Goal: Task Accomplishment & Management: Complete application form

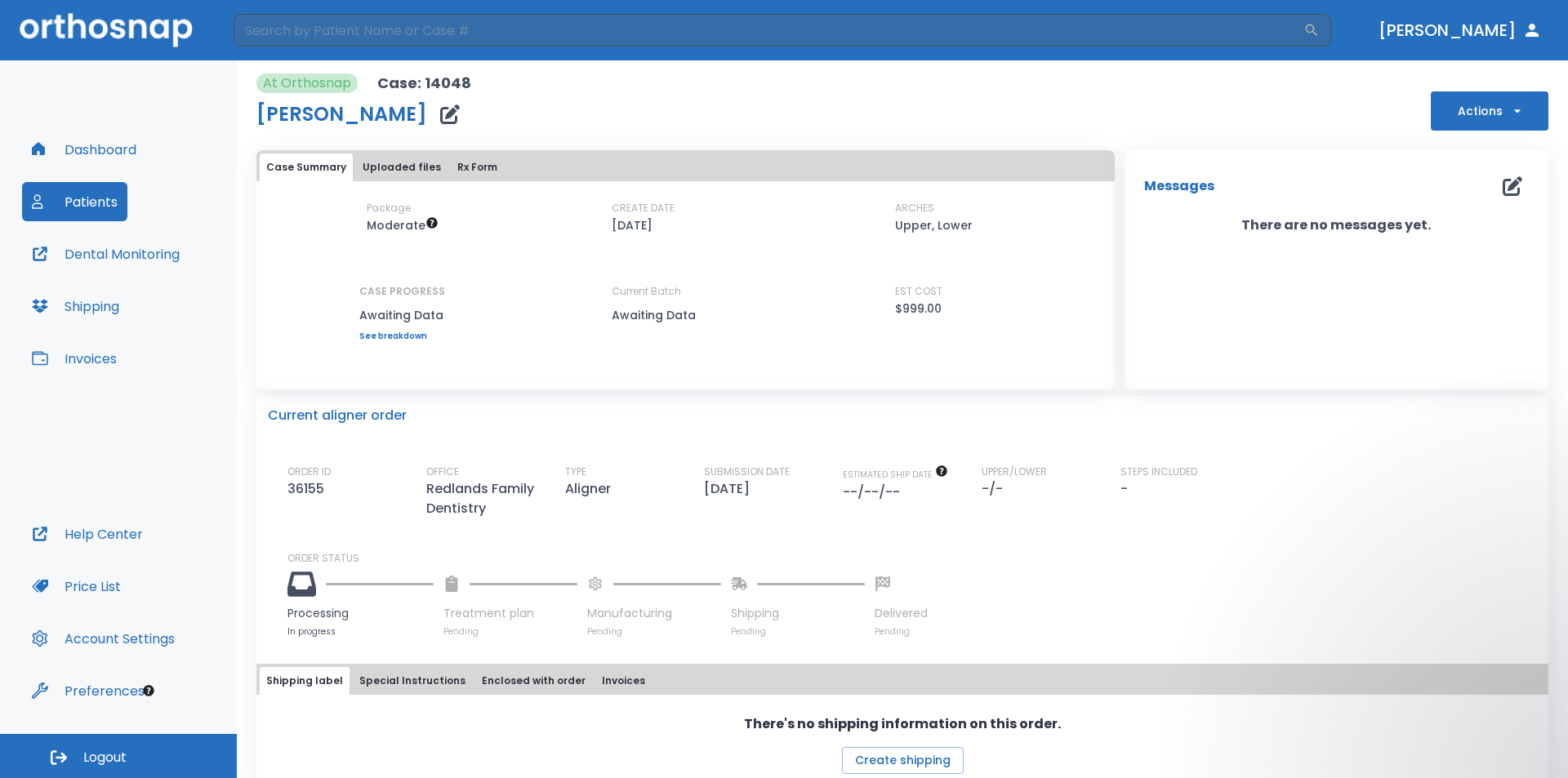
click at [89, 145] on button "Dashboard" at bounding box center [84, 149] width 124 height 40
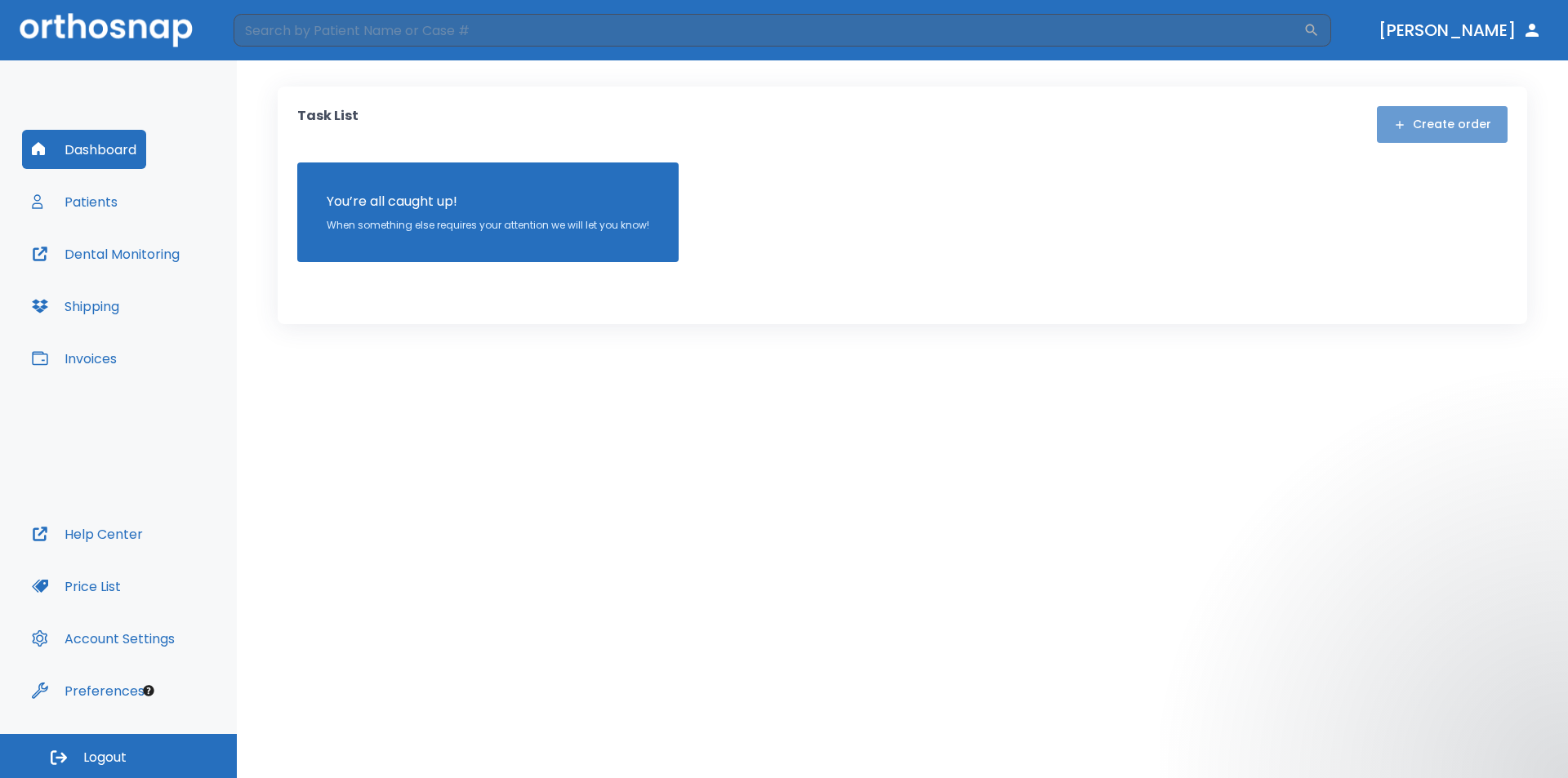
click at [1463, 136] on button "Create order" at bounding box center [1441, 124] width 131 height 37
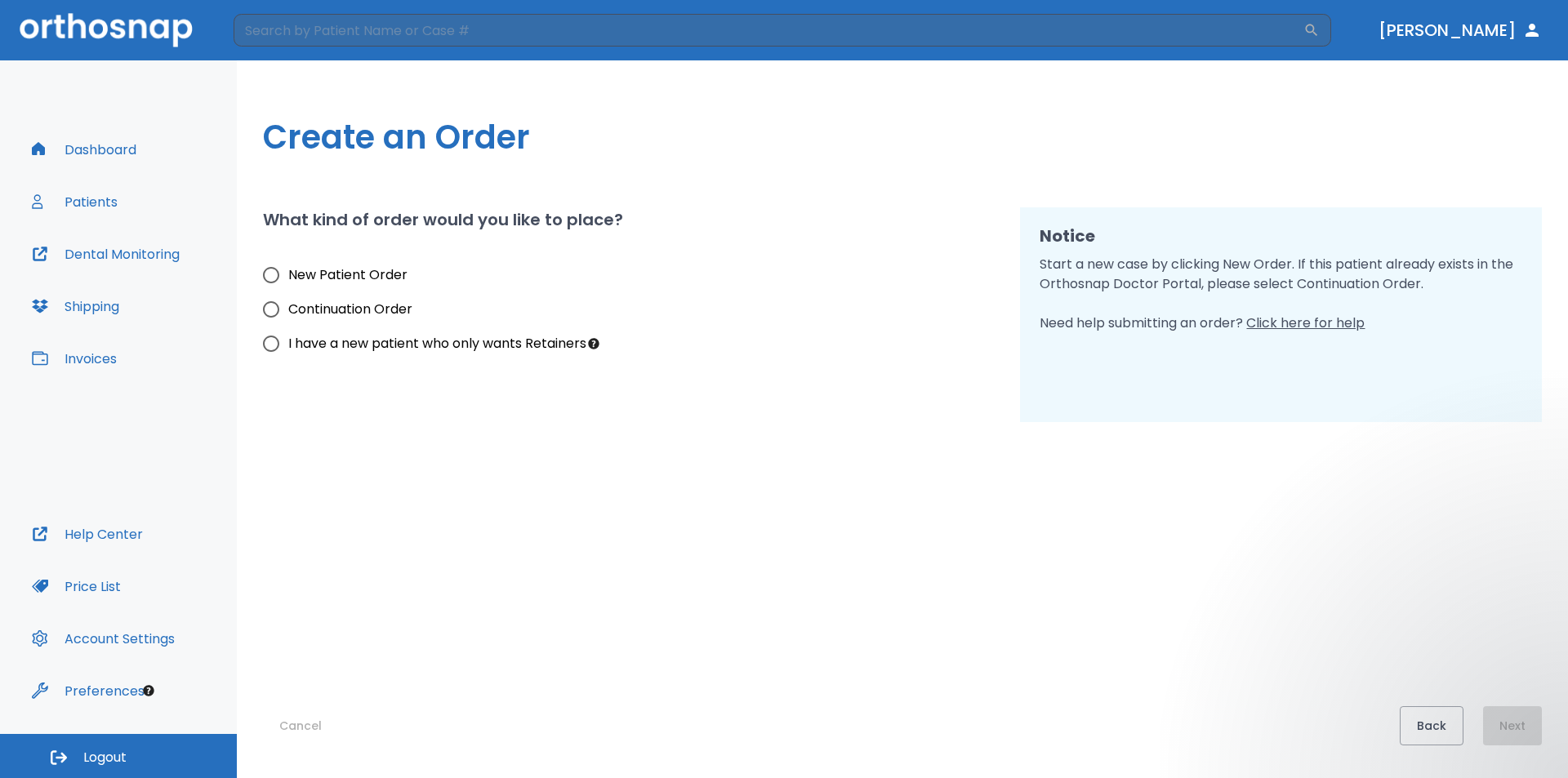
click at [374, 282] on span "New Patient Order" at bounding box center [347, 276] width 119 height 20
click at [288, 282] on input "New Patient Order" at bounding box center [271, 276] width 34 height 34
radio input "true"
click at [1519, 719] on button "Next" at bounding box center [1511, 727] width 59 height 40
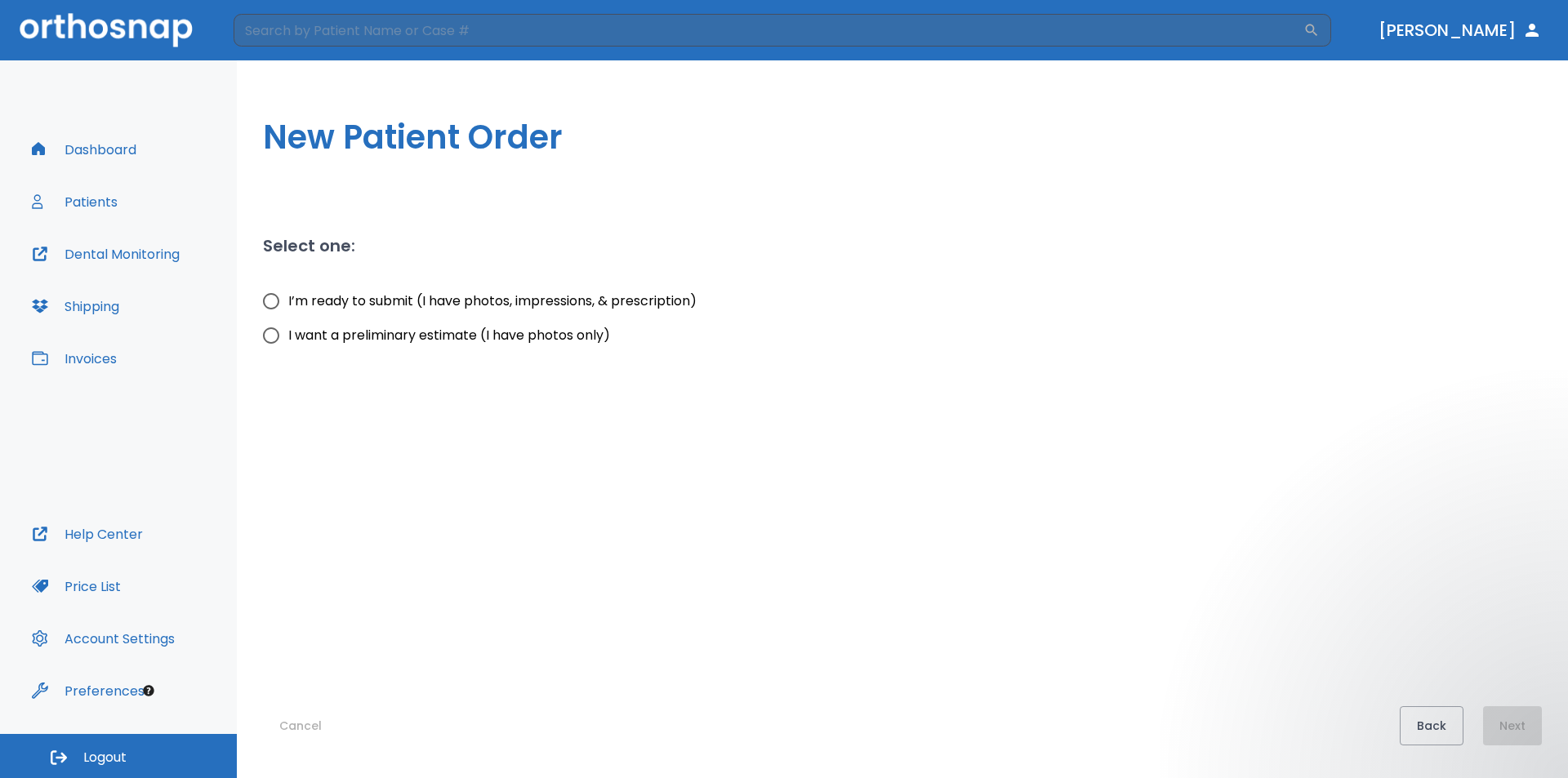
click at [391, 299] on span "I’m ready to submit (I have photos, impressions, & prescription)" at bounding box center [492, 302] width 409 height 20
click at [288, 299] on input "I’m ready to submit (I have photos, impressions, & prescription)" at bounding box center [271, 302] width 34 height 34
radio input "true"
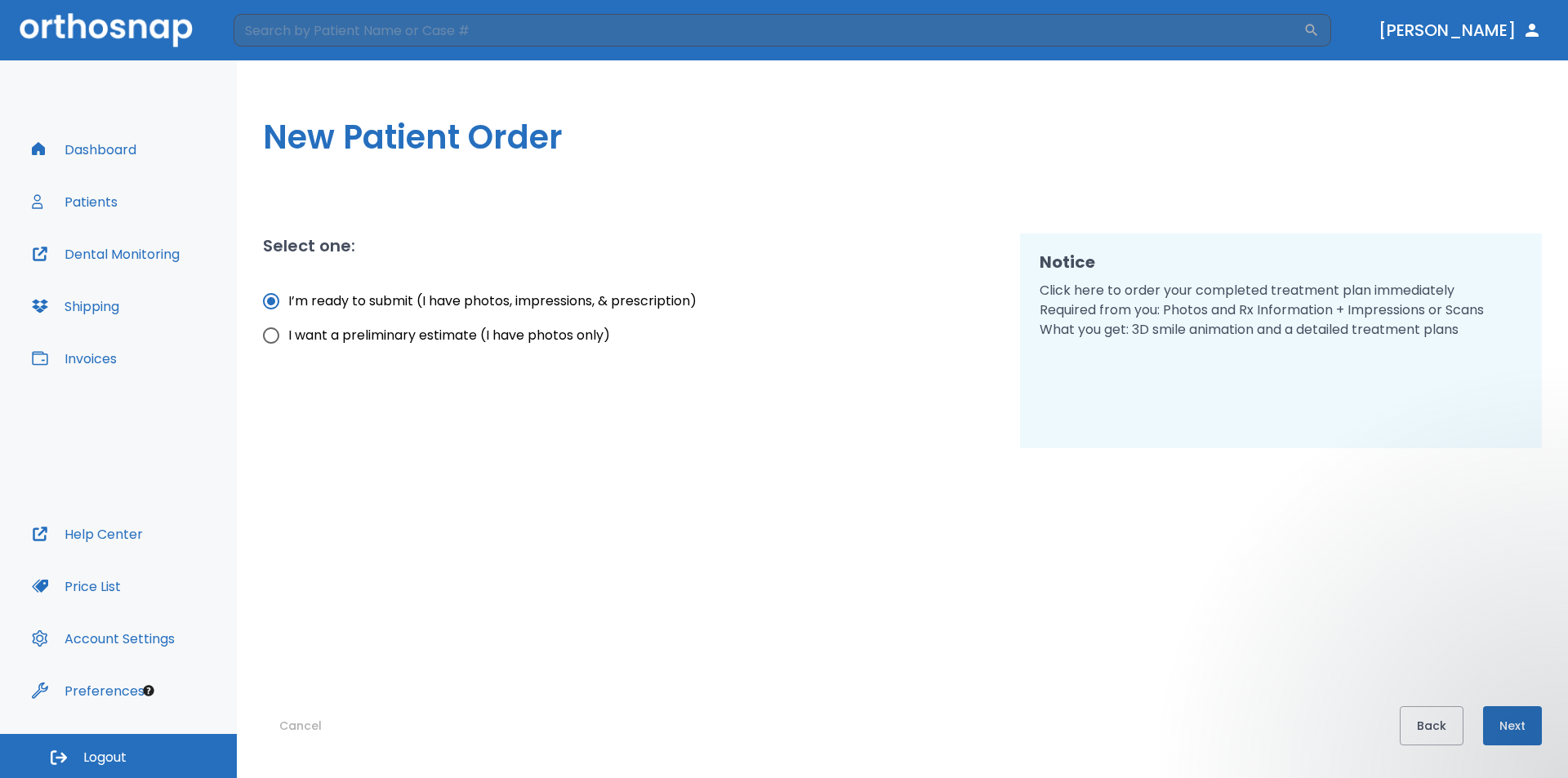
click at [1520, 733] on button "Next" at bounding box center [1511, 727] width 59 height 40
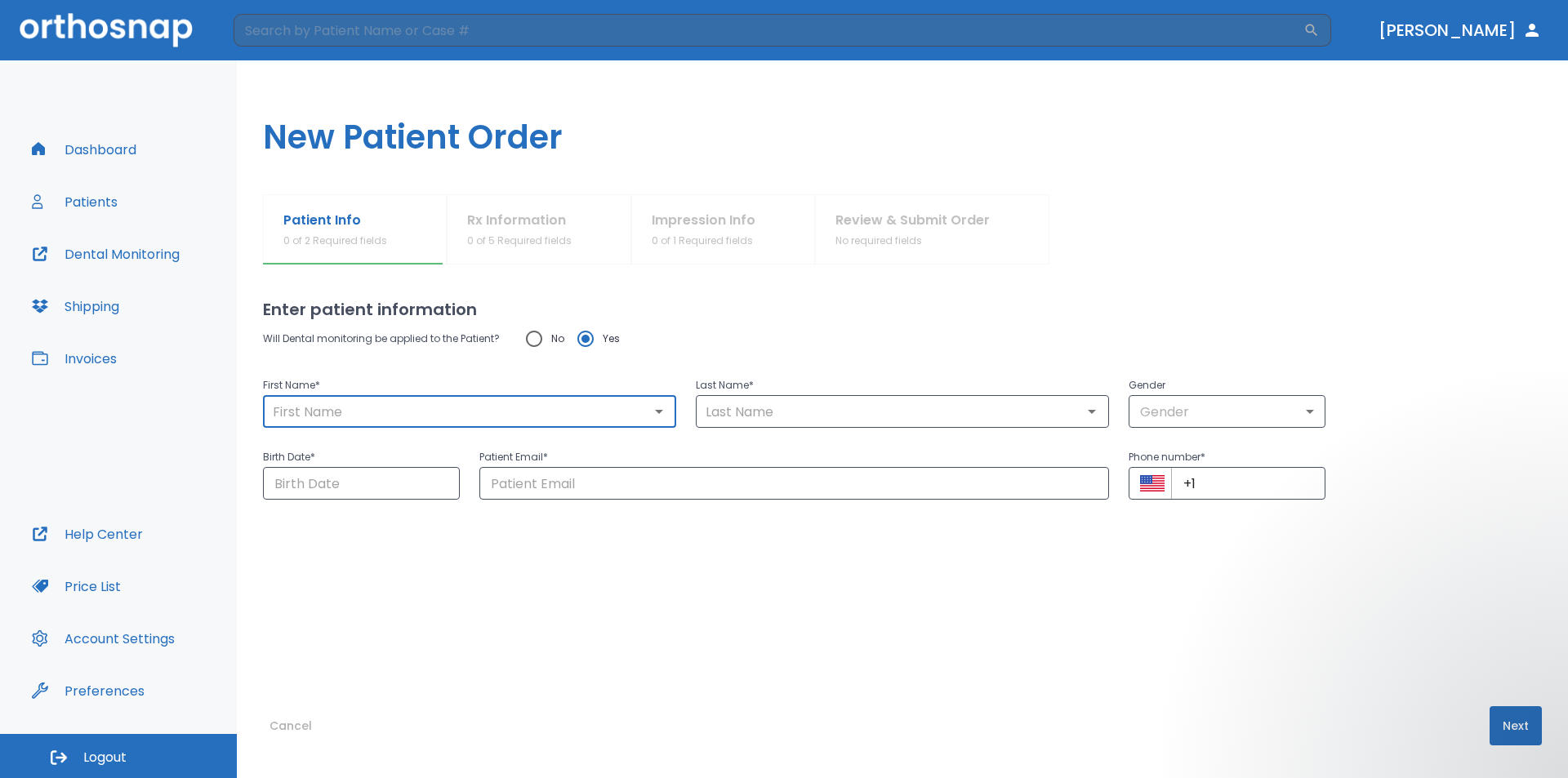
click at [390, 421] on input "text" at bounding box center [470, 411] width 403 height 23
type input "[PERSON_NAME]"
click at [765, 419] on input "text" at bounding box center [902, 411] width 403 height 23
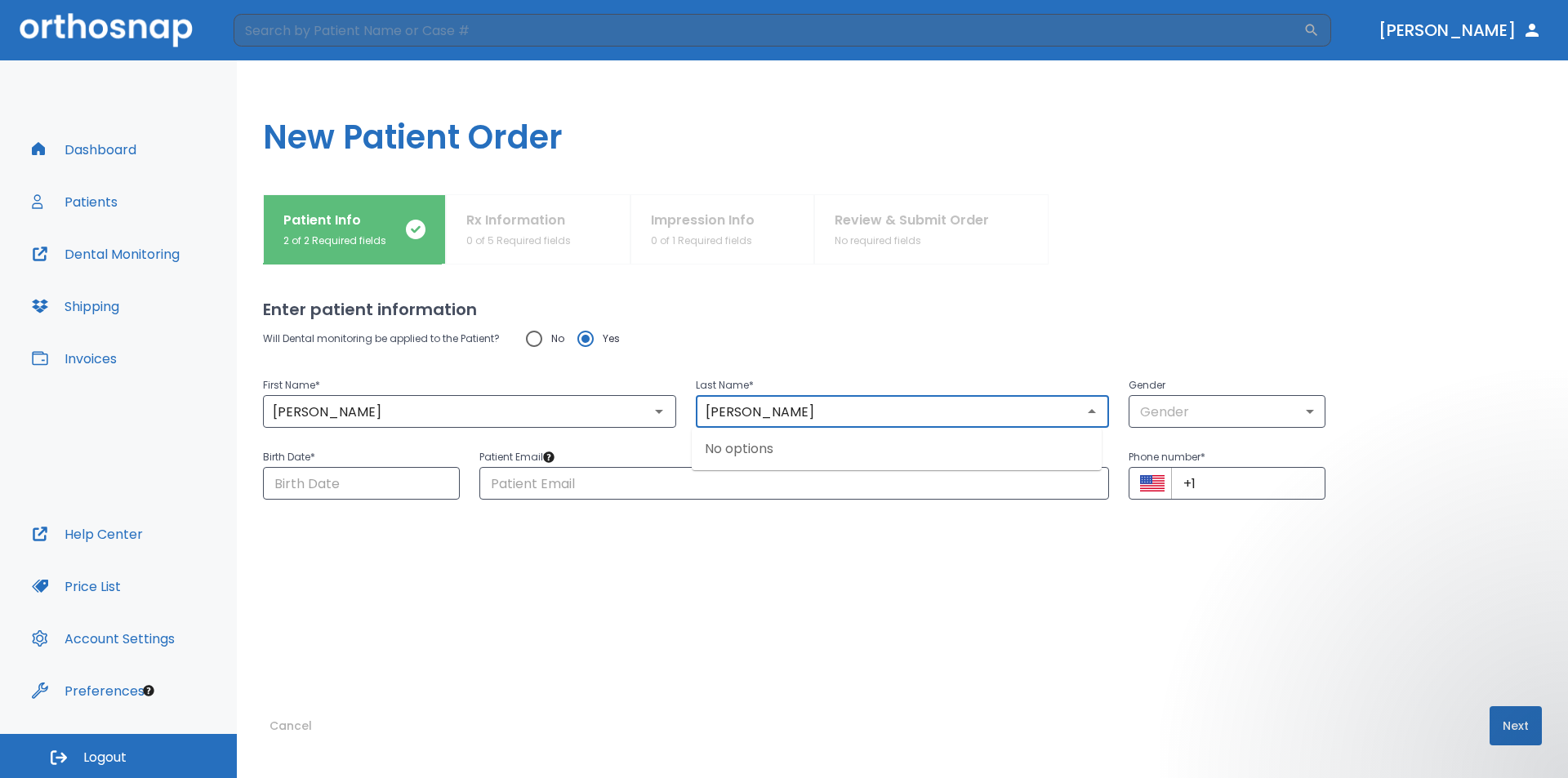
type input "[PERSON_NAME]"
click at [1290, 391] on p "Gender" at bounding box center [1227, 385] width 197 height 20
click at [1268, 410] on body "​ [PERSON_NAME] Dashboard Patients Dental Monitoring Shipping Invoices Help Cen…" at bounding box center [784, 389] width 1568 height 778
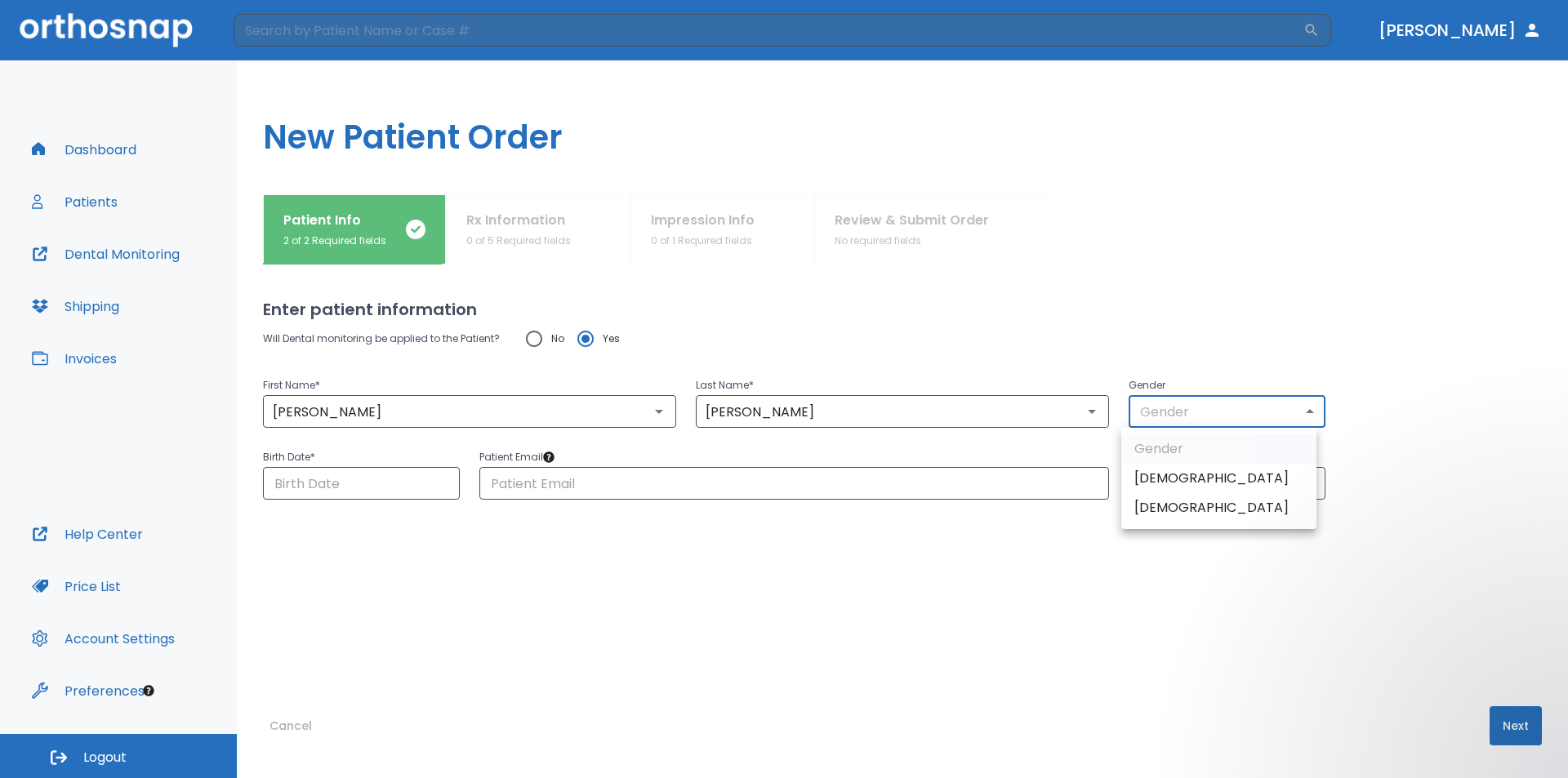
click at [1179, 515] on li "[DEMOGRAPHIC_DATA]" at bounding box center [1218, 508] width 195 height 30
type input "0"
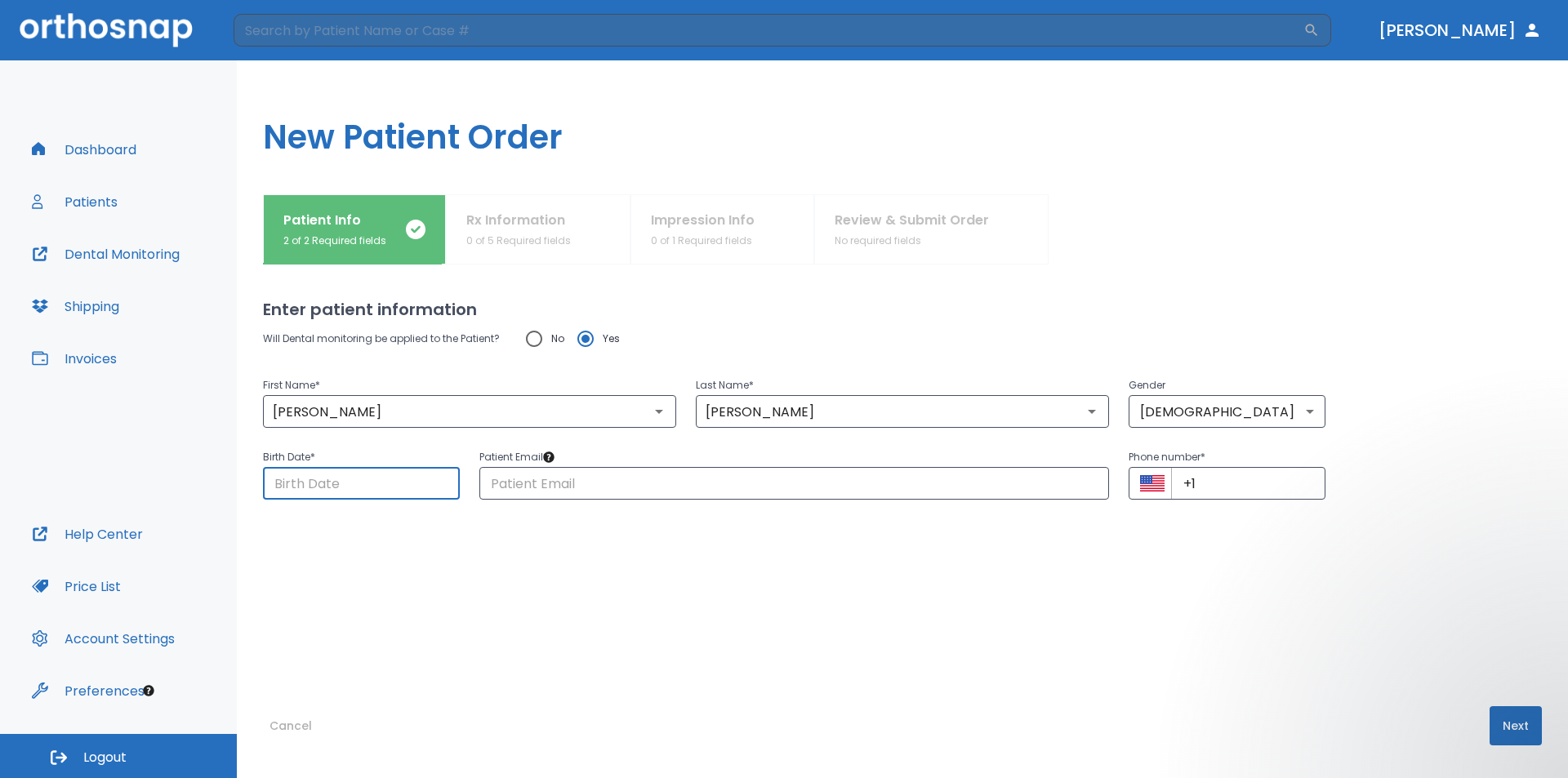
click at [370, 484] on input "Choose date" at bounding box center [361, 484] width 197 height 32
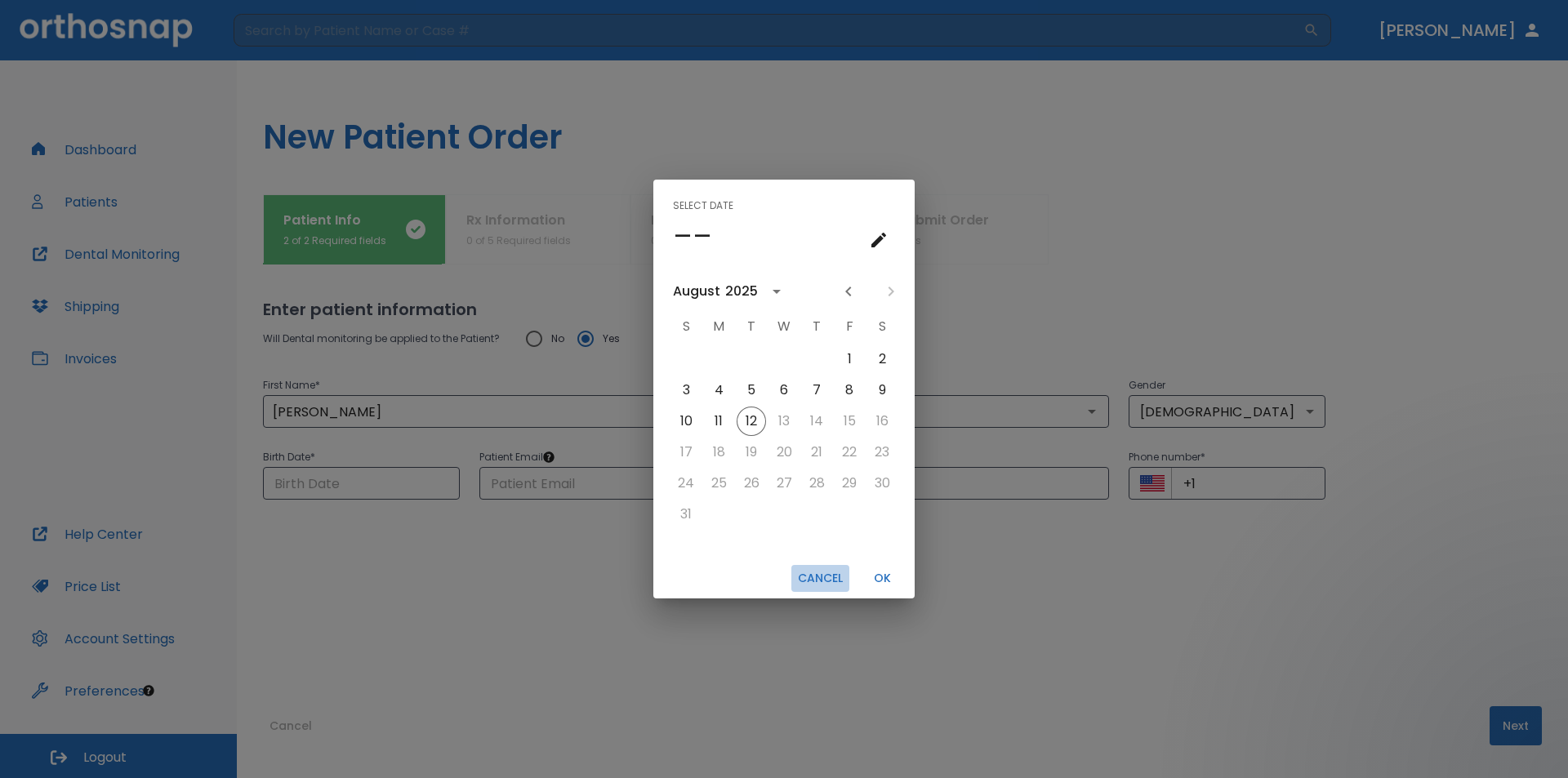
click at [822, 581] on button "Cancel" at bounding box center [820, 579] width 58 height 27
type input "[DATE]"
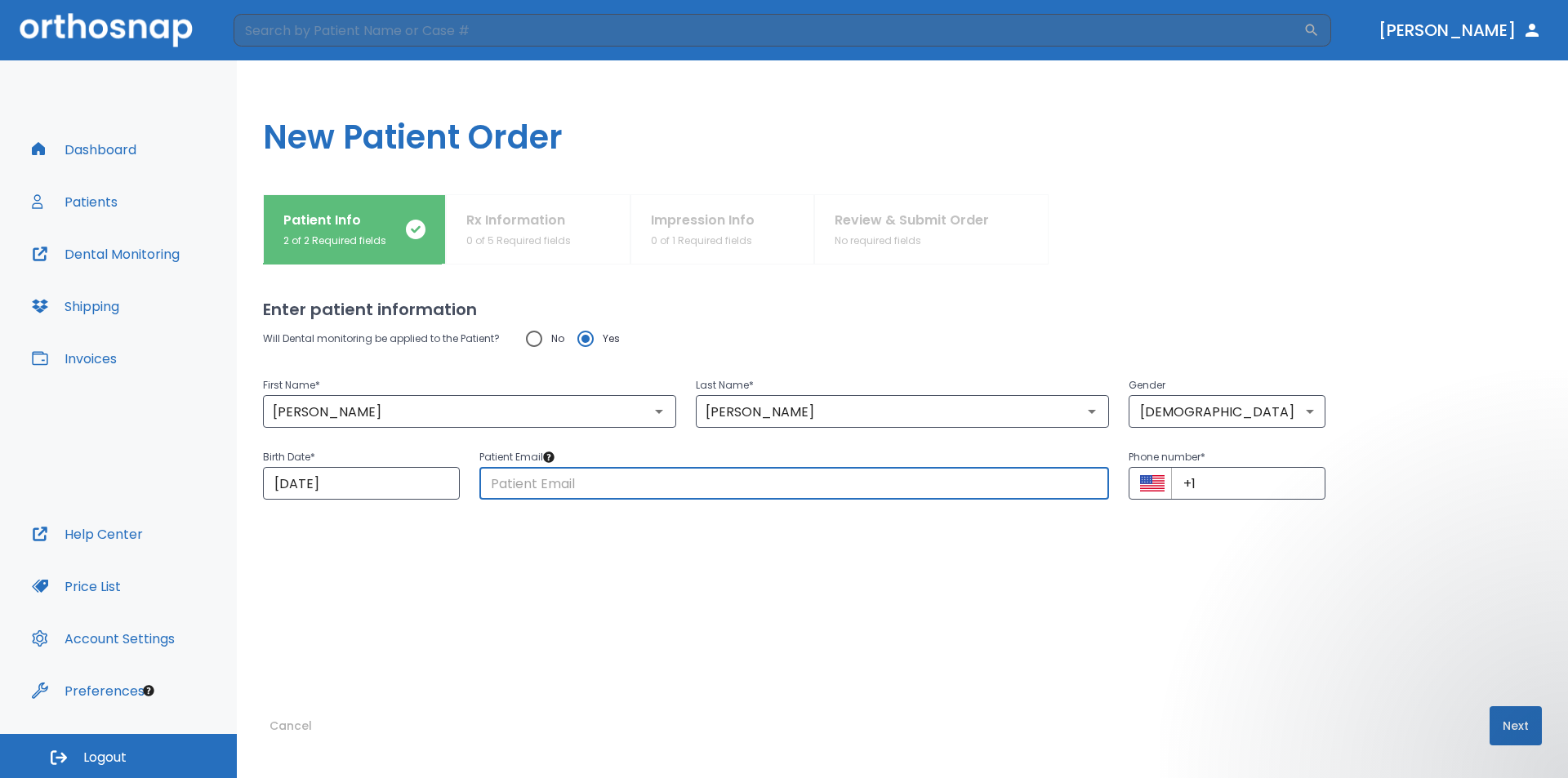
click at [589, 480] on input "text" at bounding box center [793, 484] width 629 height 32
click at [1239, 488] on input "+1" at bounding box center [1248, 484] width 154 height 32
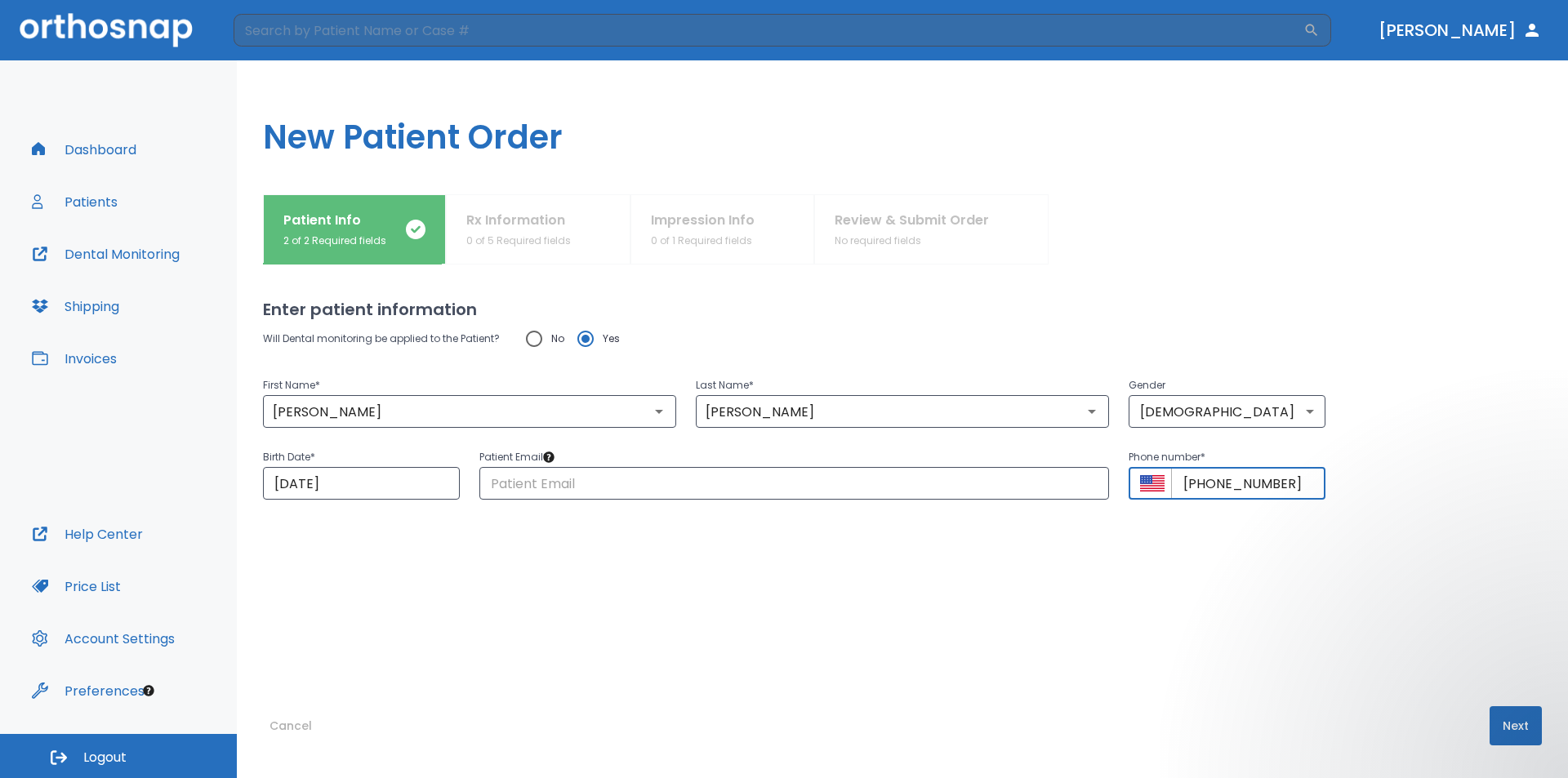
type input "[PHONE_NUMBER]"
click at [619, 485] on input "text" at bounding box center [793, 484] width 629 height 32
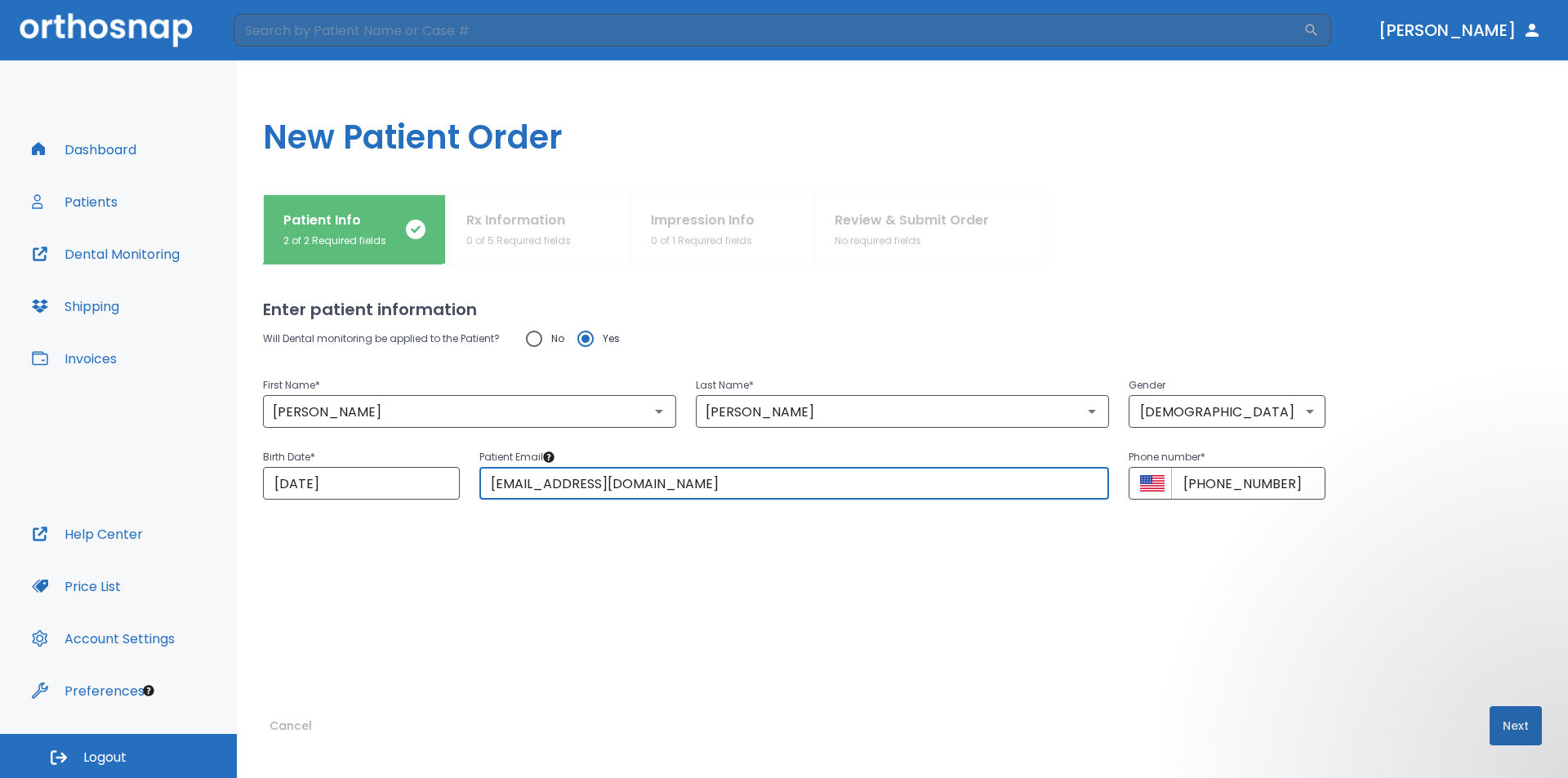
type input "[EMAIL_ADDRESS][DOMAIN_NAME]"
click at [1498, 719] on button "Next" at bounding box center [1515, 727] width 52 height 40
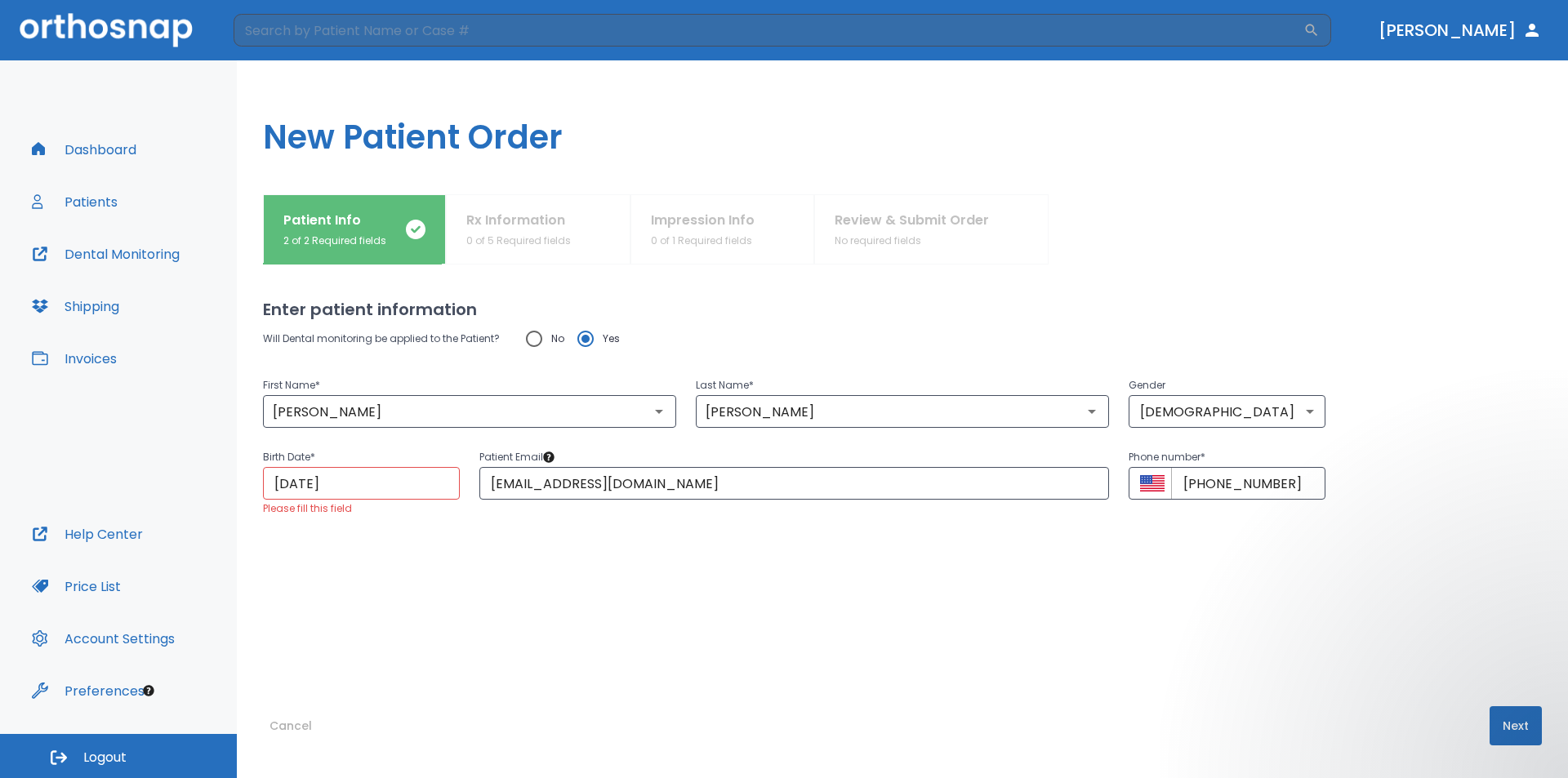
click at [559, 773] on div "Cancel Next" at bounding box center [902, 743] width 1278 height 72
drag, startPoint x: 385, startPoint y: 477, endPoint x: 222, endPoint y: 488, distance: 163.4
click at [222, 488] on div "Dashboard Patients Dental Monitoring Shipping Invoices Help Center Price List A…" at bounding box center [784, 419] width 1568 height 718
click at [319, 474] on input "[DATE]" at bounding box center [361, 484] width 197 height 32
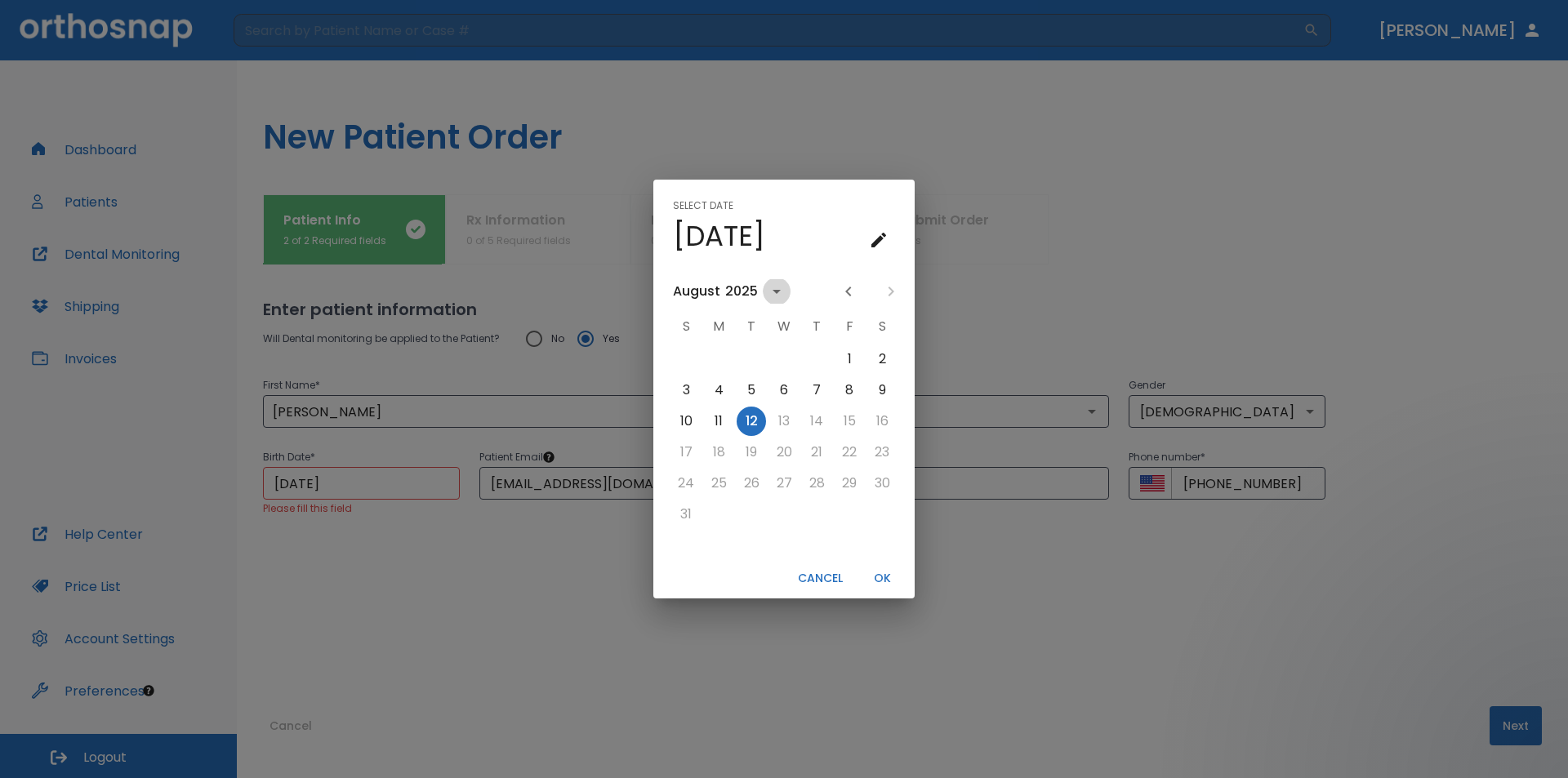
click at [772, 291] on icon "calendar view is open, switch to year view" at bounding box center [776, 292] width 8 height 5
click at [869, 330] on button "1977" at bounding box center [868, 326] width 59 height 30
click at [737, 291] on div "1977" at bounding box center [739, 292] width 29 height 20
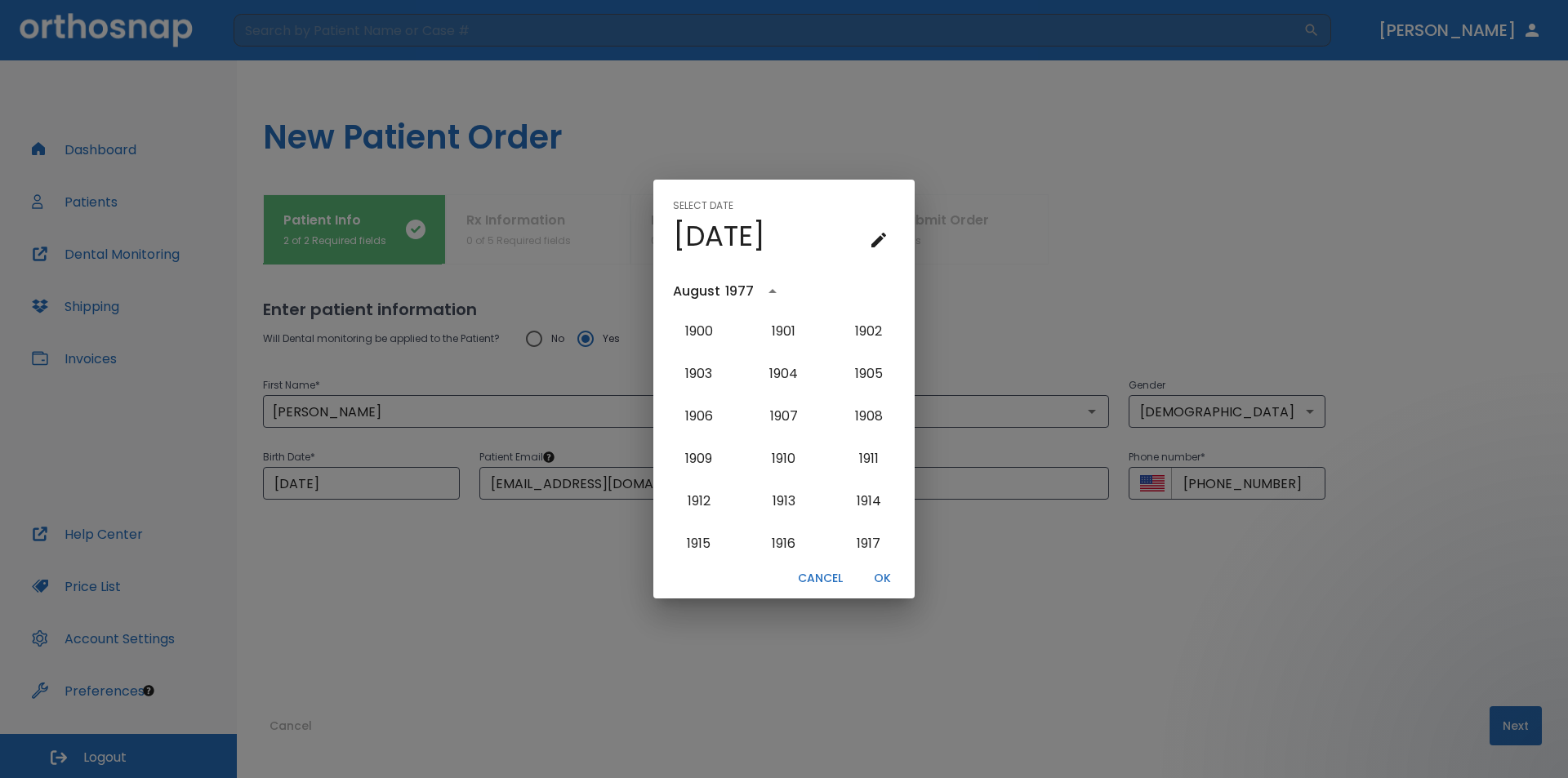
scroll to position [959, 0]
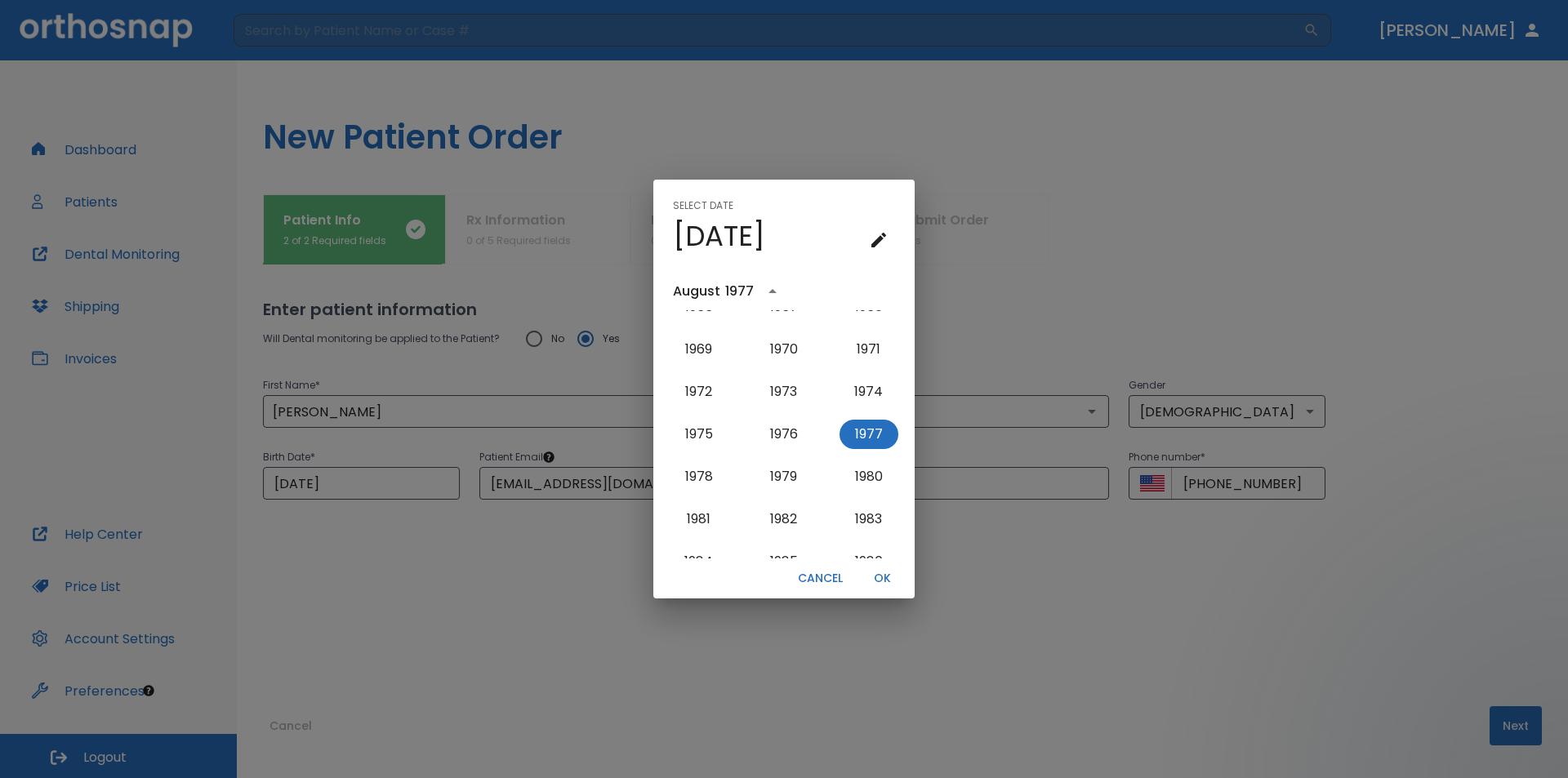
click at [700, 288] on div "August" at bounding box center [696, 292] width 48 height 20
click at [845, 292] on icon "Previous month" at bounding box center [849, 292] width 20 height 20
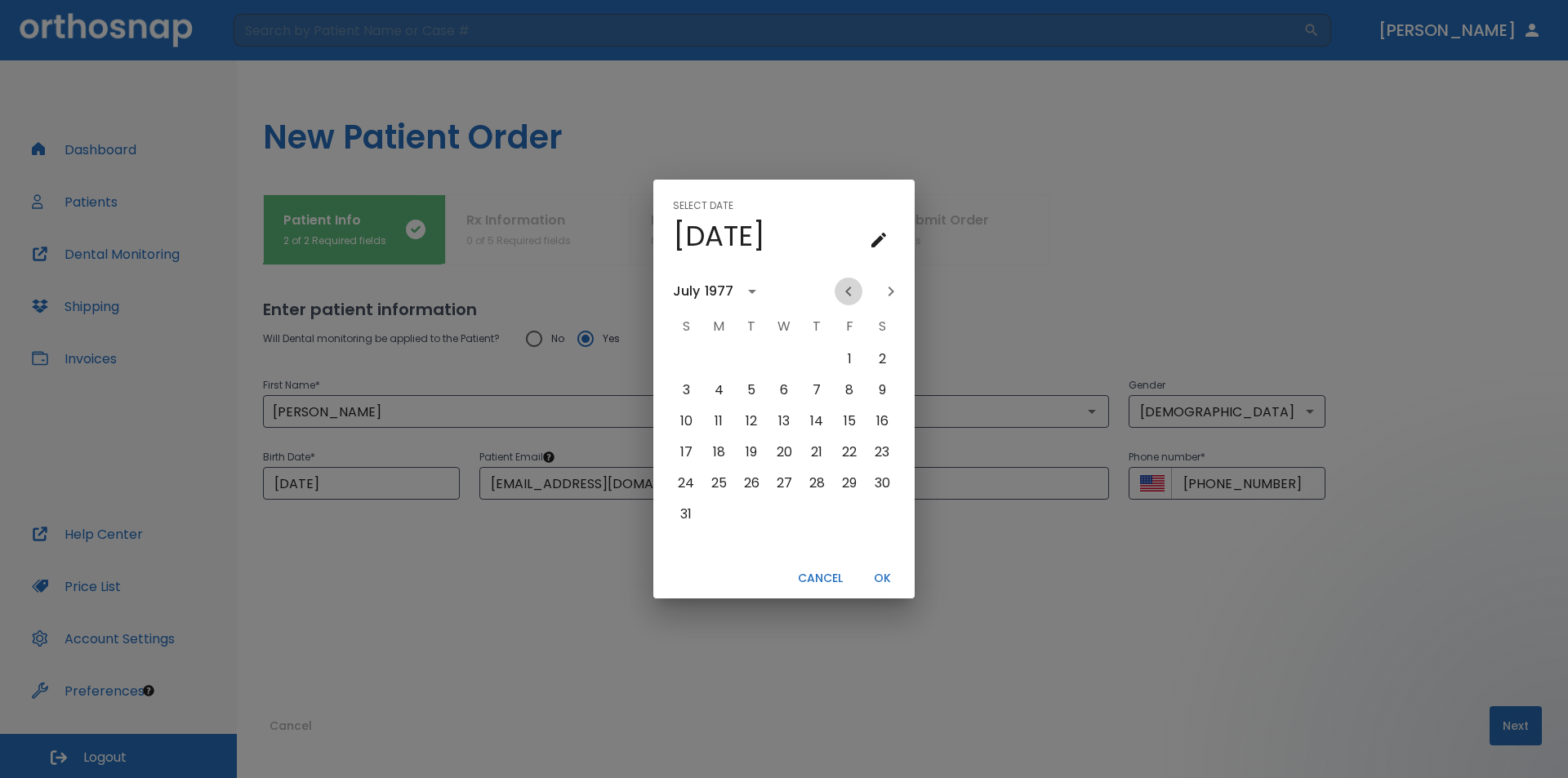
click at [845, 292] on icon "Previous month" at bounding box center [849, 292] width 20 height 20
click at [825, 391] on button "10" at bounding box center [816, 390] width 30 height 30
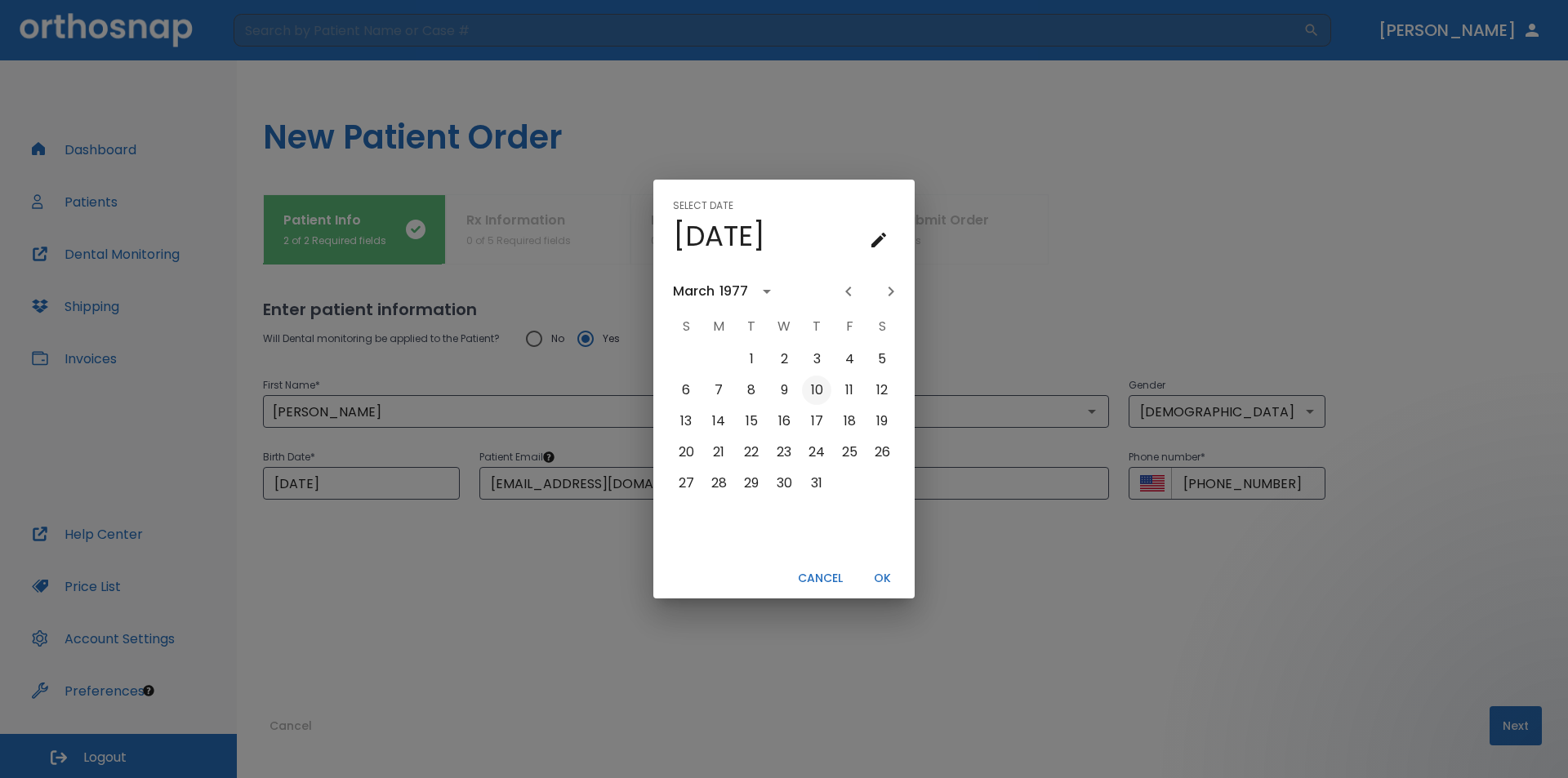
type input "[DATE]"
click at [876, 575] on button "OK" at bounding box center [882, 579] width 52 height 27
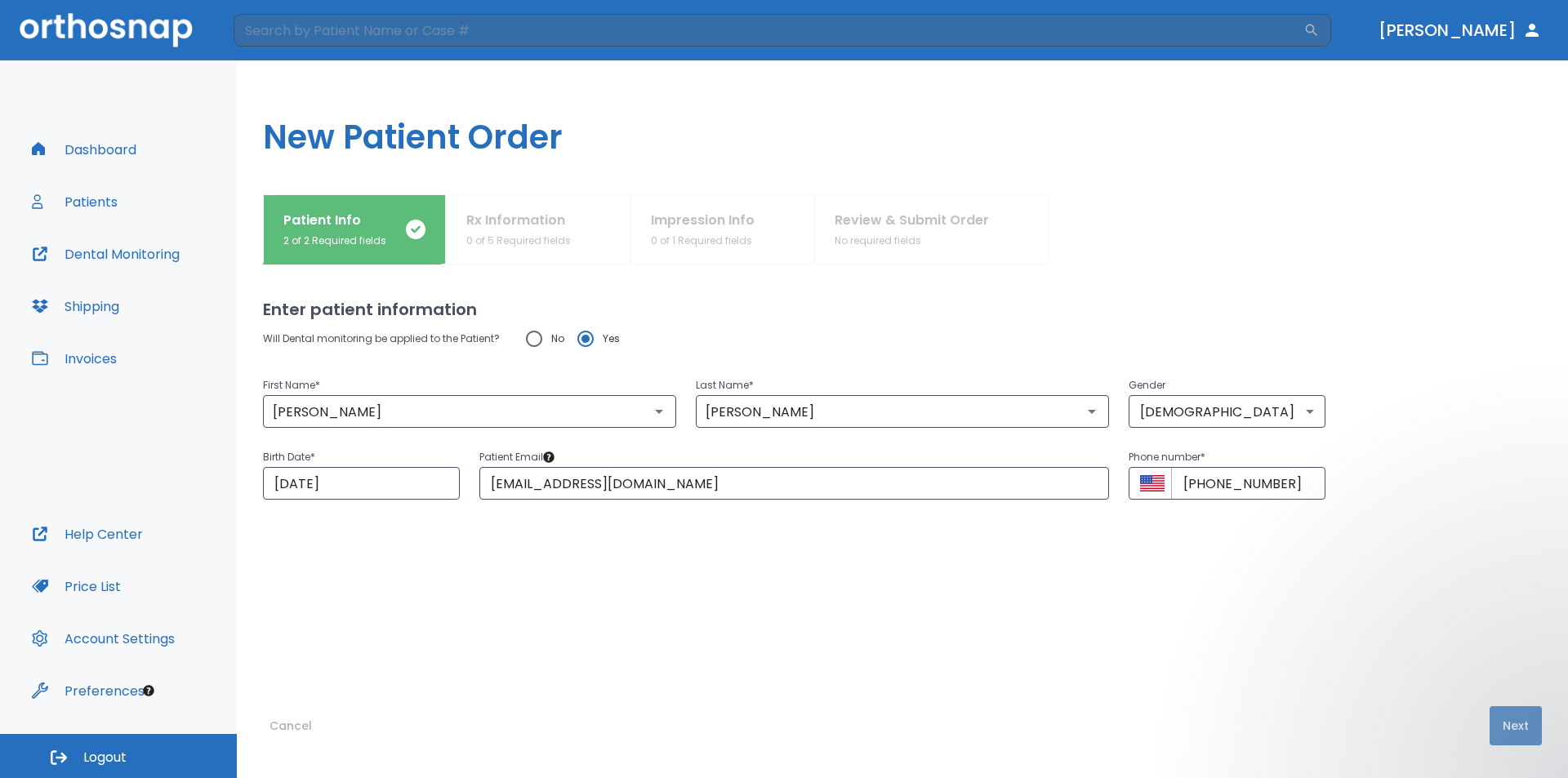
click at [1500, 717] on button "Next" at bounding box center [1515, 727] width 52 height 40
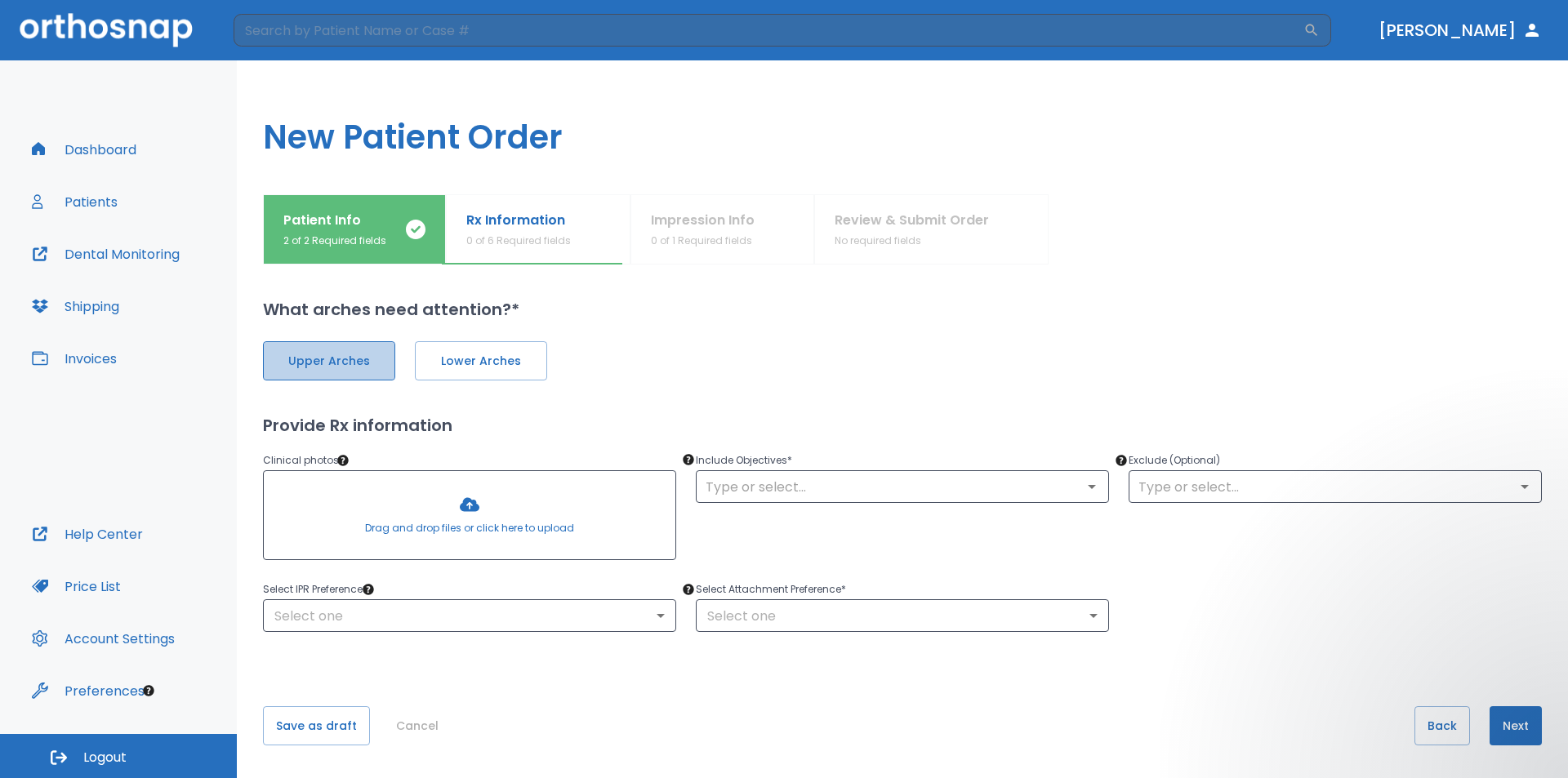
click at [312, 370] on button "Upper Arches" at bounding box center [329, 361] width 132 height 40
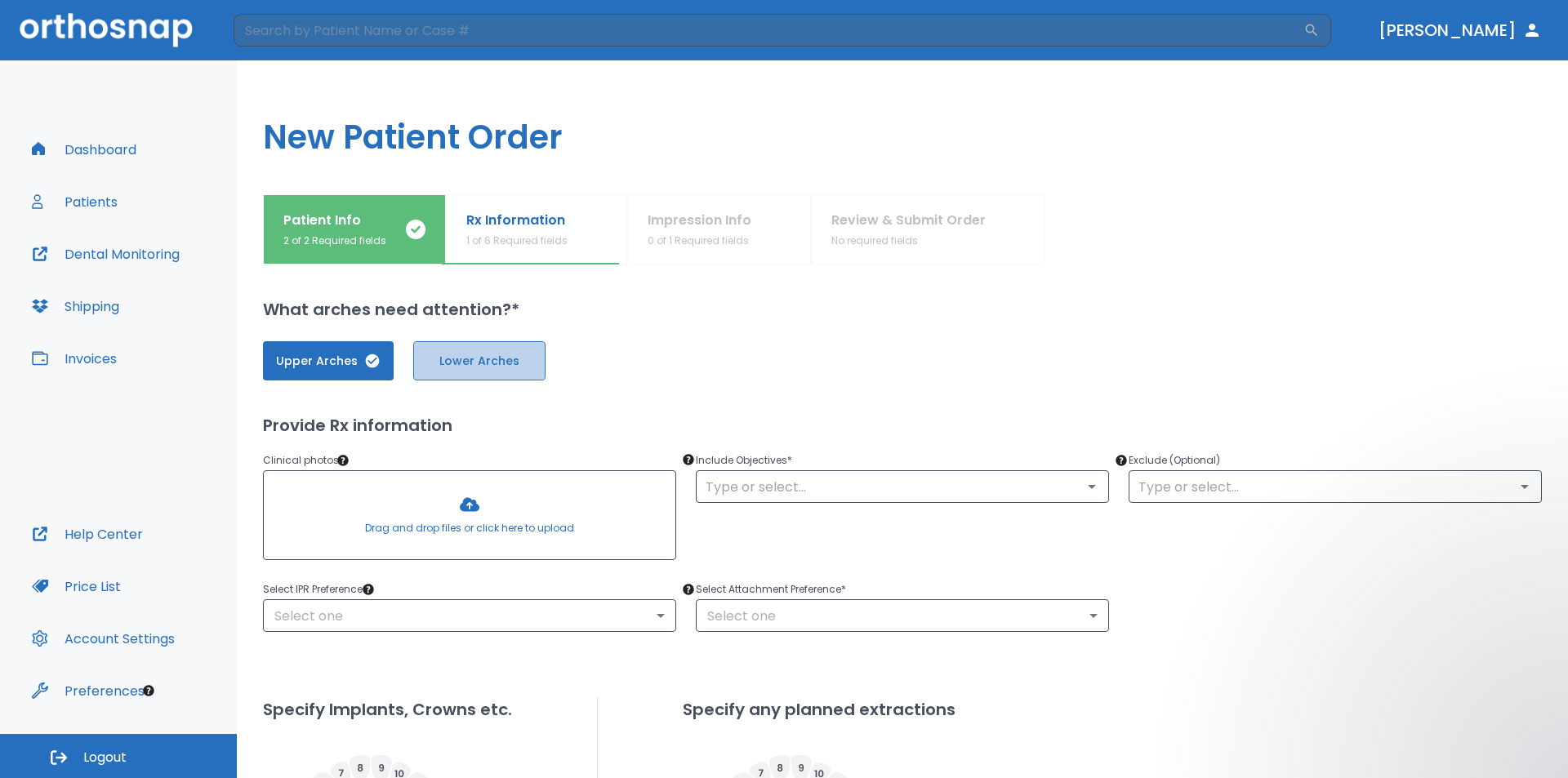
click at [454, 374] on button "Lower Arches" at bounding box center [479, 361] width 132 height 40
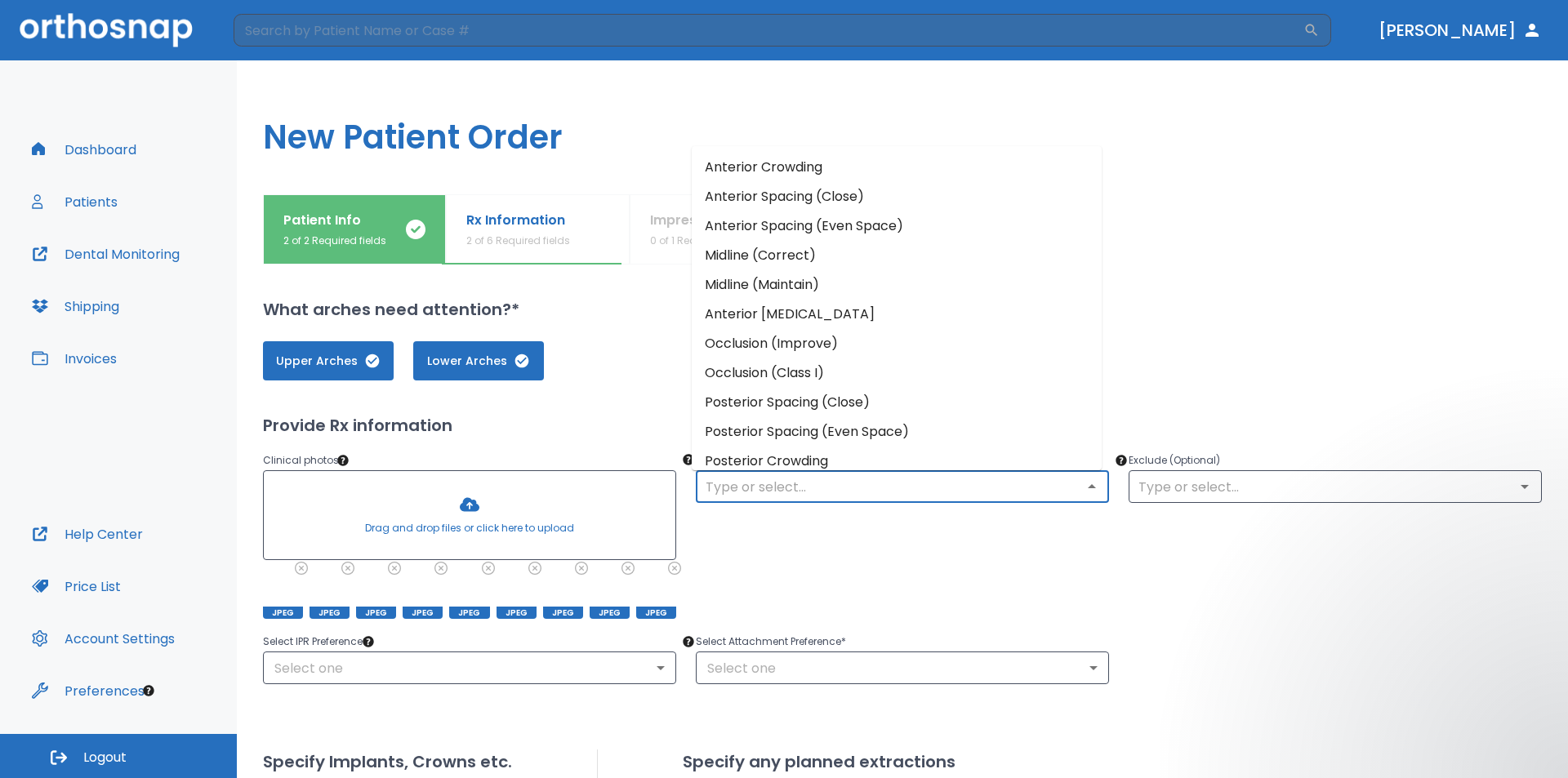
click at [780, 484] on input "text" at bounding box center [902, 486] width 403 height 23
click at [850, 171] on li "Anterior Crowding" at bounding box center [896, 167] width 410 height 30
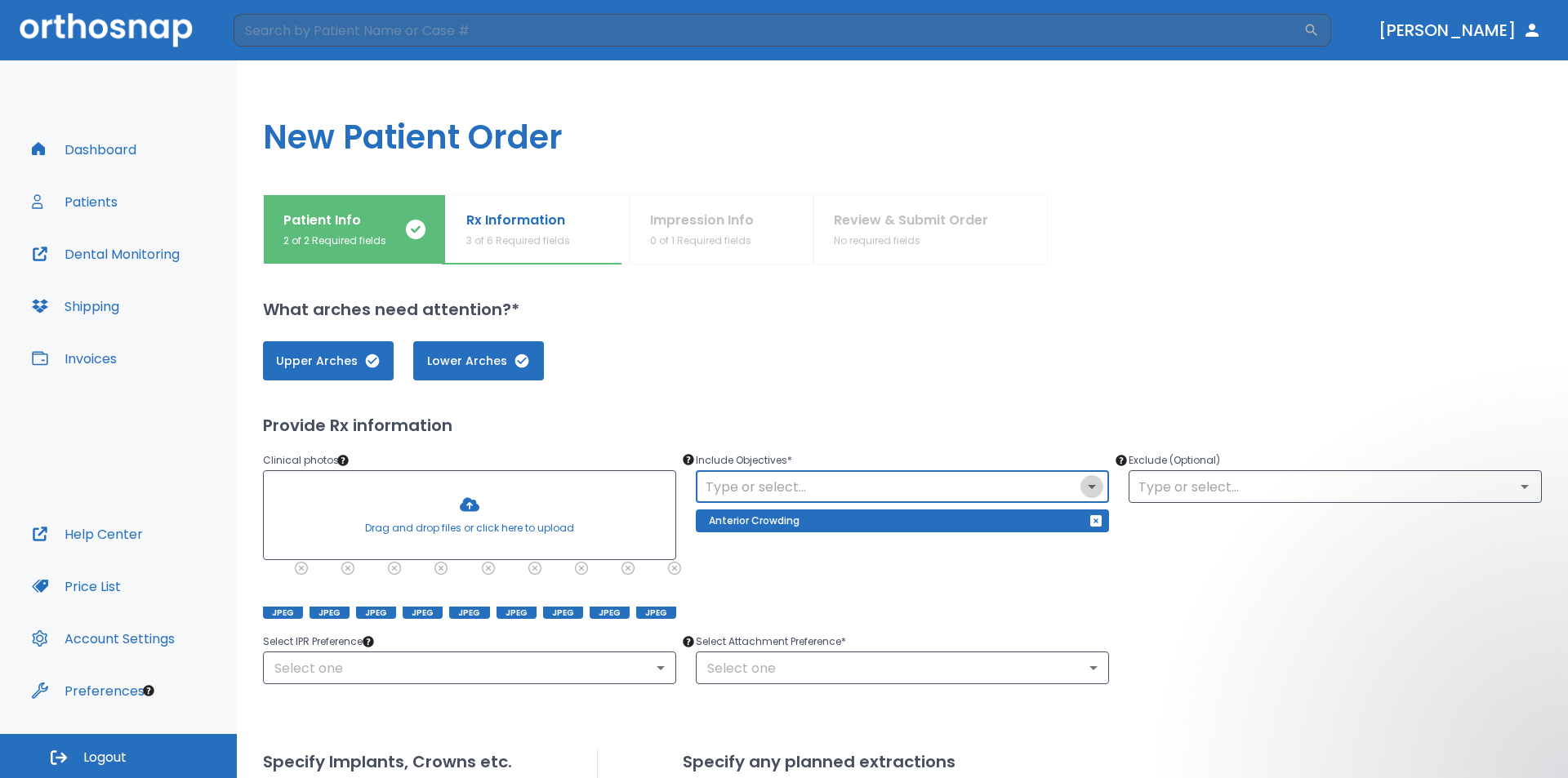
click at [1088, 486] on icon "Open" at bounding box center [1092, 487] width 20 height 20
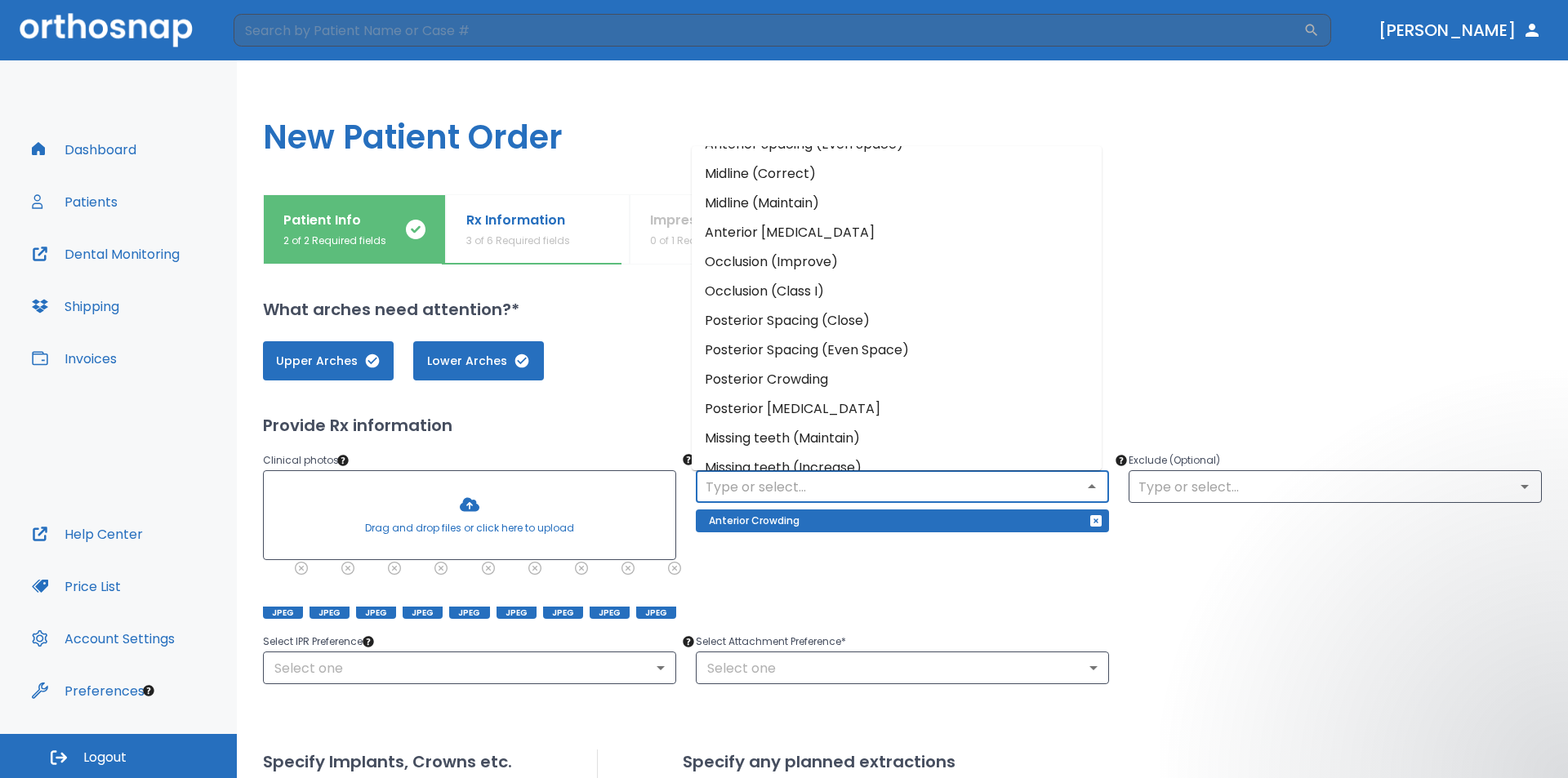
scroll to position [130, 0]
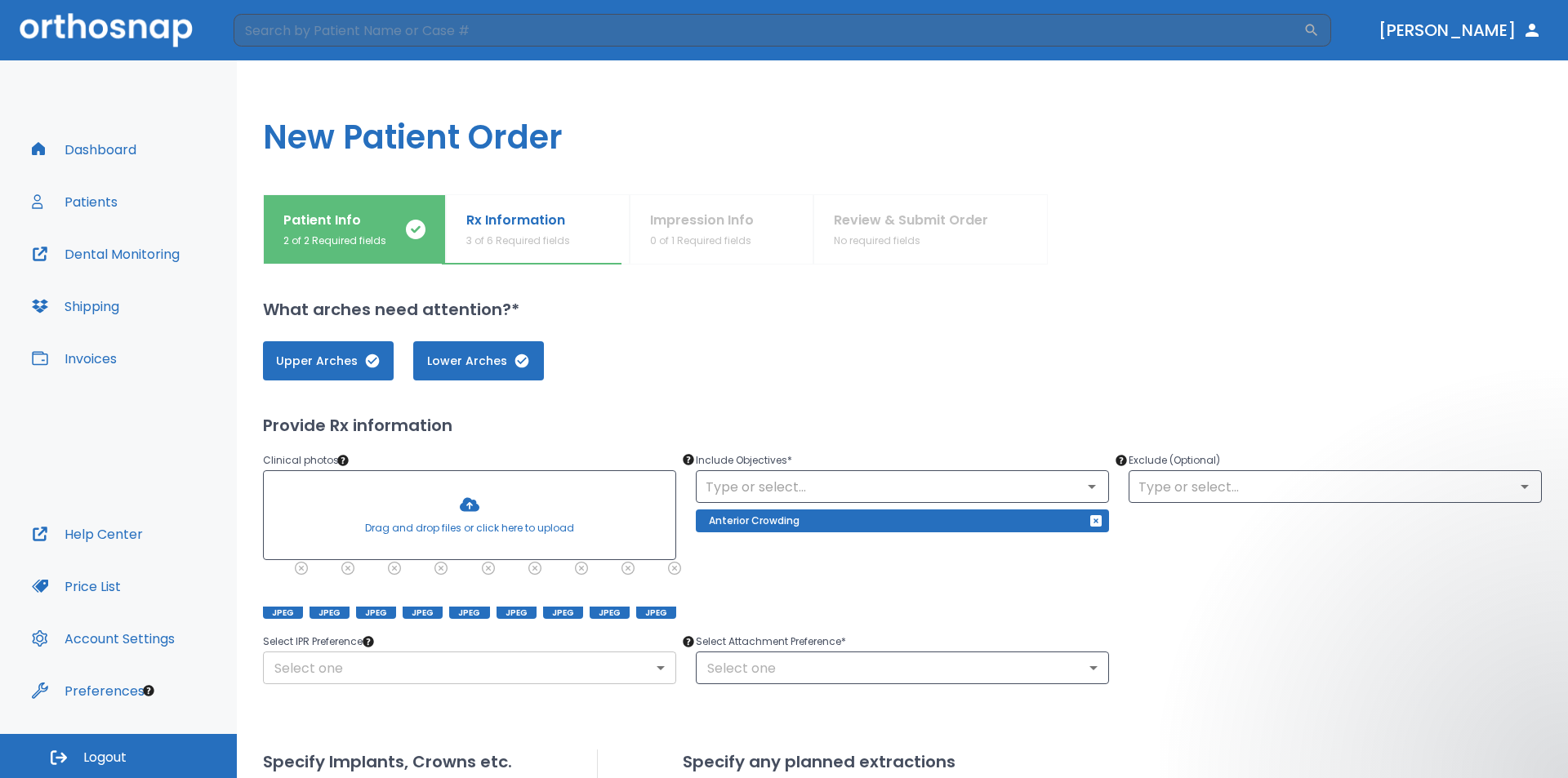
click at [496, 665] on body "​ [PERSON_NAME] Dashboard Patients Dental Monitoring Shipping Invoices Help Cen…" at bounding box center [784, 389] width 1568 height 778
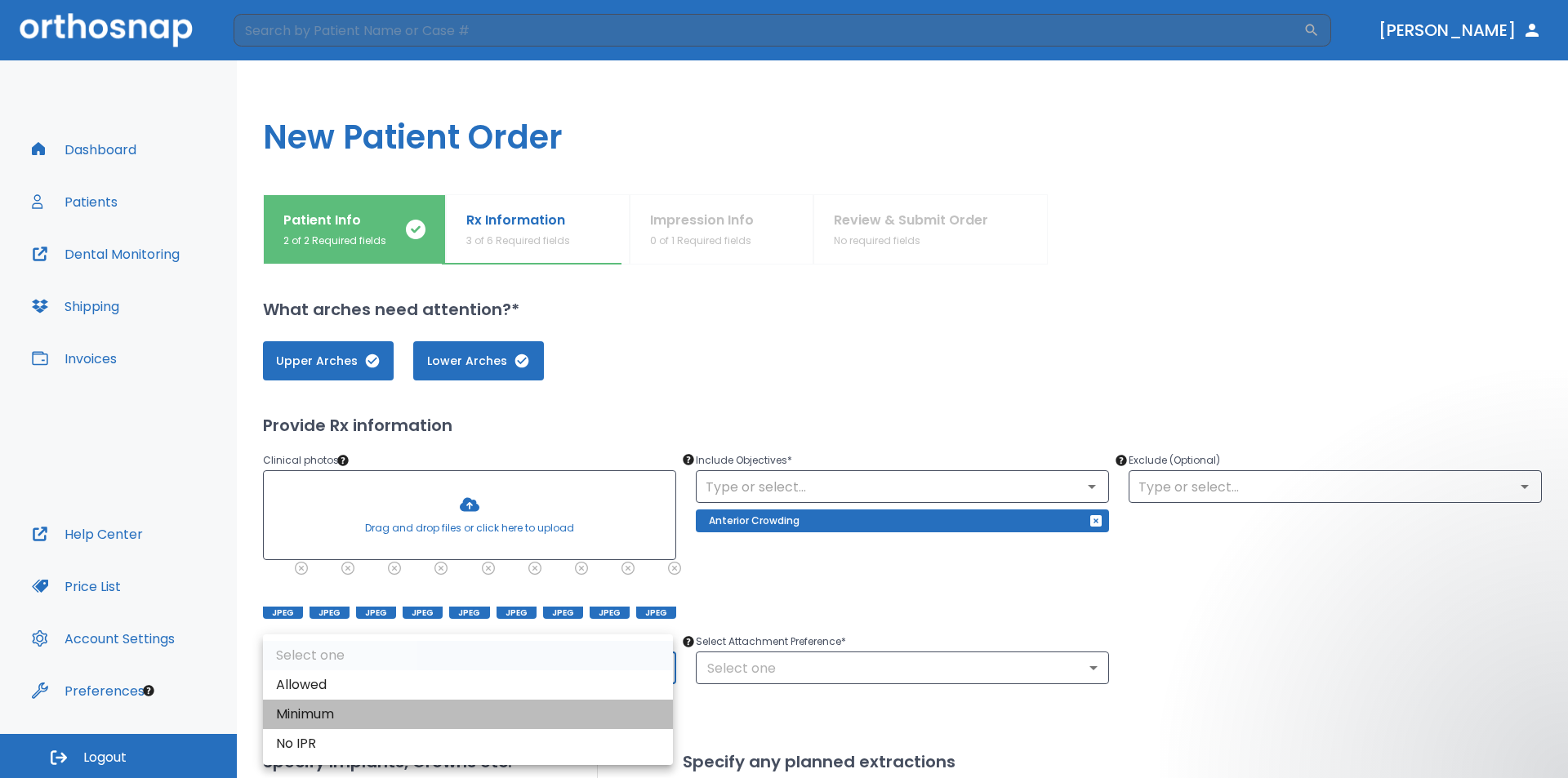
click at [320, 720] on li "Minimum" at bounding box center [467, 714] width 410 height 30
type input "2"
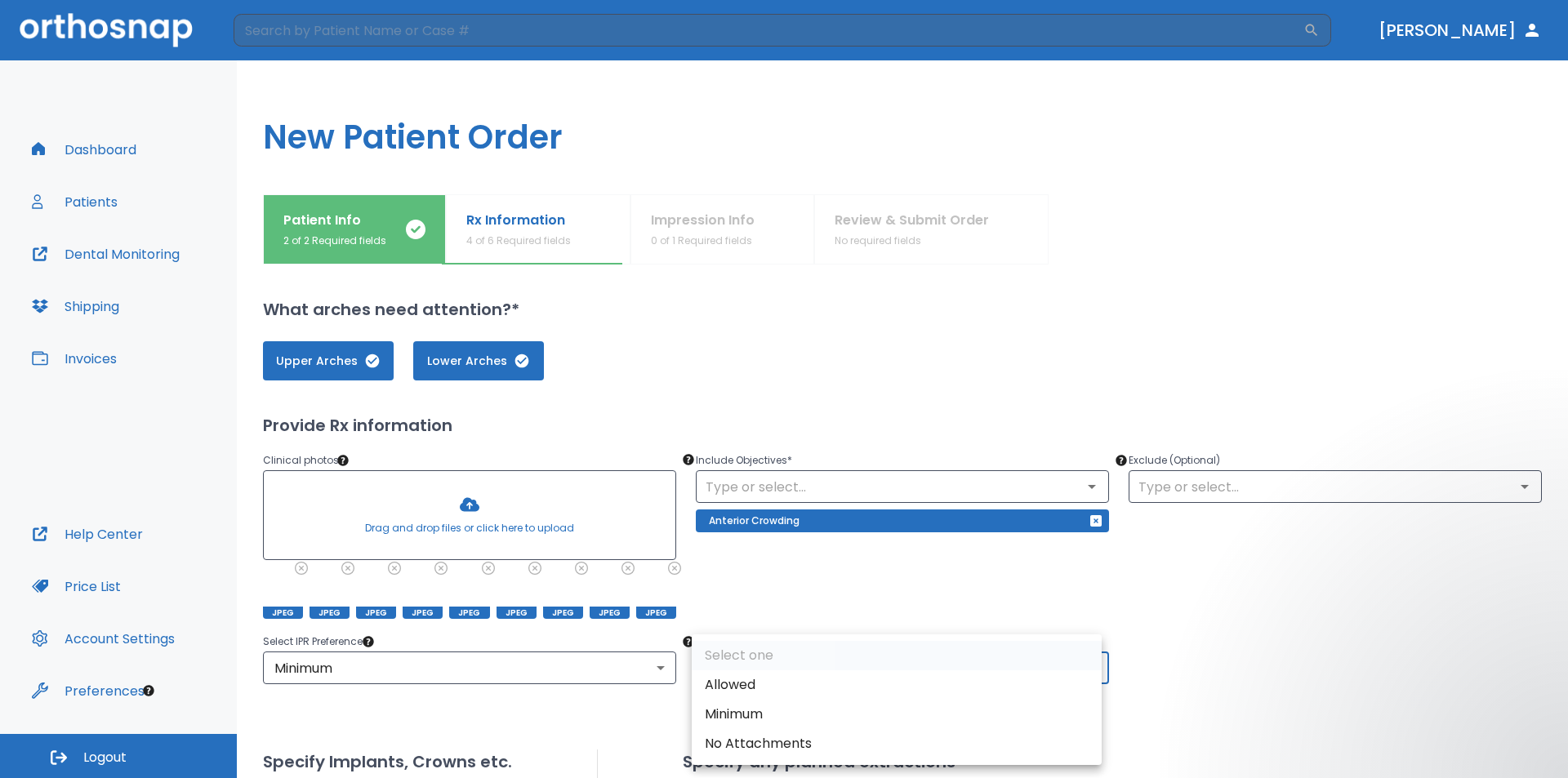
click at [763, 677] on body "​ [PERSON_NAME] Dashboard Patients Dental Monitoring Shipping Invoices Help Cen…" at bounding box center [784, 389] width 1568 height 778
click at [753, 692] on li "Allowed" at bounding box center [896, 685] width 410 height 30
type input "1"
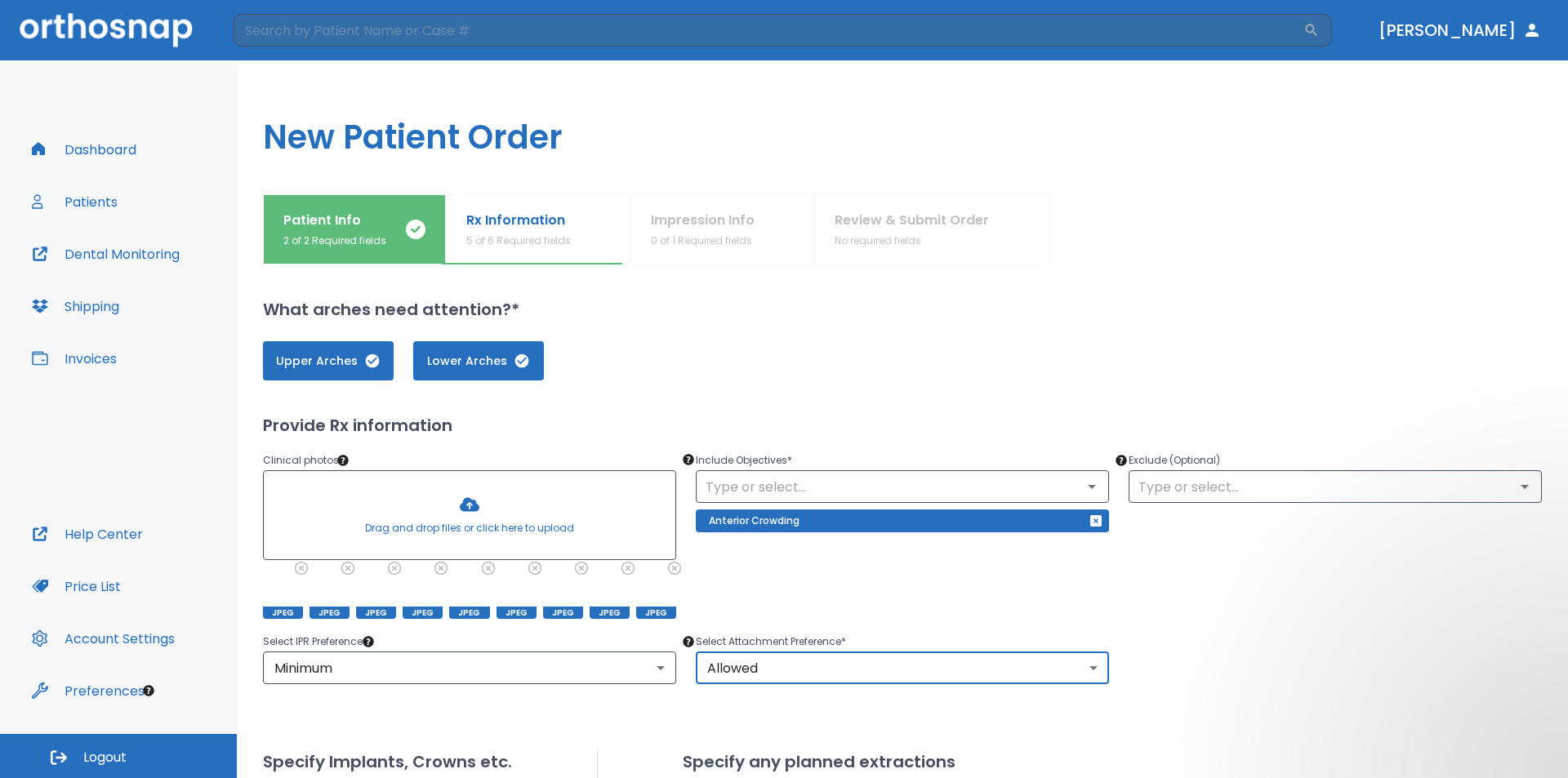
scroll to position [163, 0]
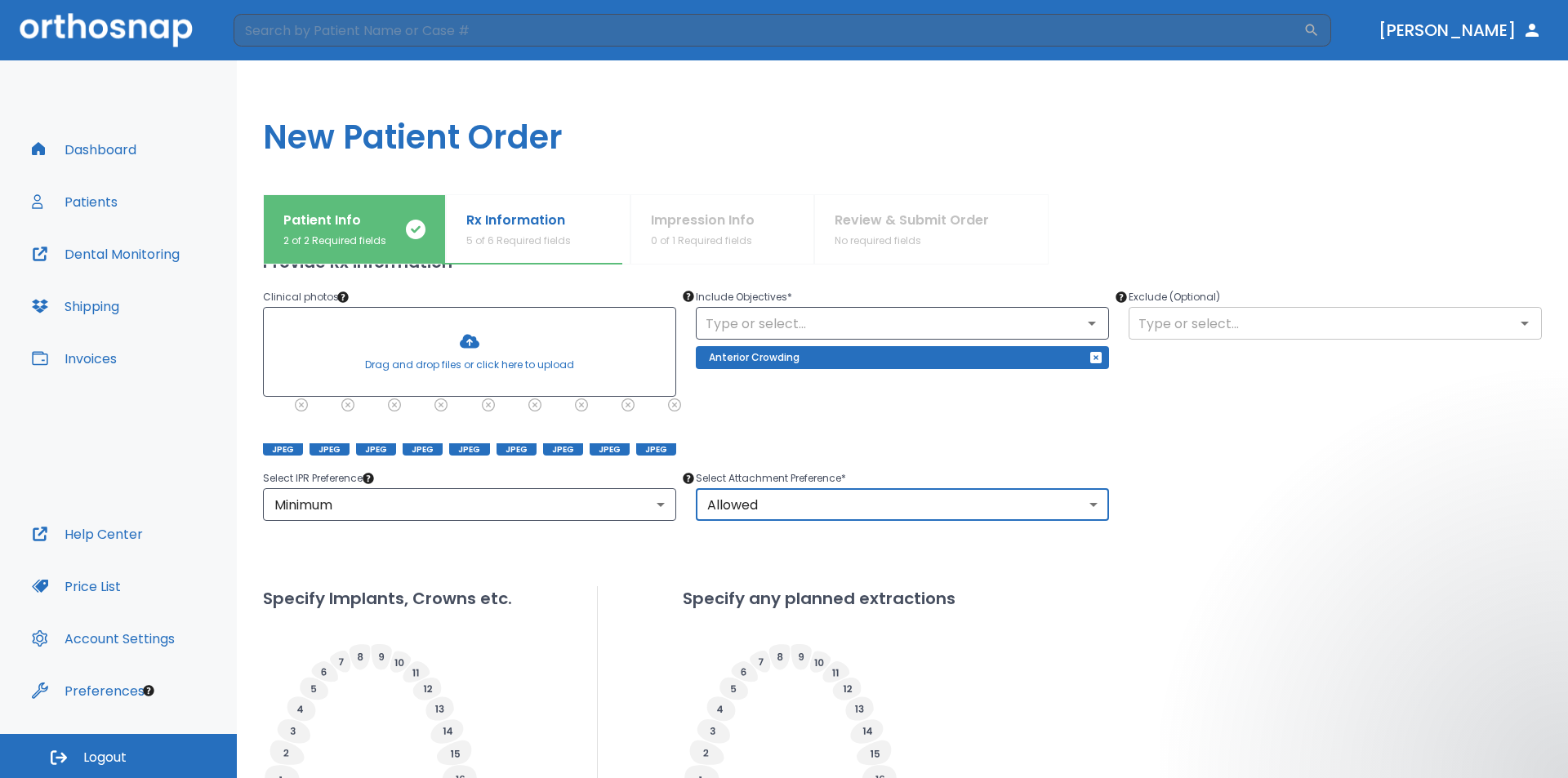
click at [1218, 337] on div "​" at bounding box center [1335, 323] width 413 height 32
click at [1515, 321] on icon "Open" at bounding box center [1525, 323] width 20 height 20
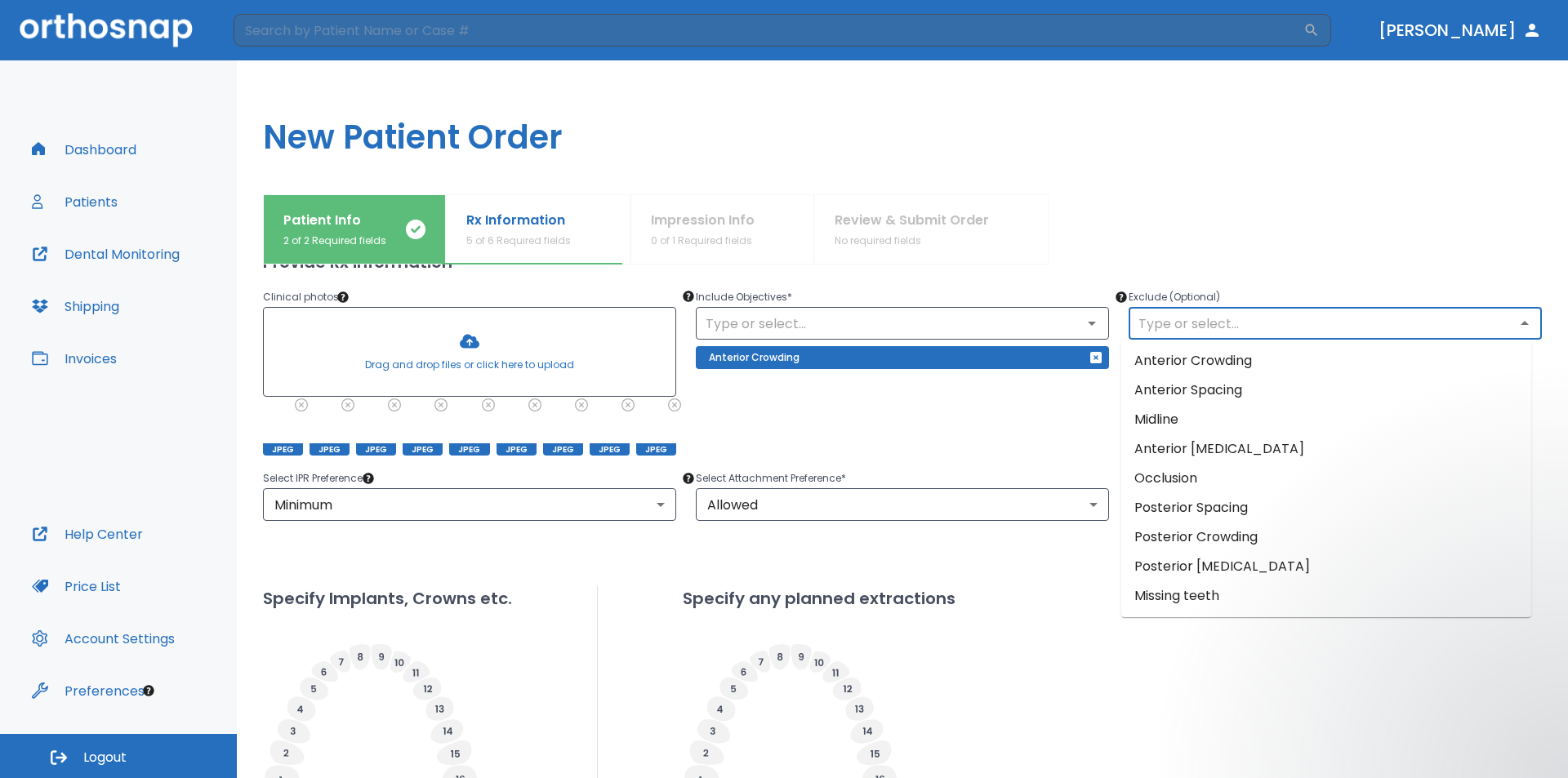
click at [954, 448] on div "Include Objectives * ​ Anterior Crowding" at bounding box center [892, 362] width 433 height 188
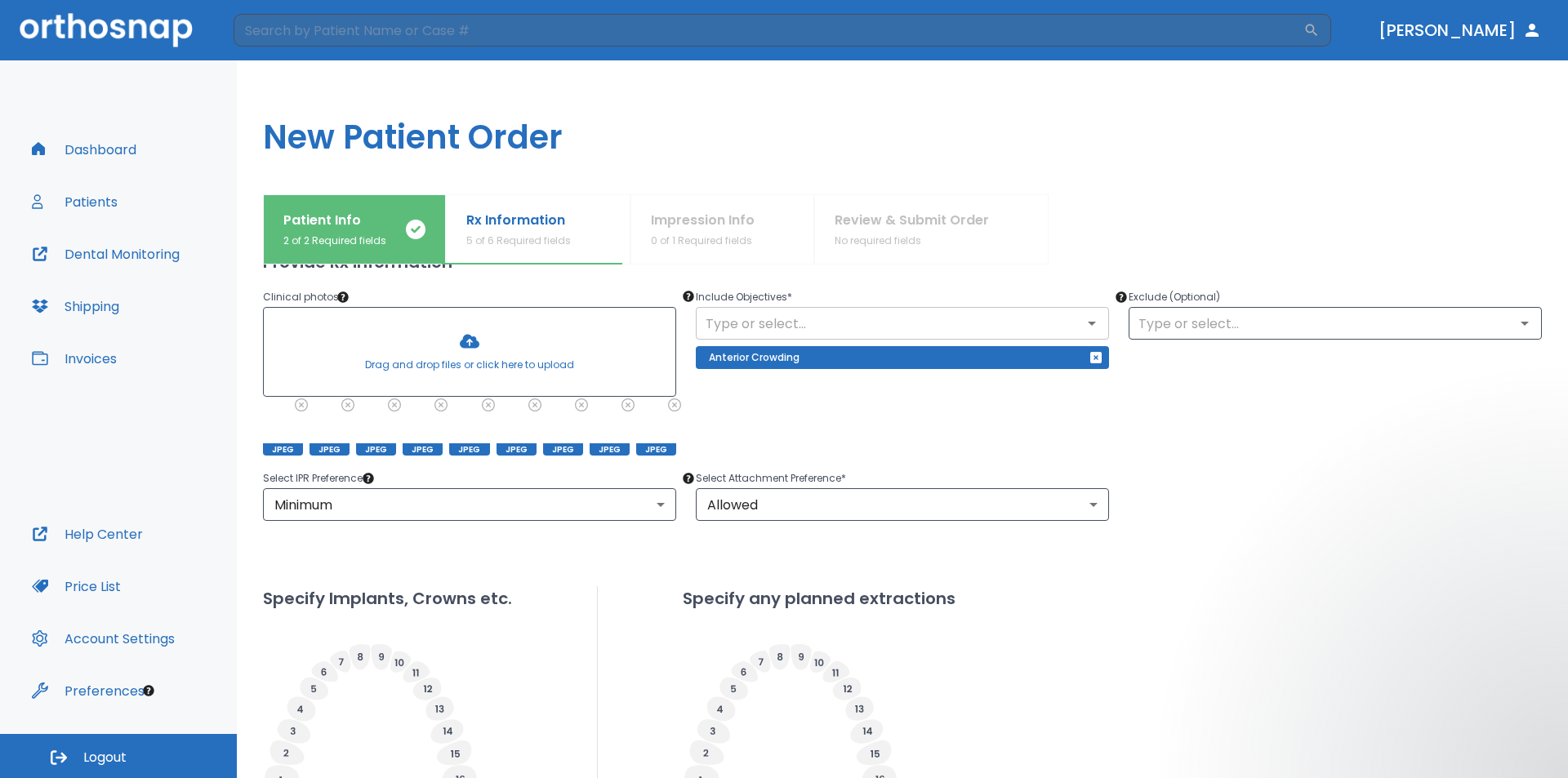
click at [978, 336] on div "​" at bounding box center [902, 323] width 413 height 32
click at [1090, 321] on icon "Open" at bounding box center [1092, 323] width 20 height 20
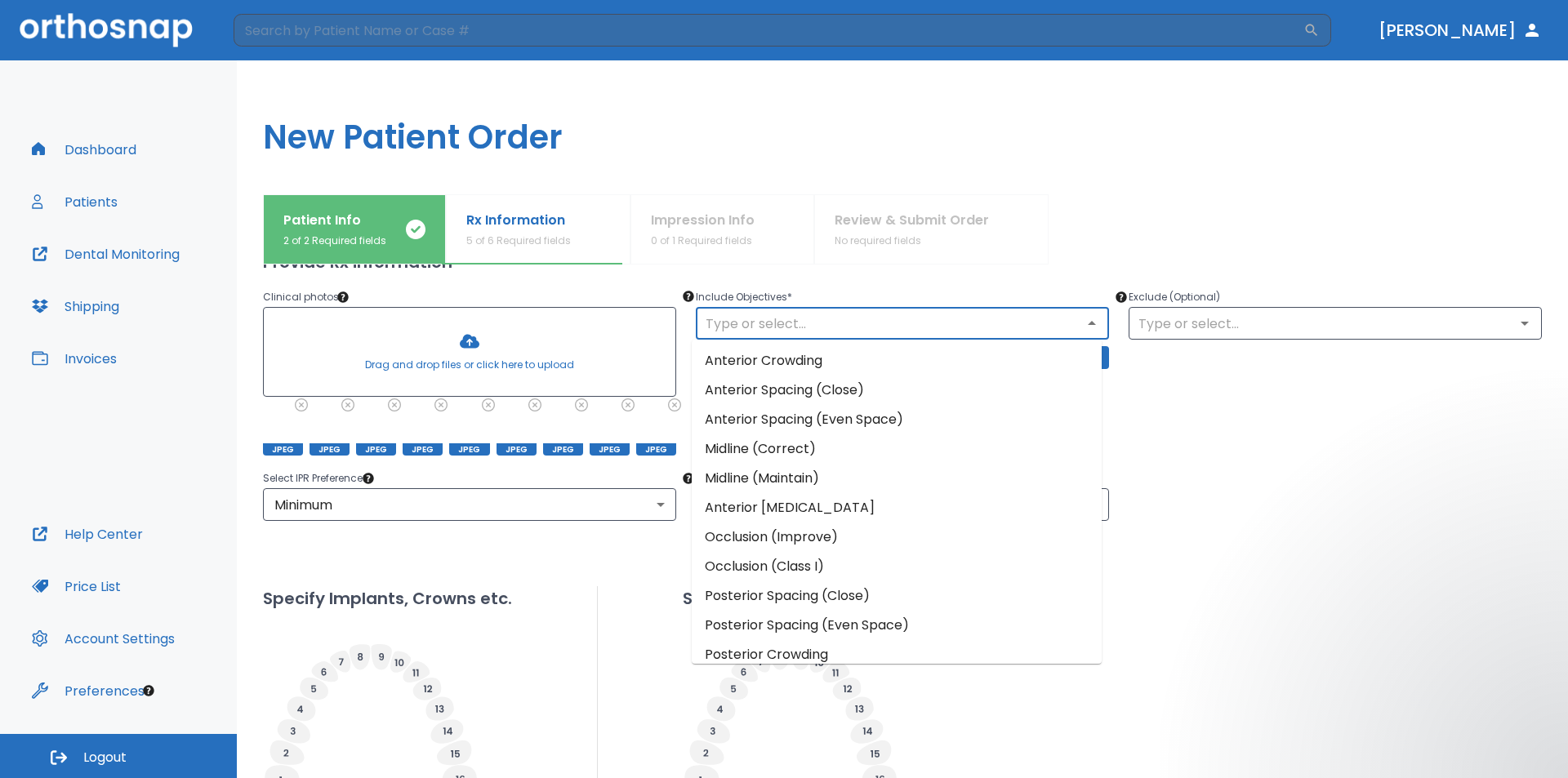
scroll to position [130, 0]
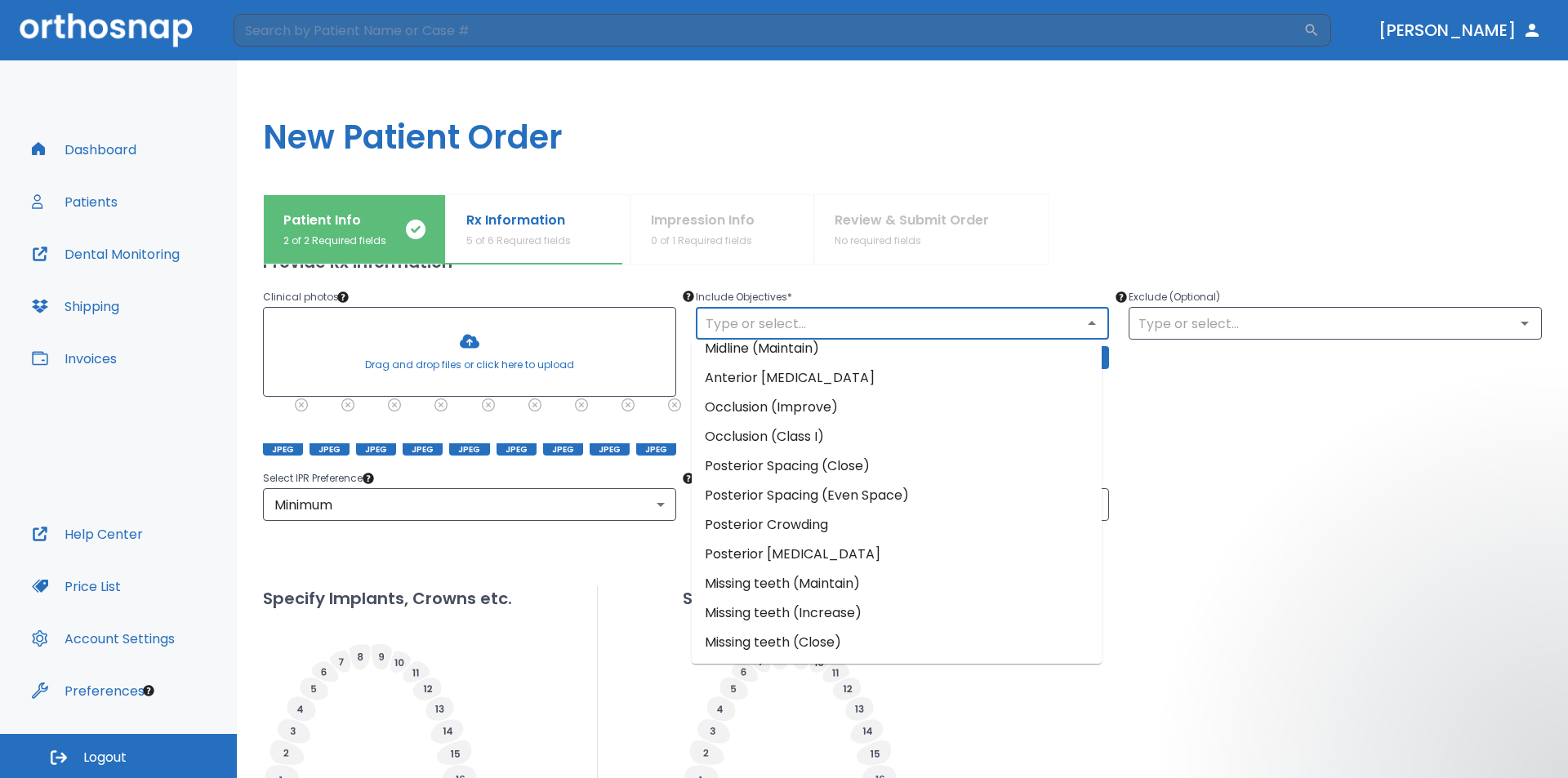
click at [1278, 500] on div "Select IPR Preference * Minimum 2 ​ Select Attachment Preference * Allowed 1 ​" at bounding box center [892, 485] width 1298 height 72
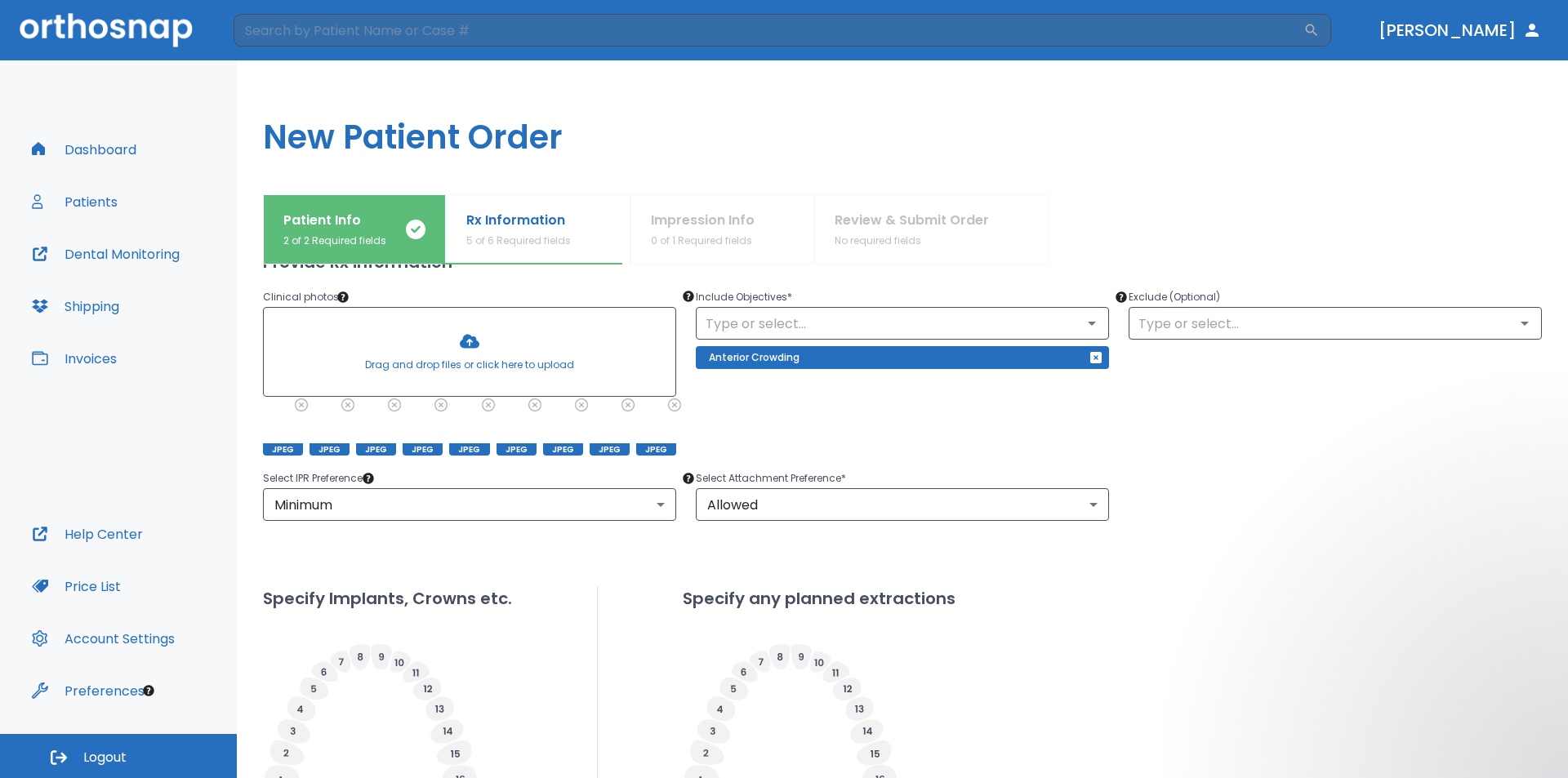
scroll to position [484, 0]
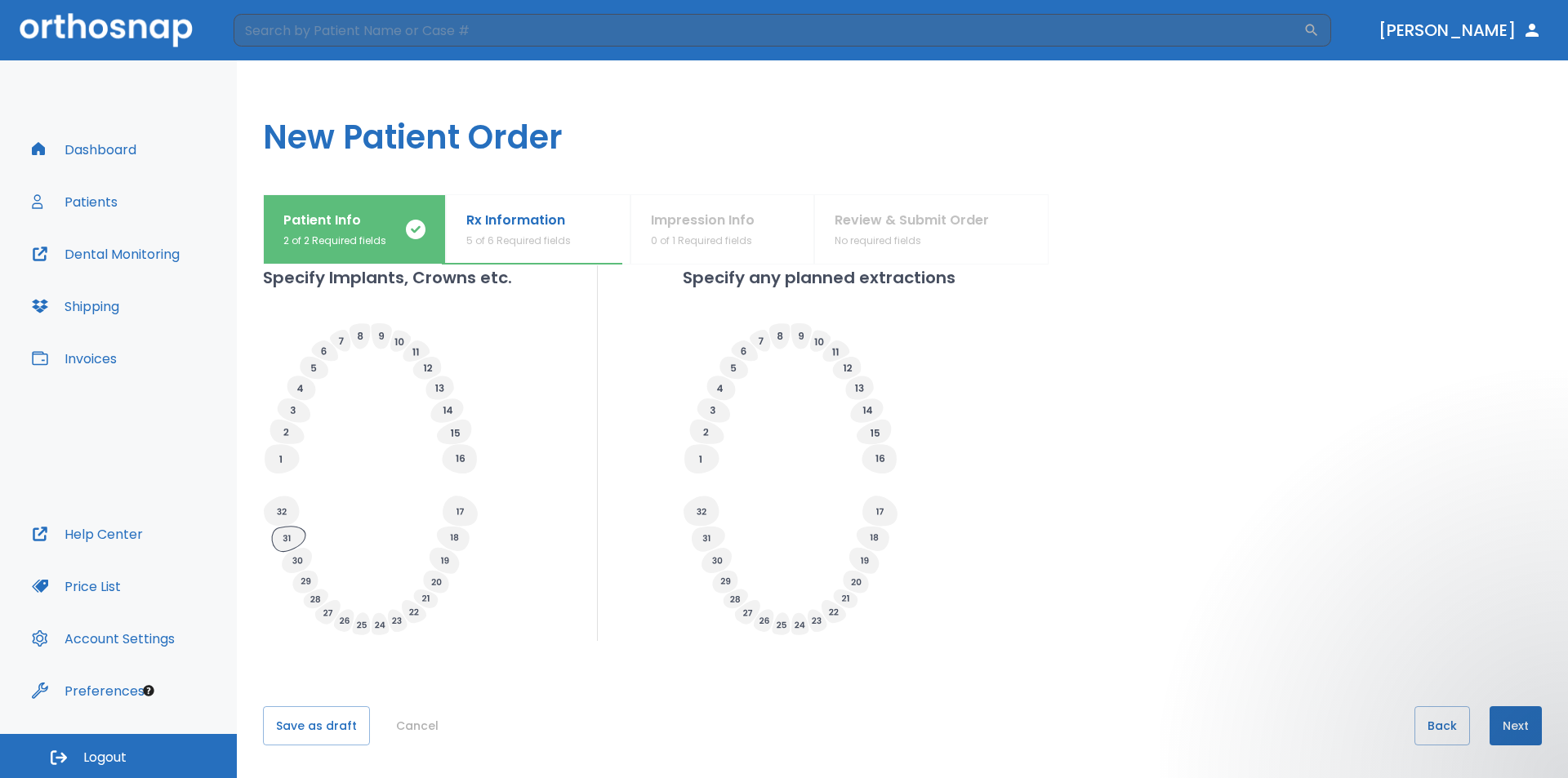
click at [288, 545] on icon at bounding box center [288, 539] width 33 height 25
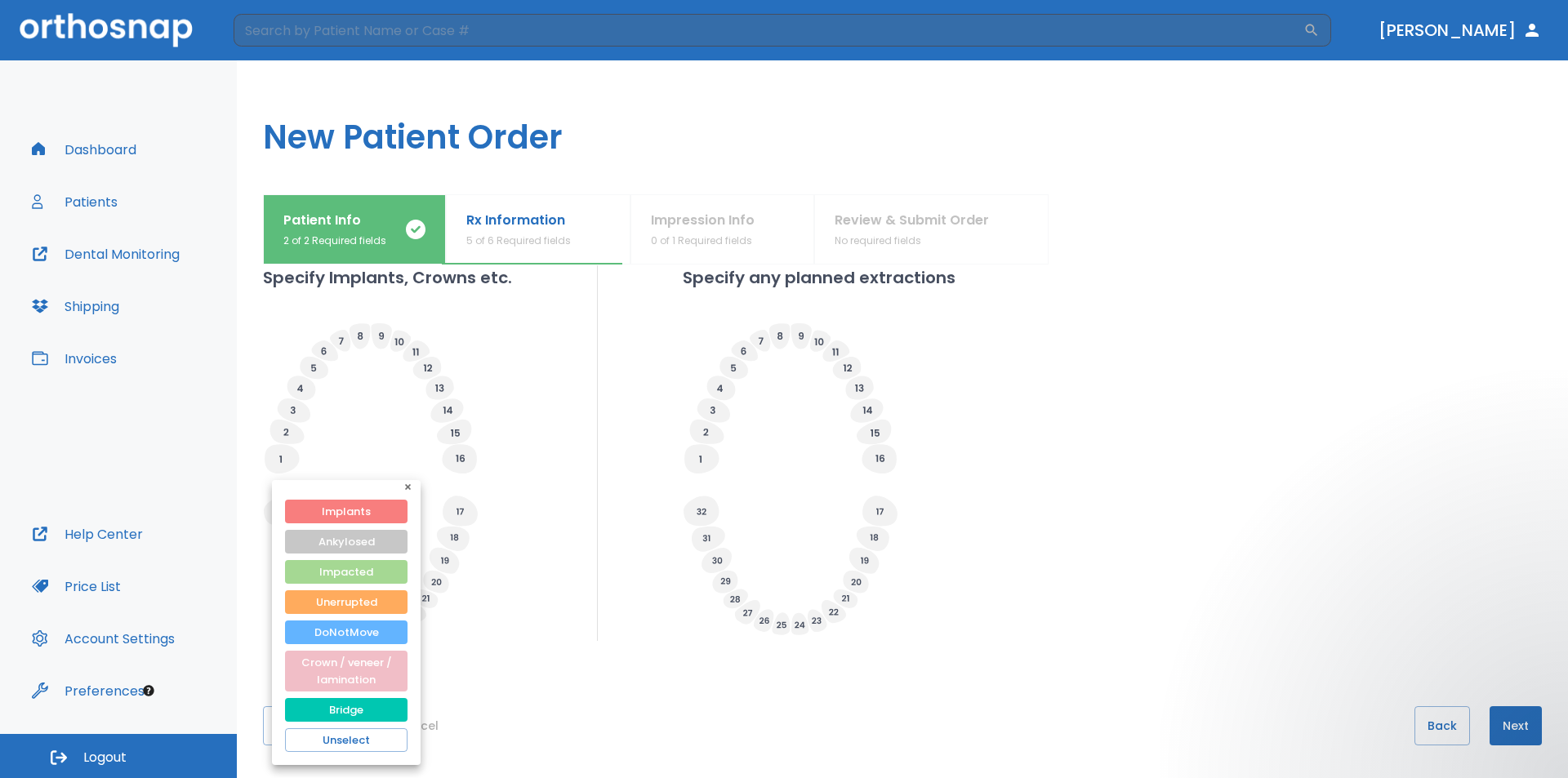
click at [409, 485] on icon "button" at bounding box center [408, 487] width 5 height 5
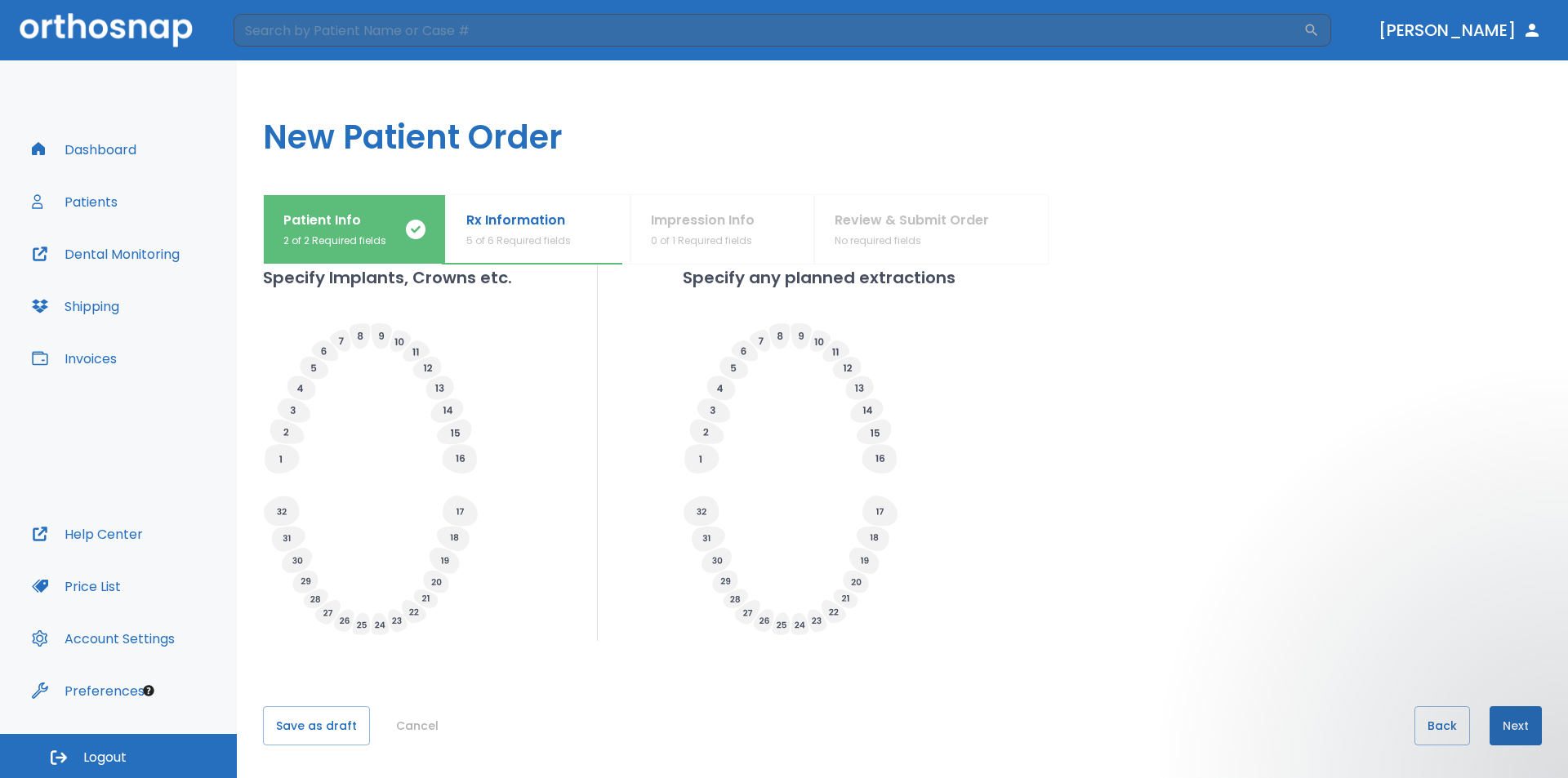
click at [299, 560] on icon at bounding box center [297, 561] width 10 height 6
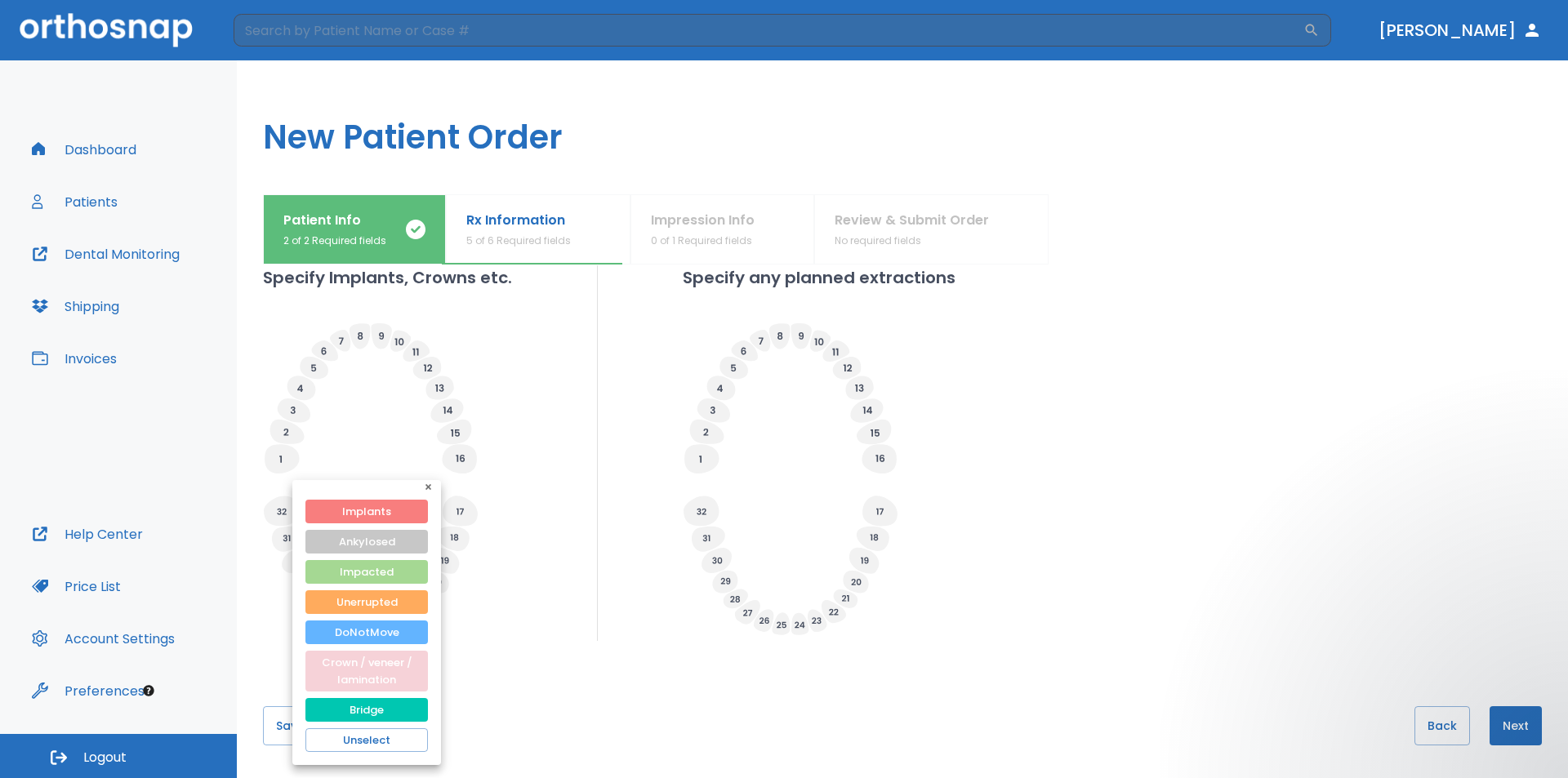
click at [369, 665] on button "Crown / veneer / lamination" at bounding box center [366, 671] width 122 height 41
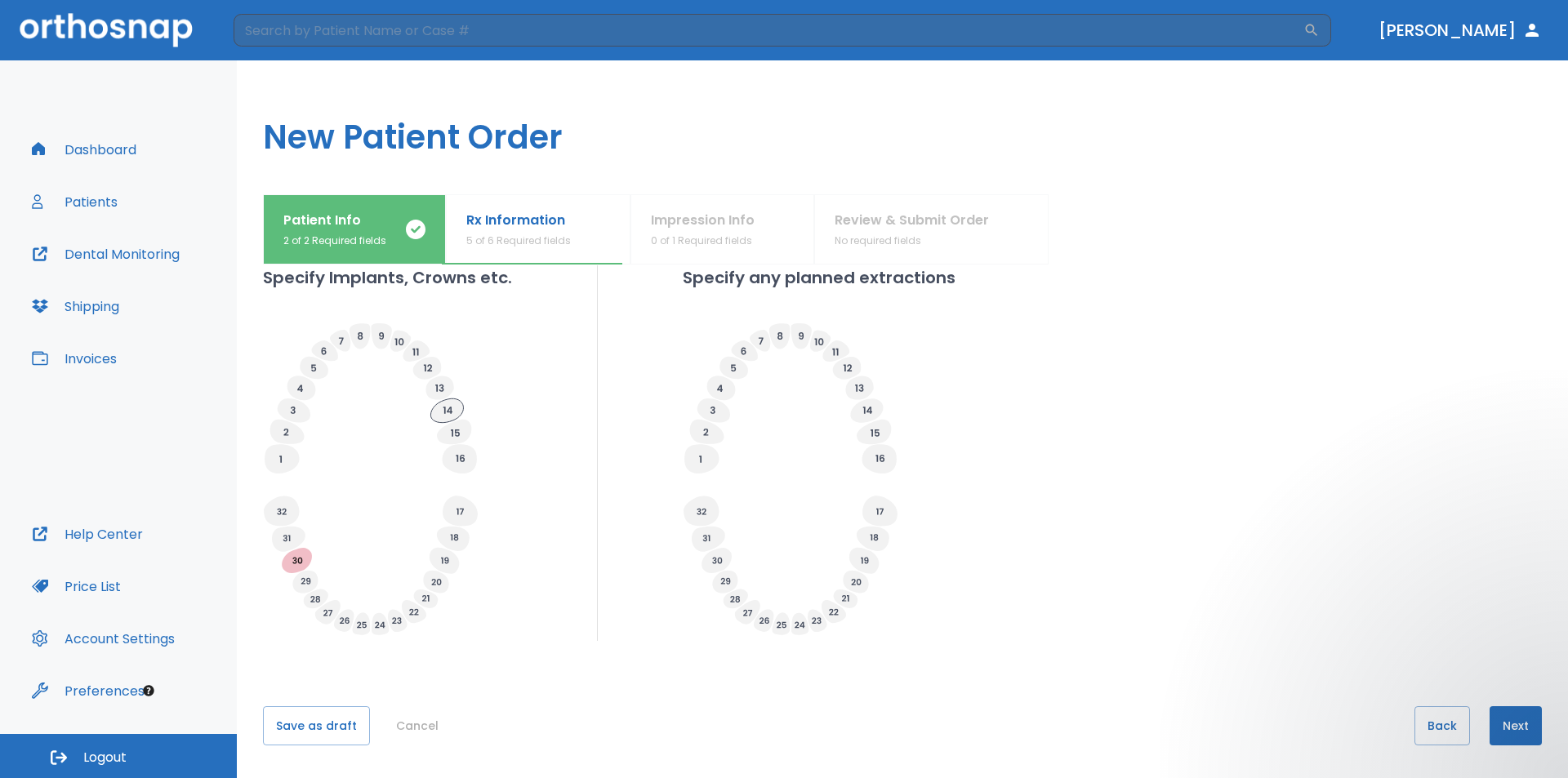
click at [441, 412] on icon at bounding box center [446, 411] width 32 height 23
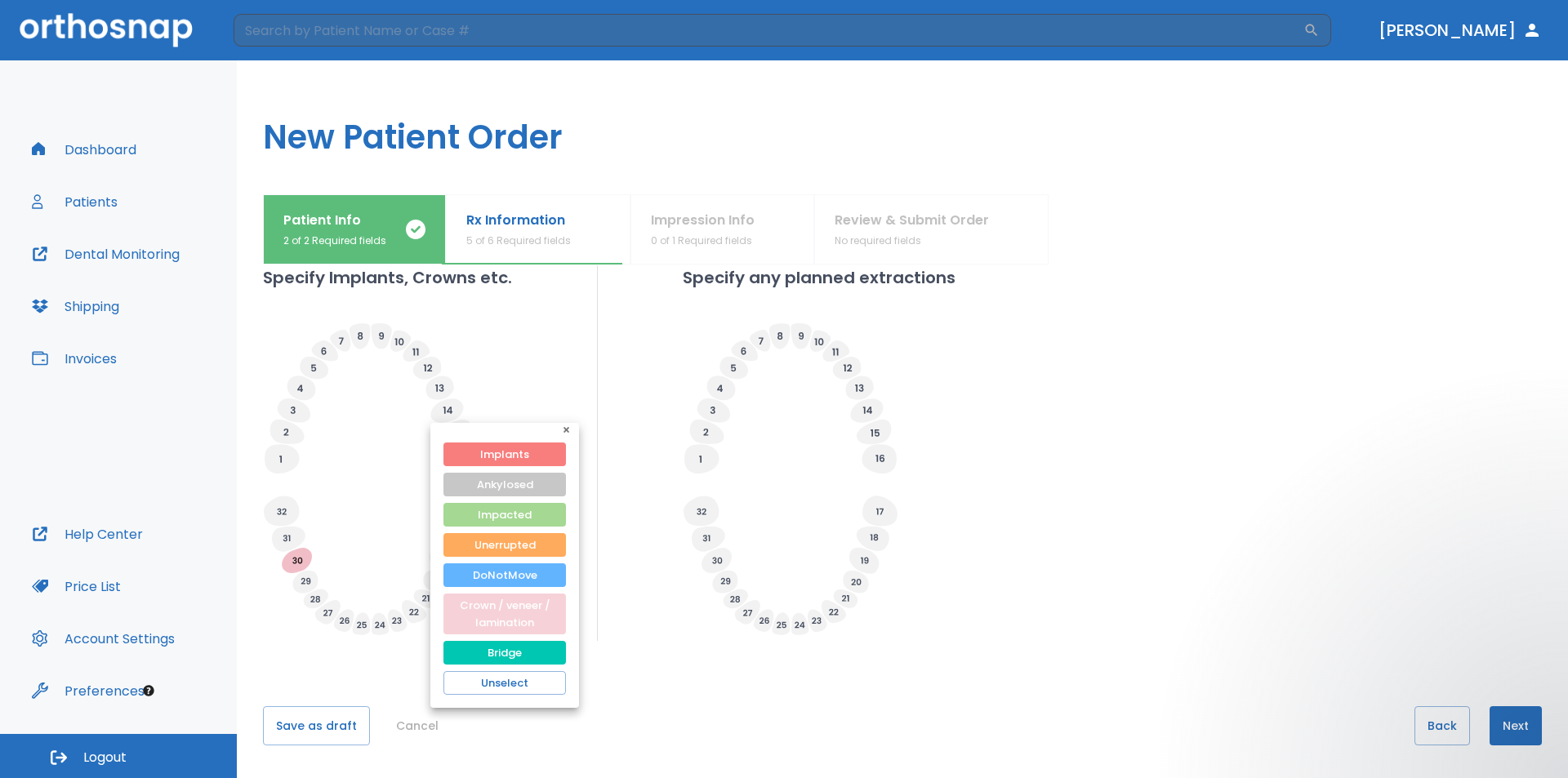
click at [501, 602] on button "Crown / veneer / lamination" at bounding box center [505, 613] width 122 height 41
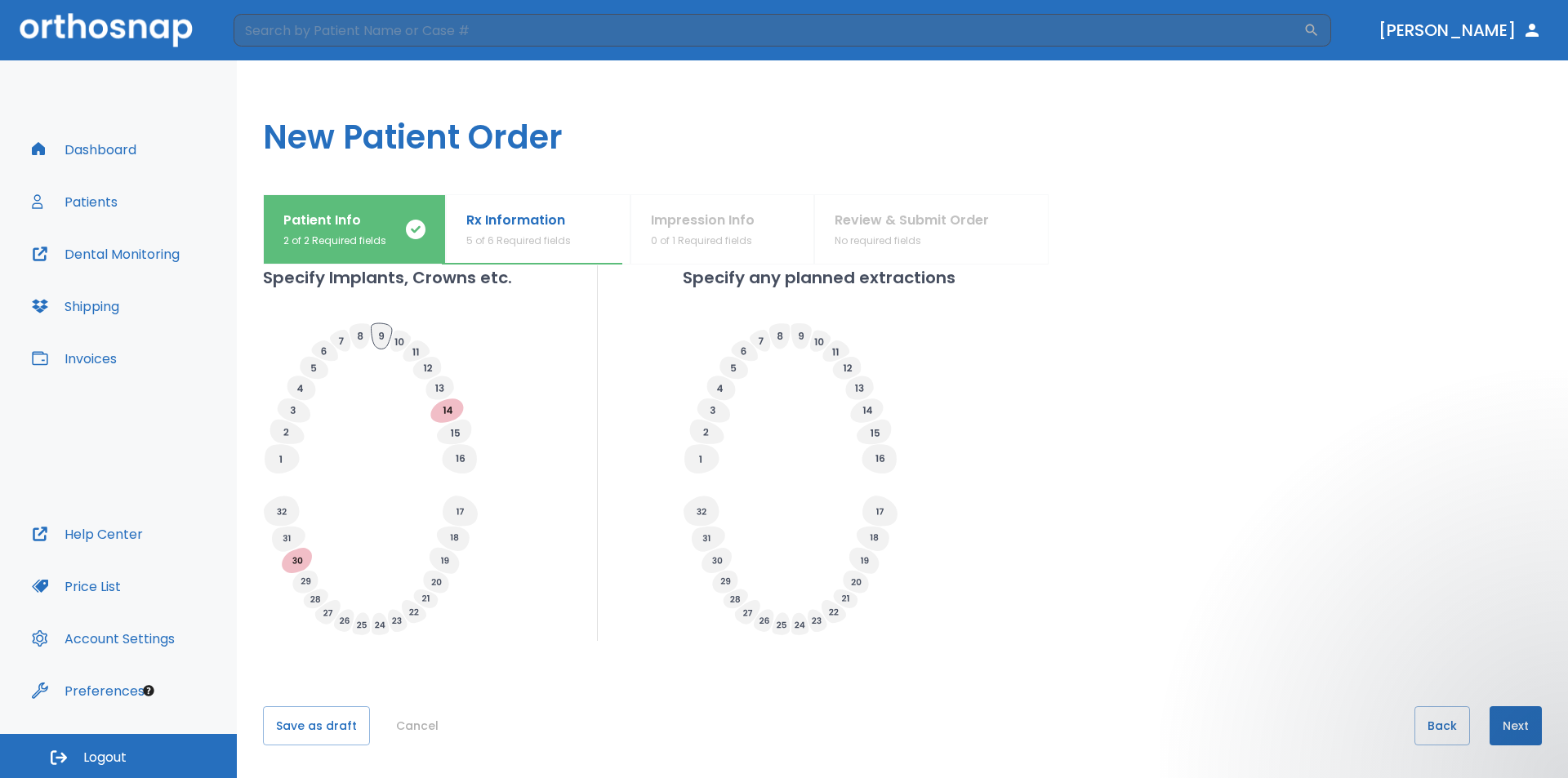
click at [374, 340] on icon at bounding box center [381, 336] width 21 height 25
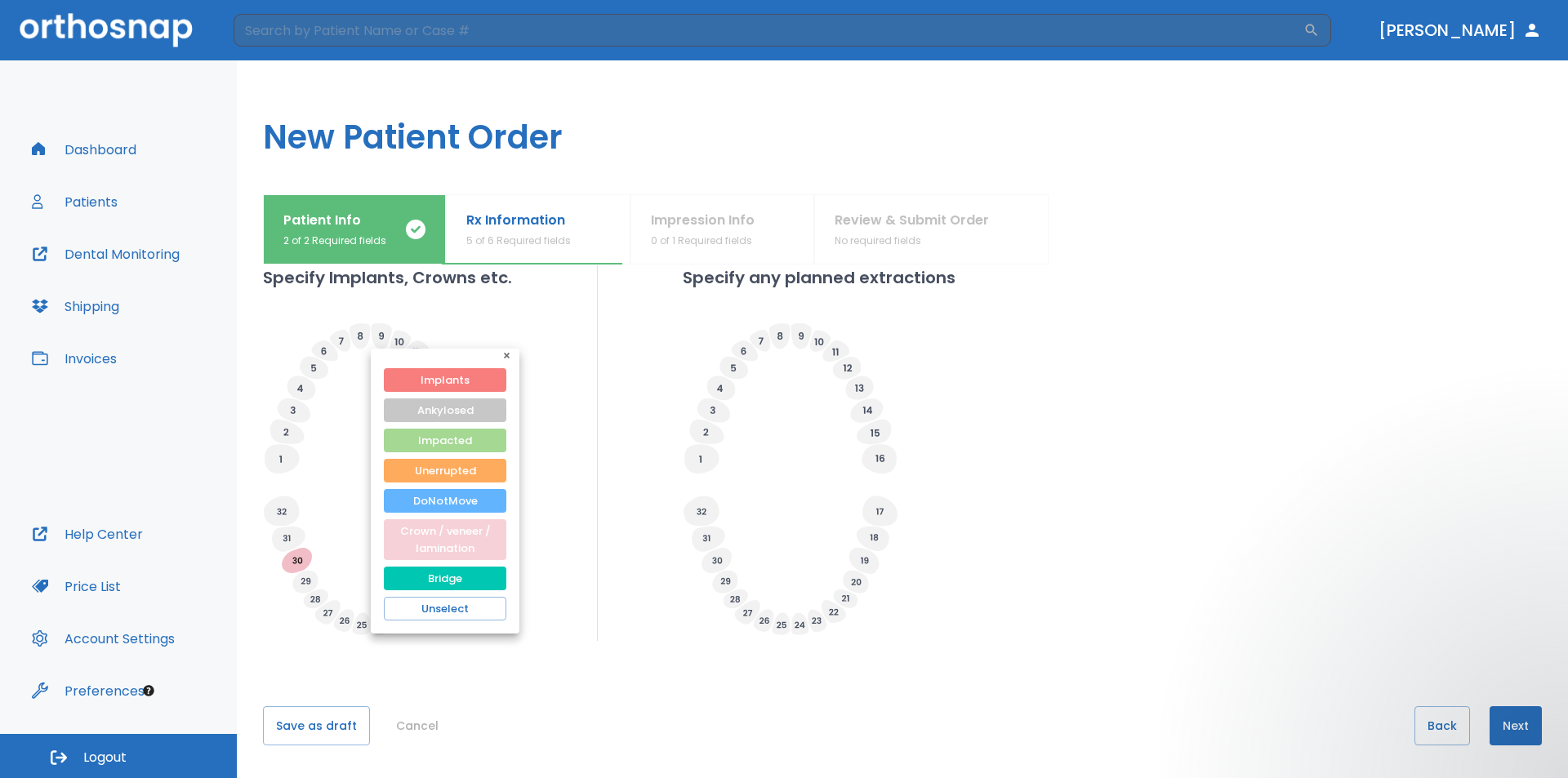
click at [436, 527] on button "Crown / veneer / lamination" at bounding box center [445, 539] width 122 height 41
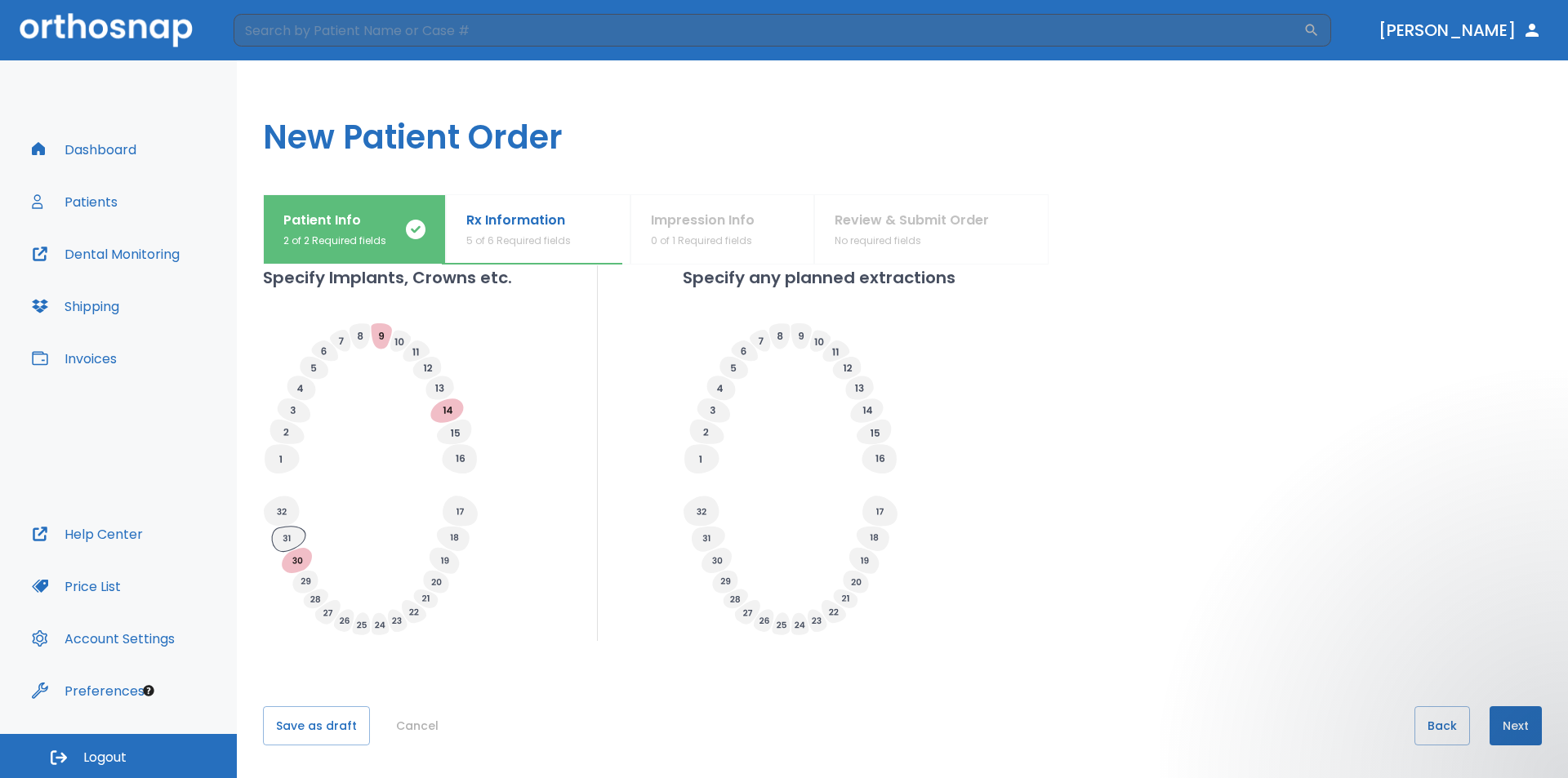
click at [277, 540] on icon at bounding box center [288, 539] width 33 height 25
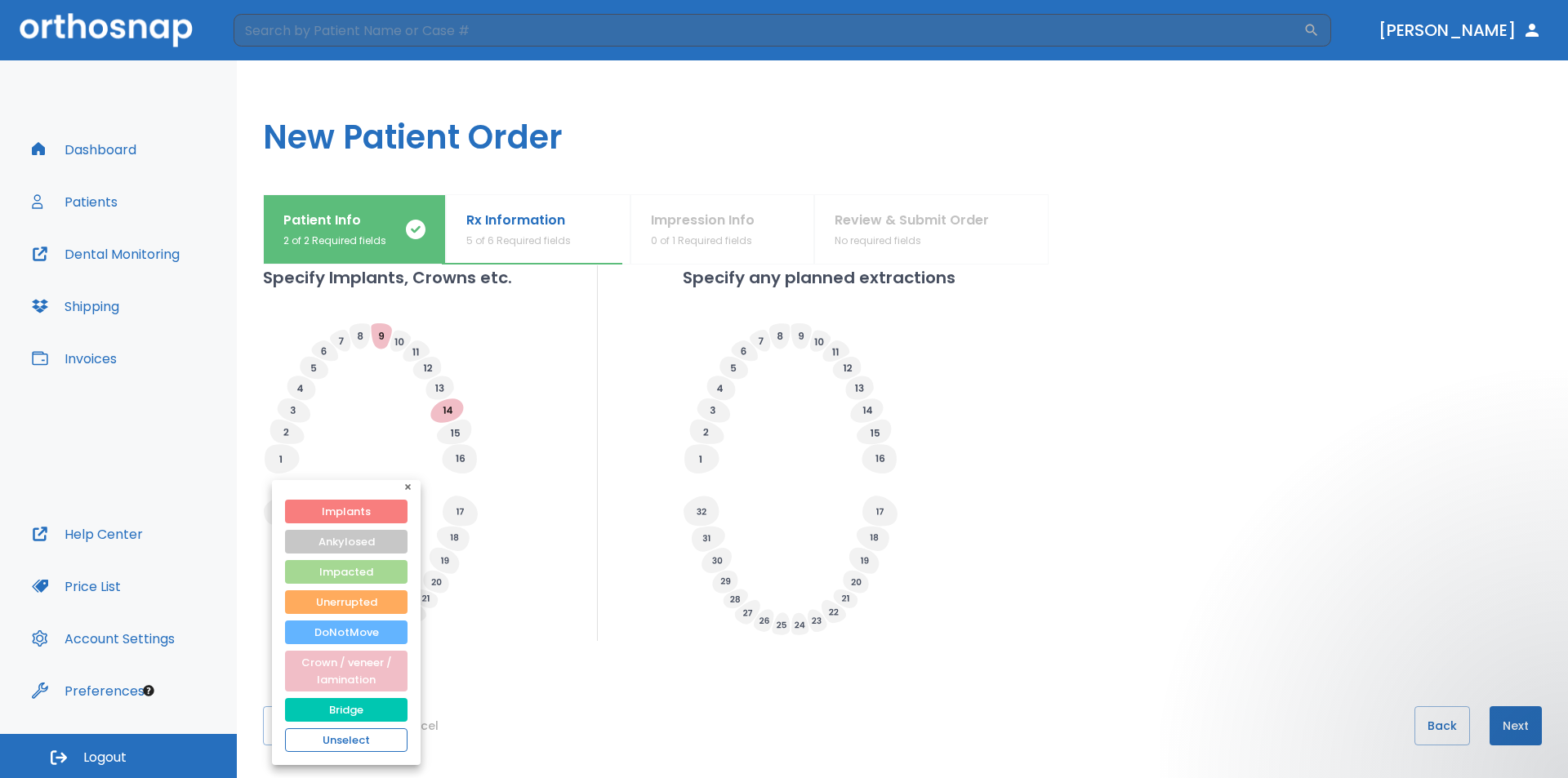
click at [369, 742] on button "Unselect" at bounding box center [347, 740] width 122 height 23
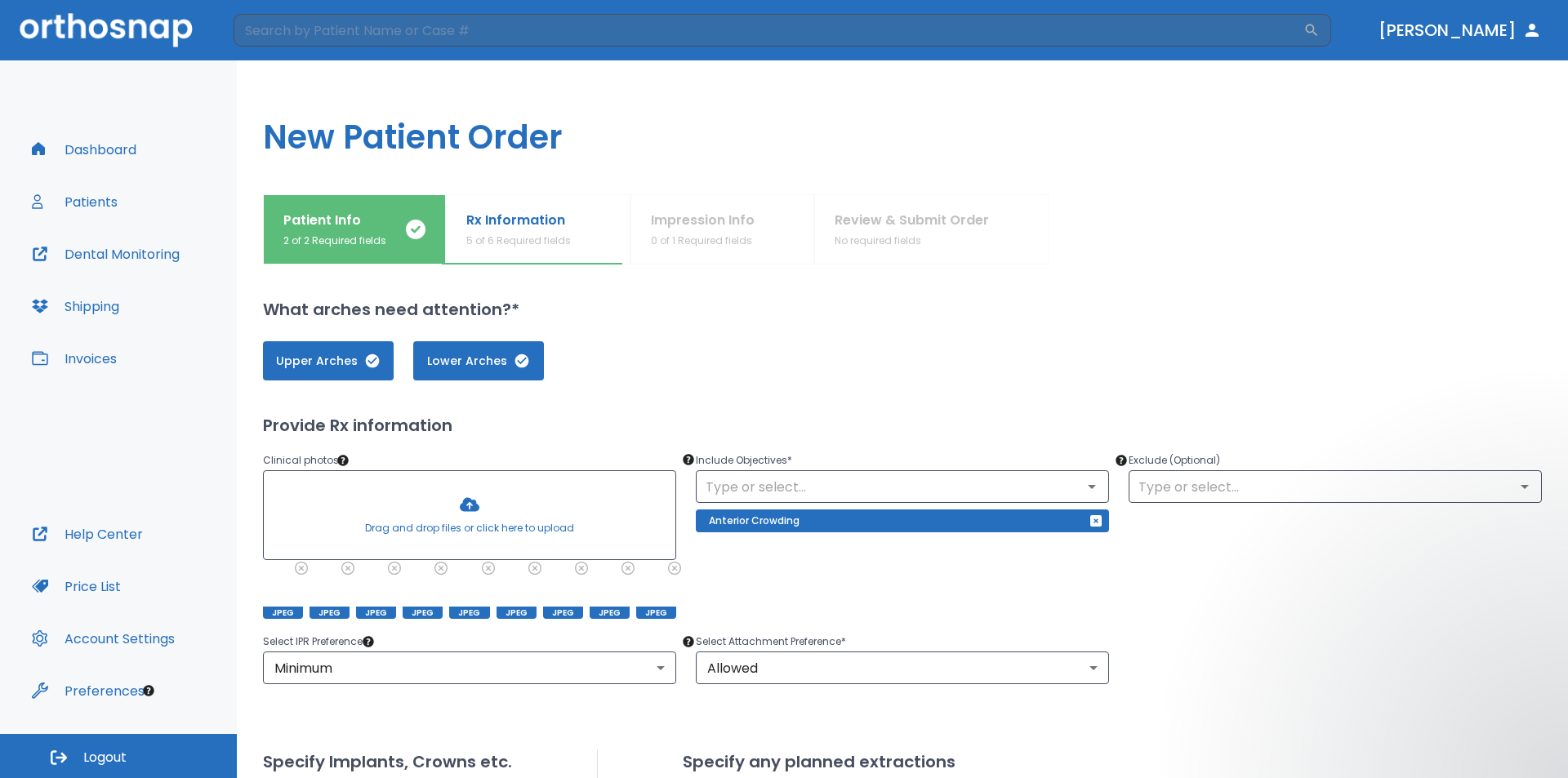
scroll to position [82, 0]
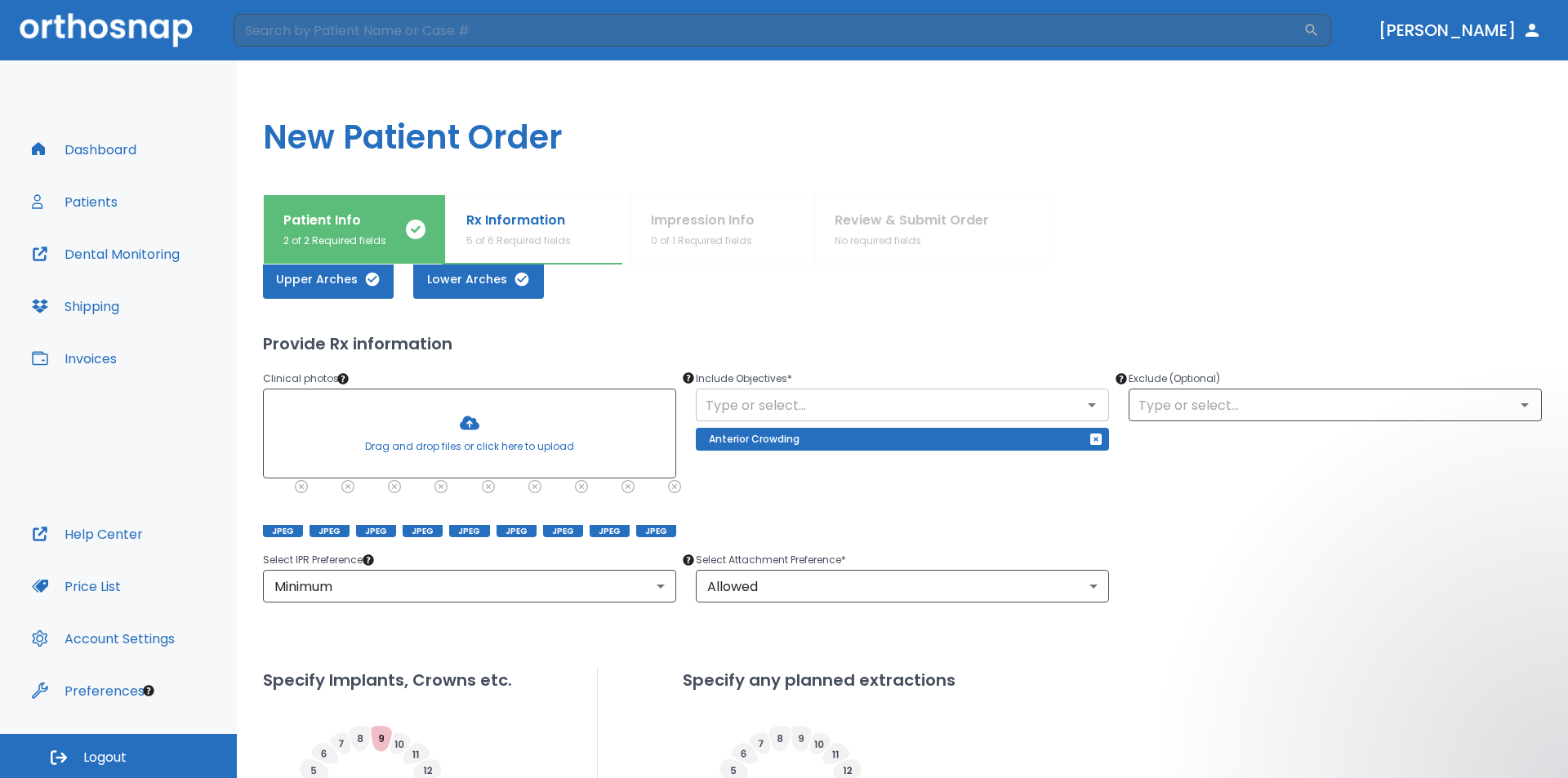
click at [1087, 406] on icon "Open" at bounding box center [1091, 405] width 8 height 5
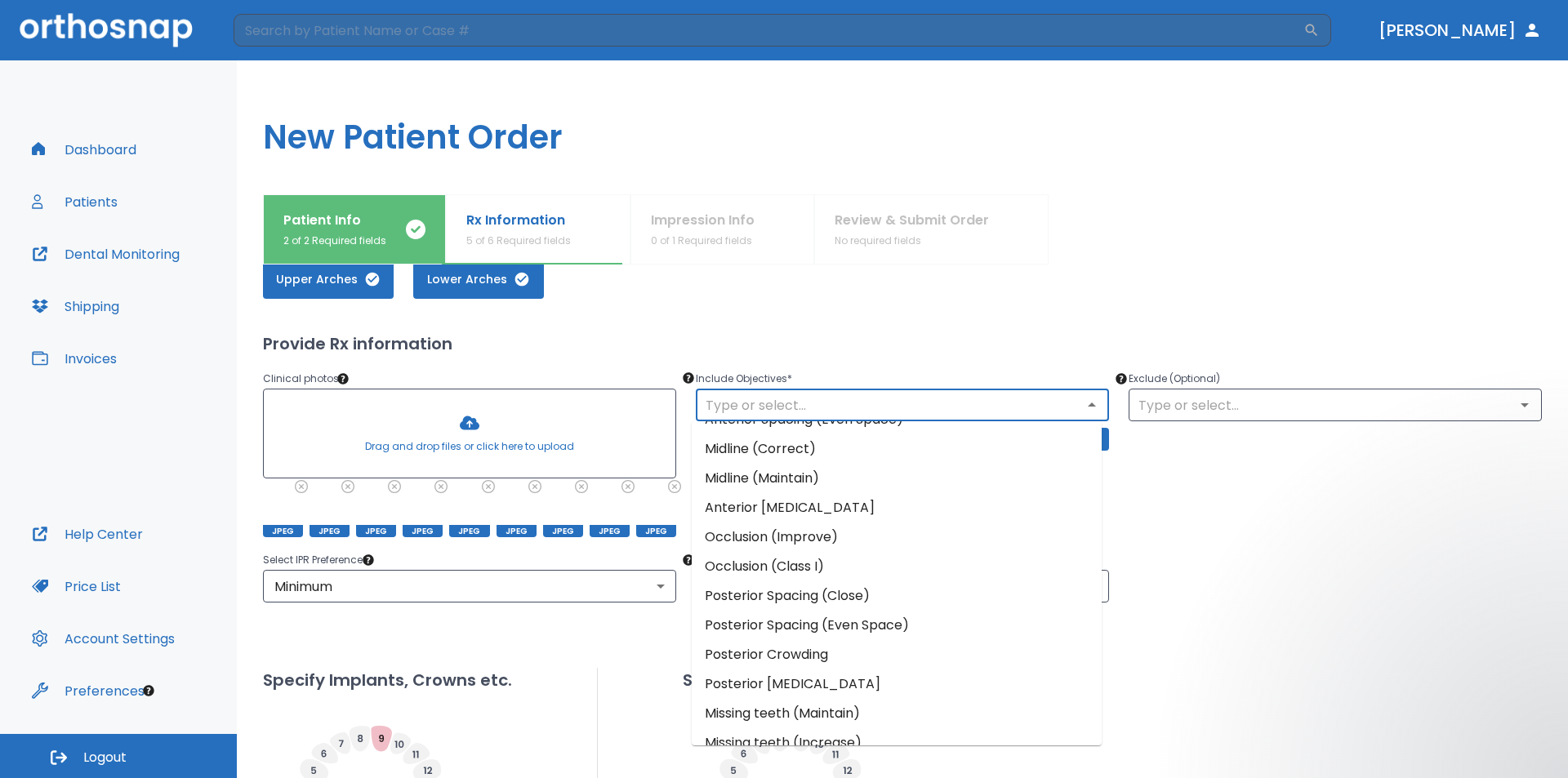
scroll to position [130, 0]
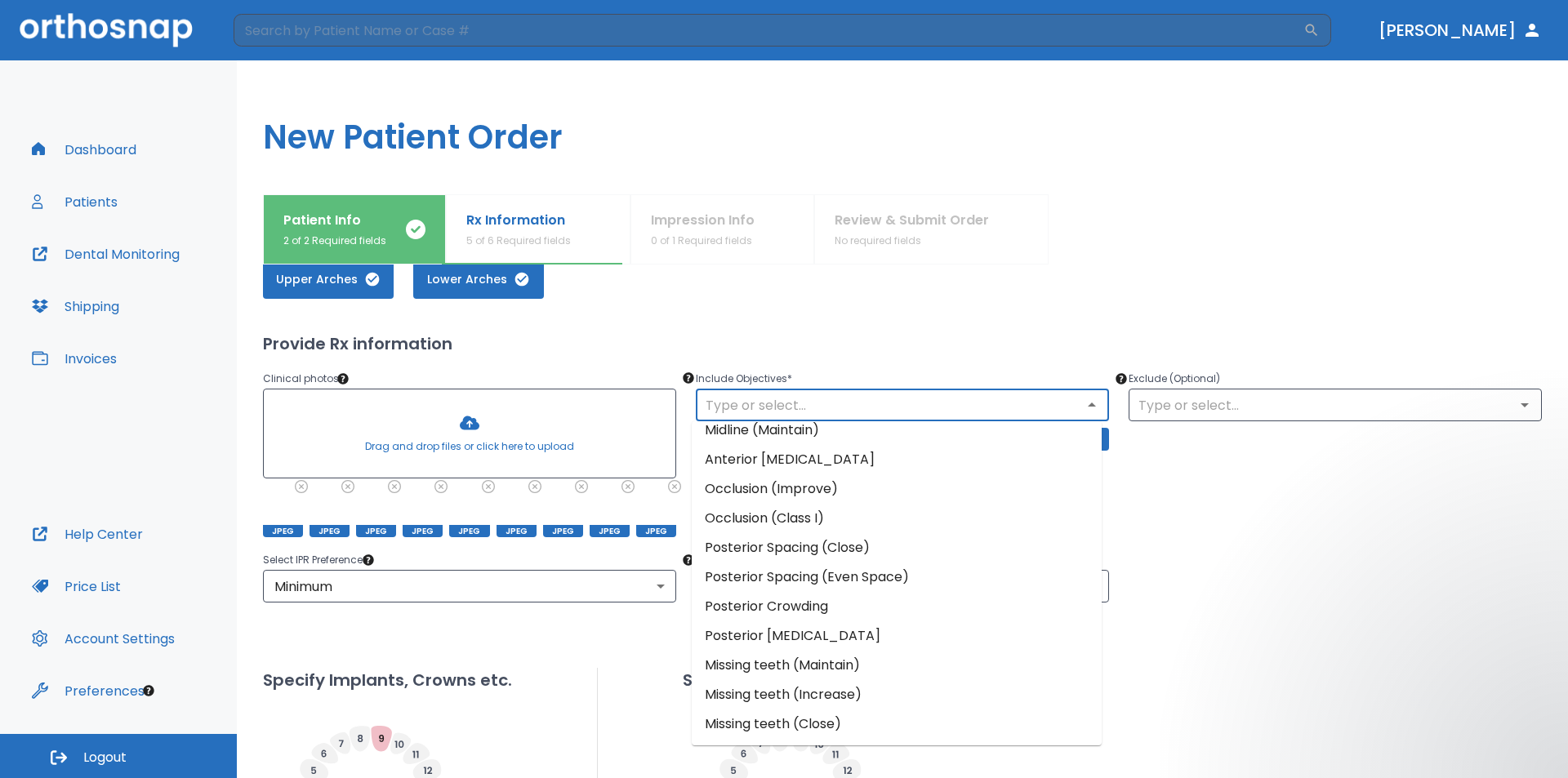
click at [864, 330] on div "Upper Arches Lower Arches Provide Rx information Clinical photos * Drag and dro…" at bounding box center [902, 642] width 1278 height 804
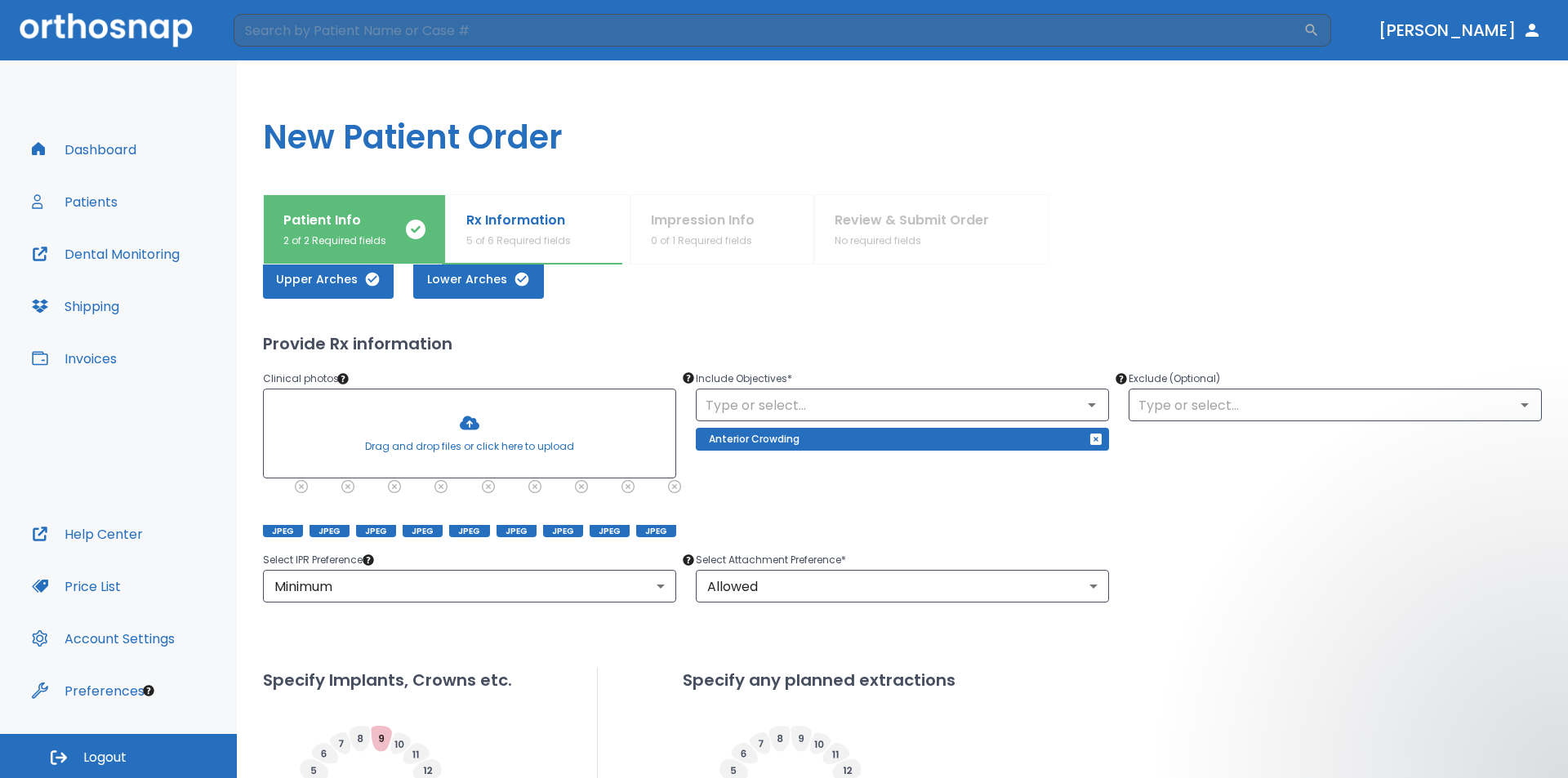
scroll to position [484, 0]
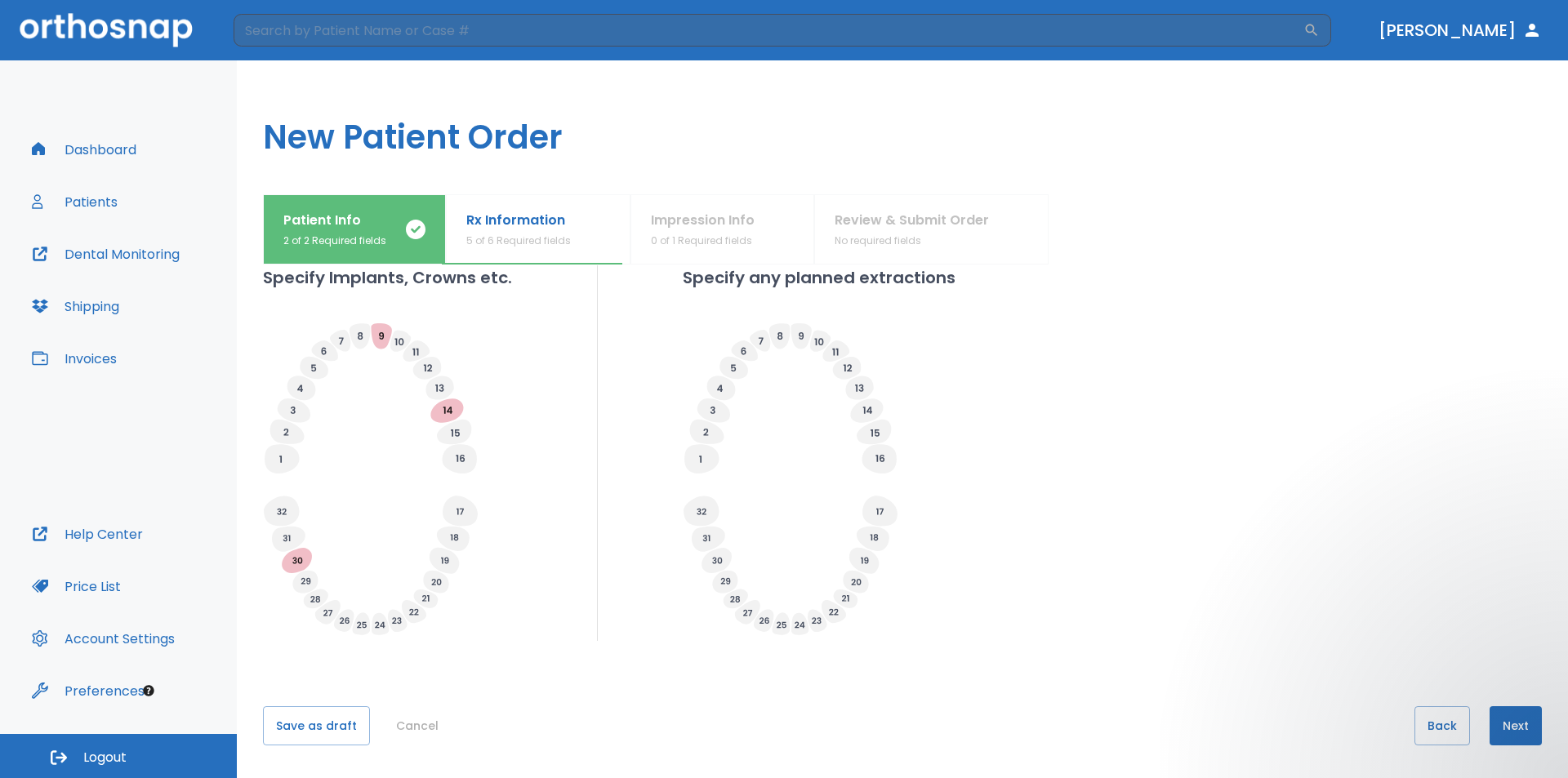
click at [1518, 733] on button "Next" at bounding box center [1515, 727] width 52 height 40
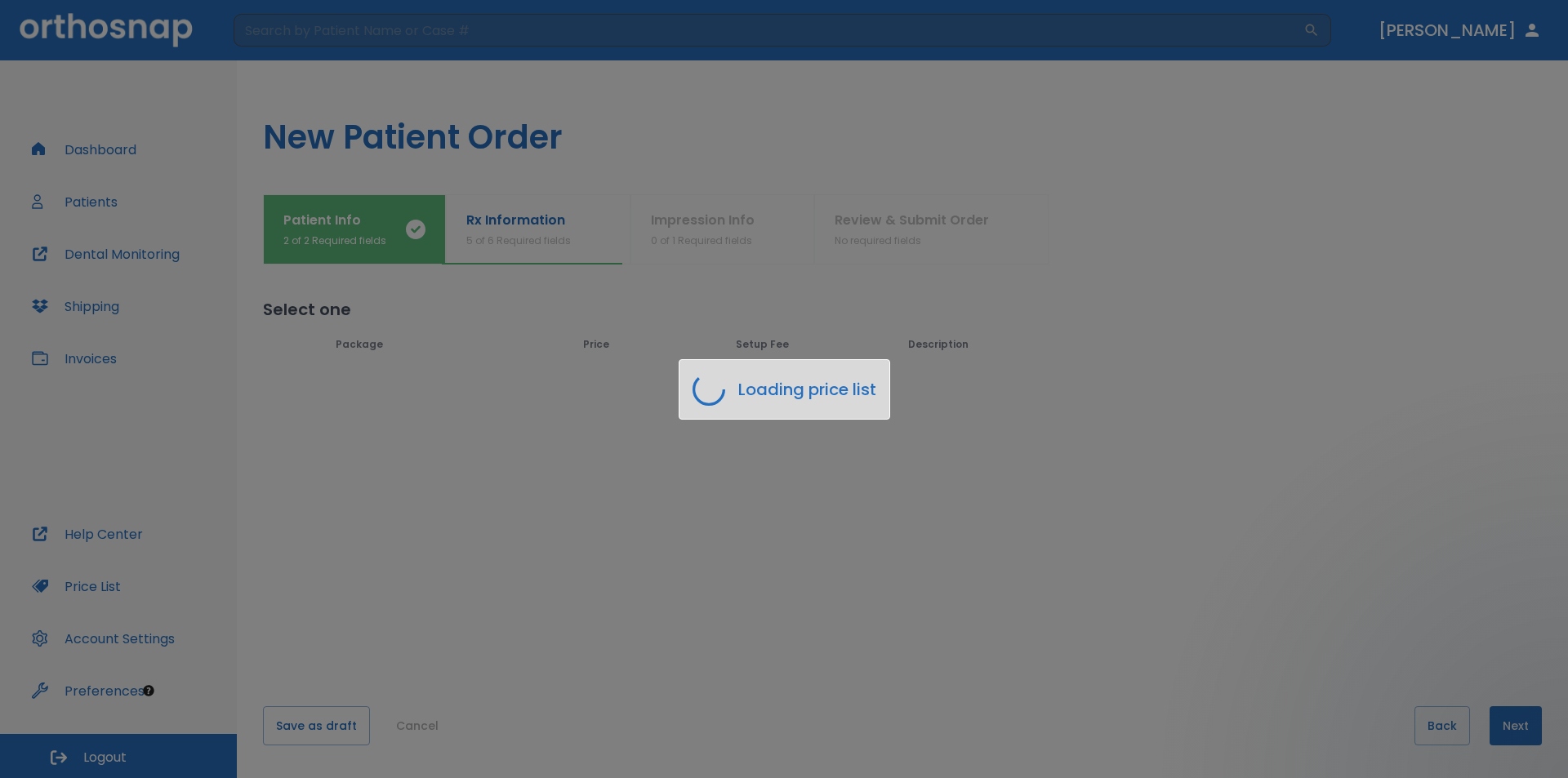
scroll to position [0, 0]
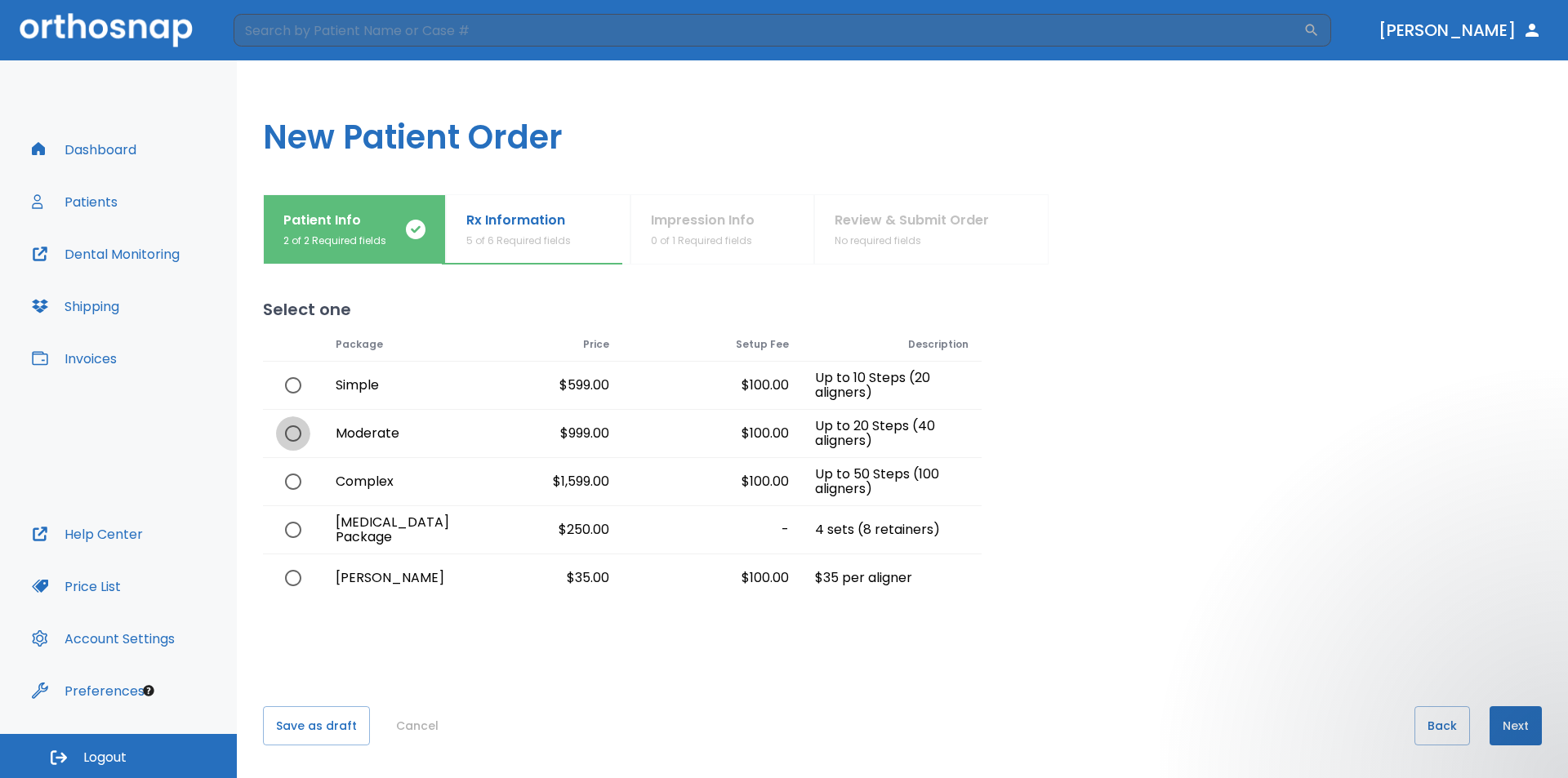
click at [292, 440] on input "radio" at bounding box center [293, 434] width 34 height 34
radio input "true"
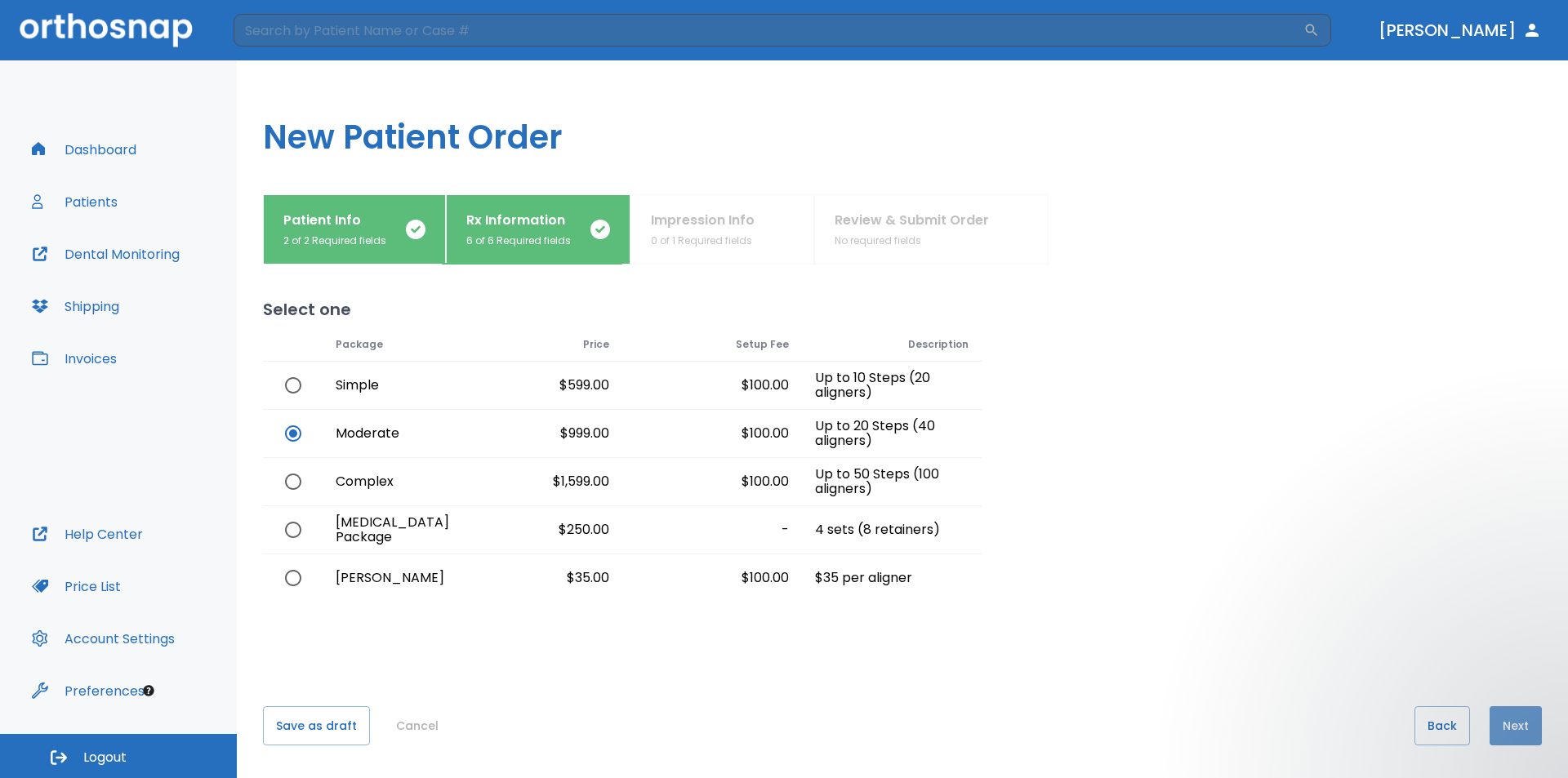
click at [1513, 742] on button "Next" at bounding box center [1515, 727] width 52 height 40
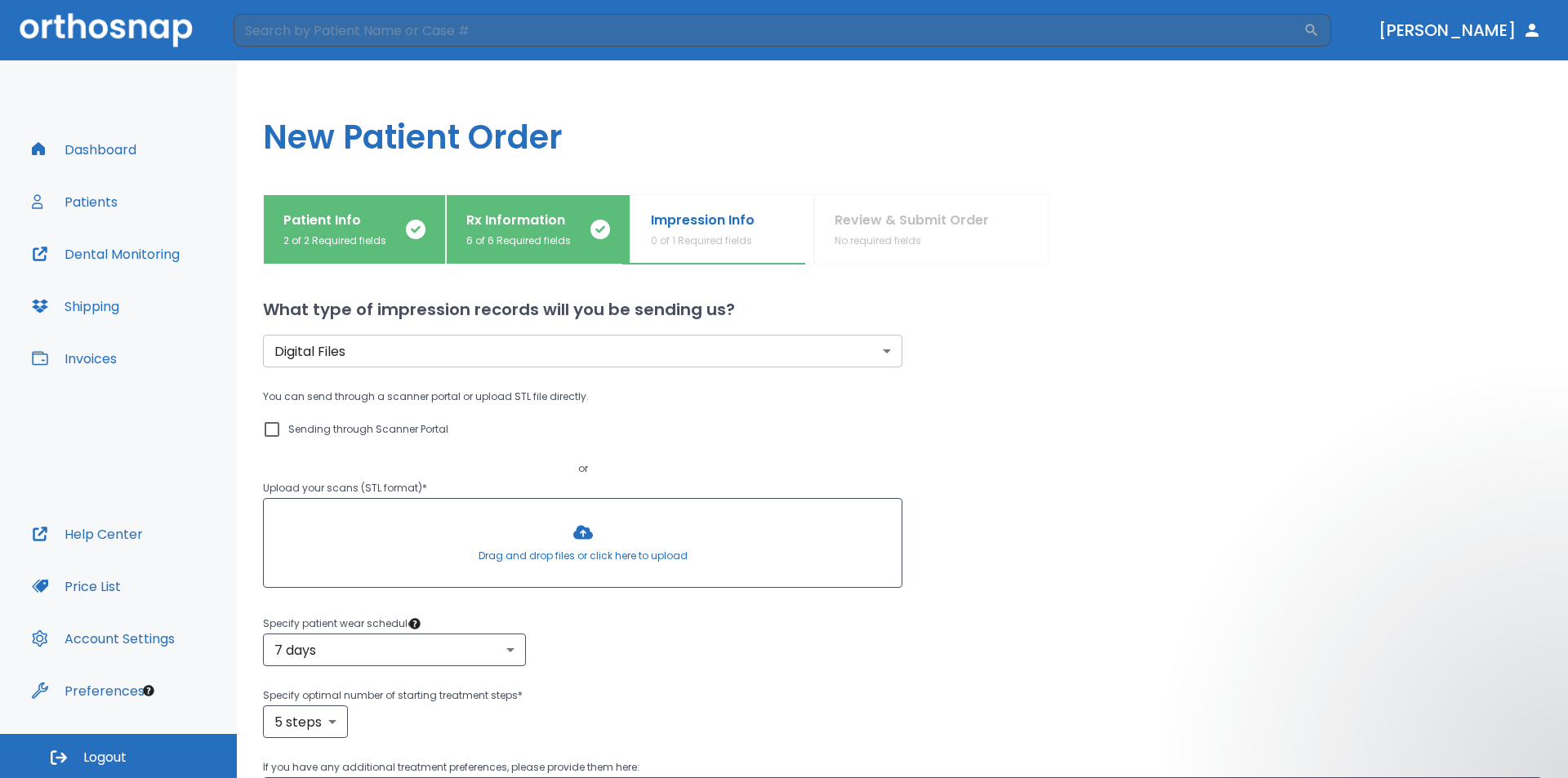
click at [262, 428] on div "Patient Info 2 of 2 Required fields Rx Information 6 of 6 Required fields Impre…" at bounding box center [902, 486] width 1330 height 584
click at [269, 429] on input "Sending through Scanner Portal" at bounding box center [272, 430] width 20 height 20
checkbox input "true"
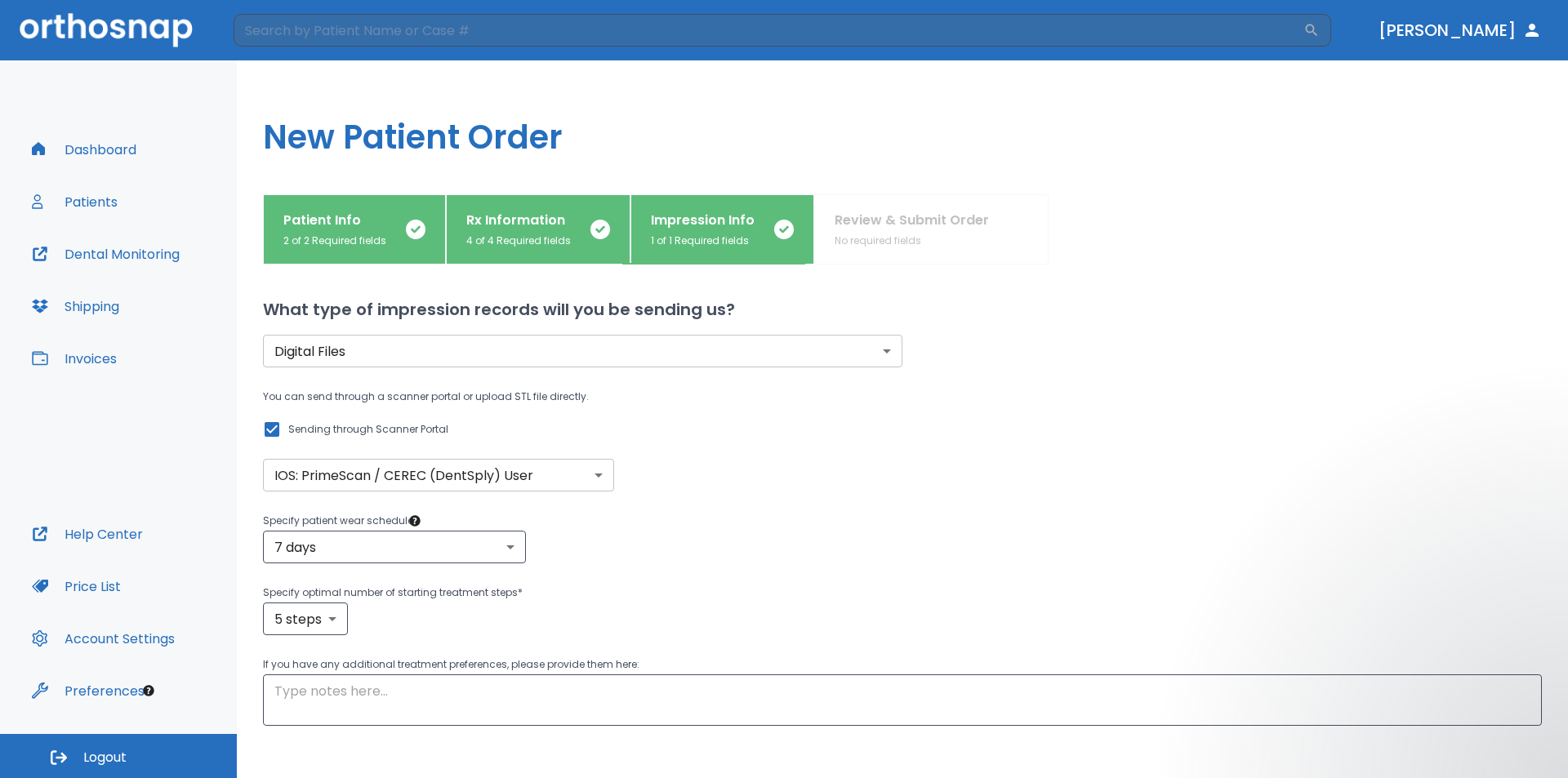
scroll to position [82, 0]
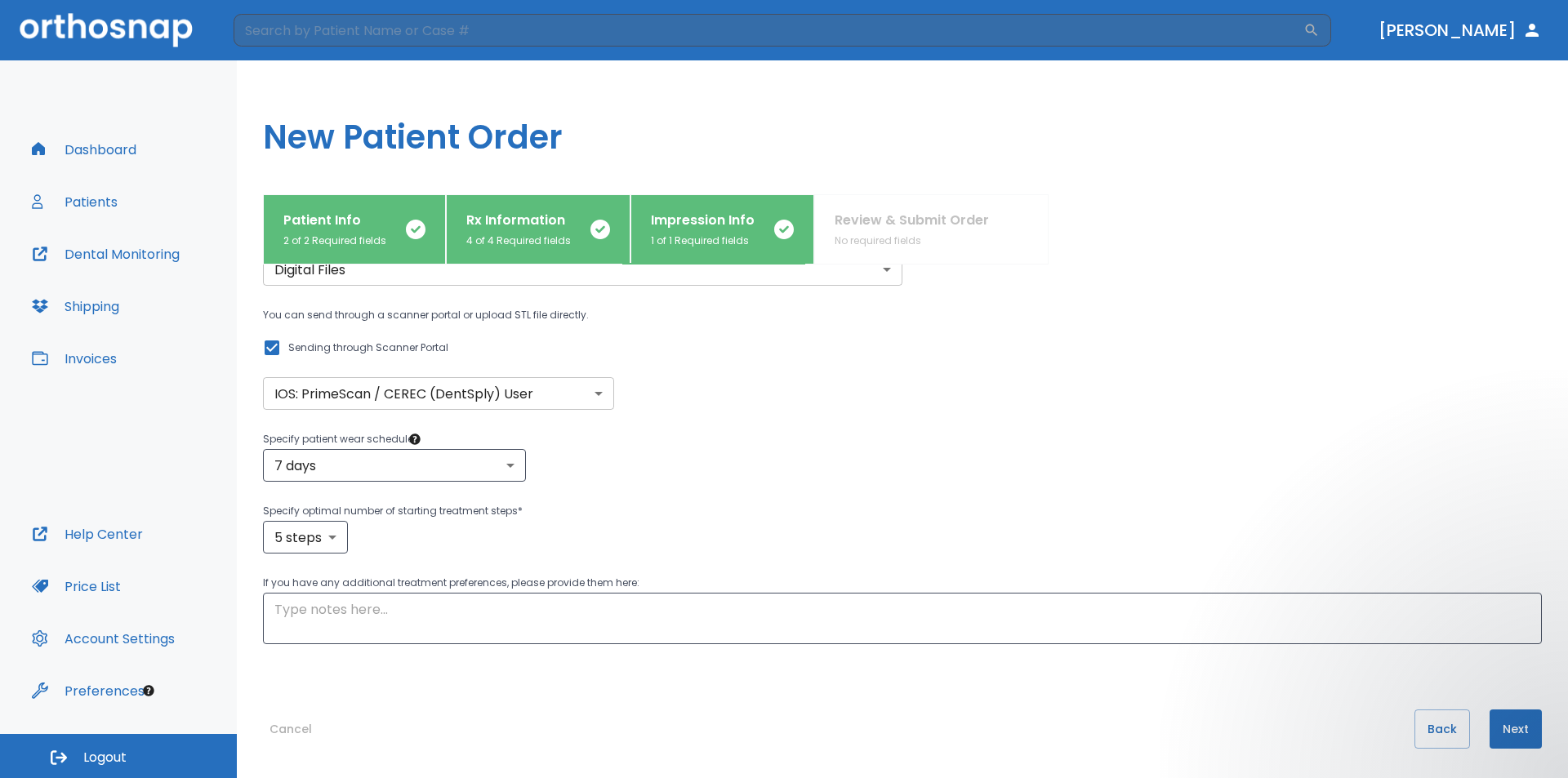
click at [1514, 725] on button "Next" at bounding box center [1515, 729] width 52 height 40
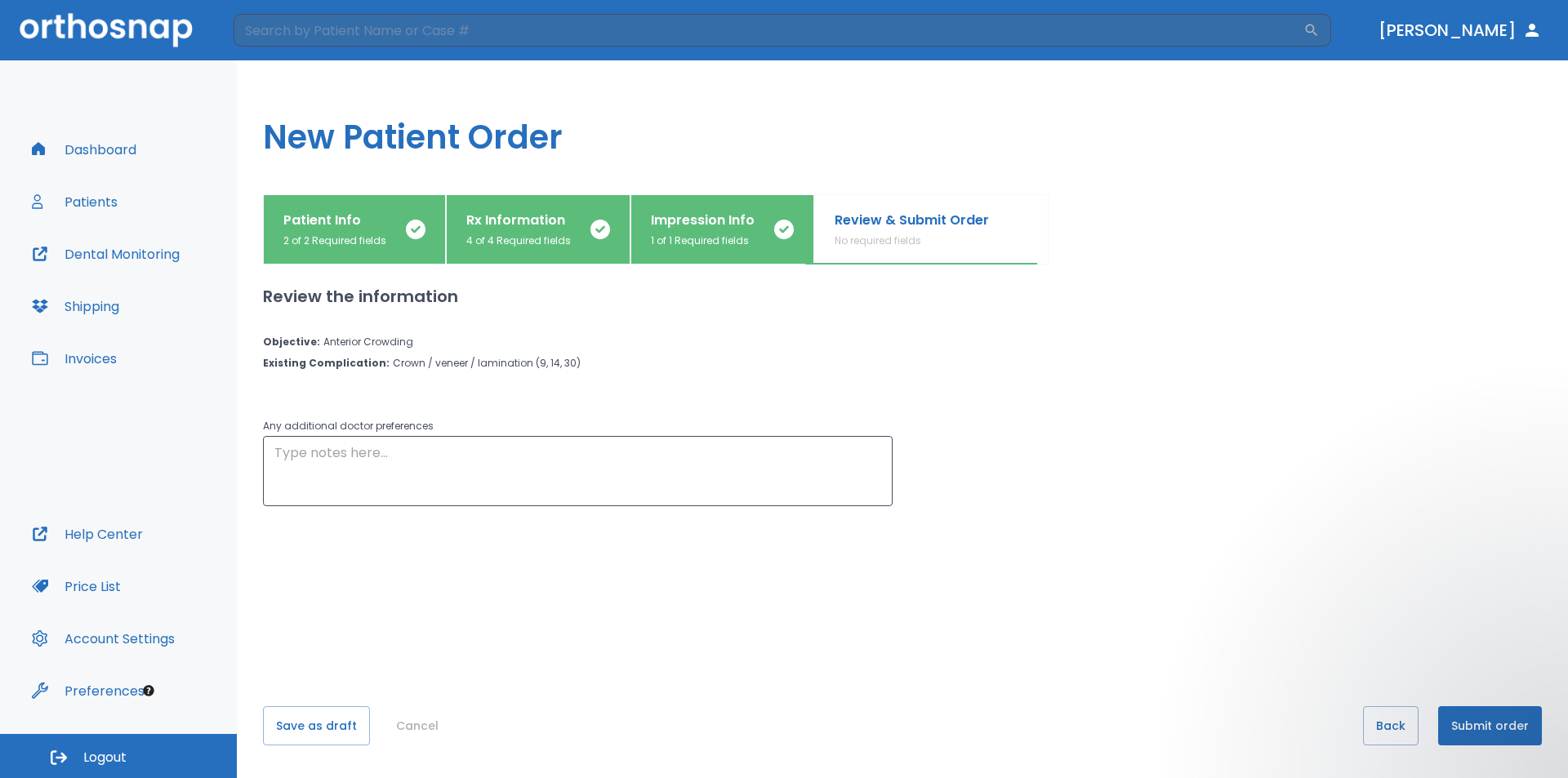
scroll to position [0, 0]
click at [353, 716] on button "Save as draft" at bounding box center [316, 727] width 107 height 40
click at [1383, 731] on button "Back" at bounding box center [1391, 727] width 56 height 40
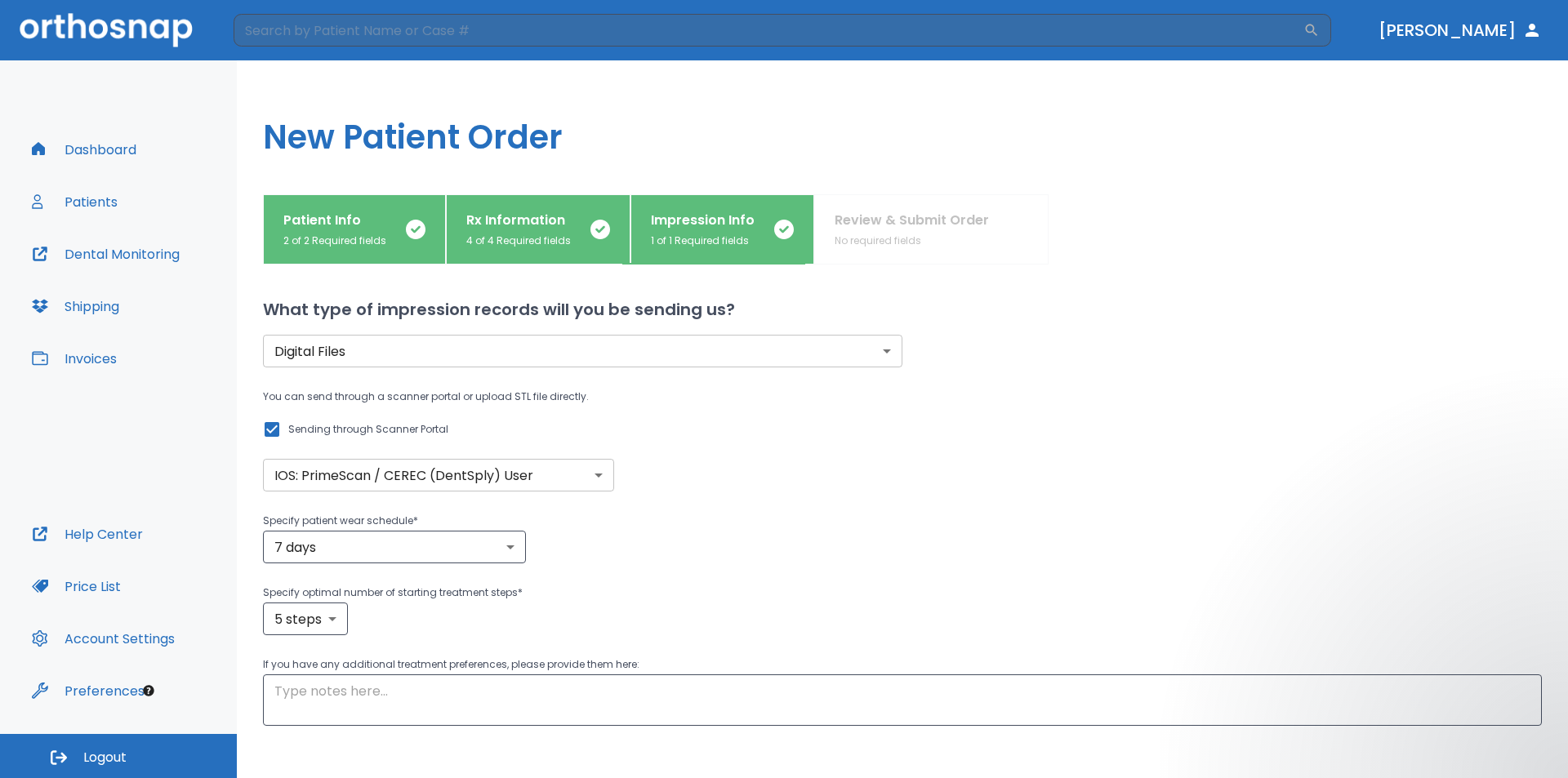
scroll to position [85, 0]
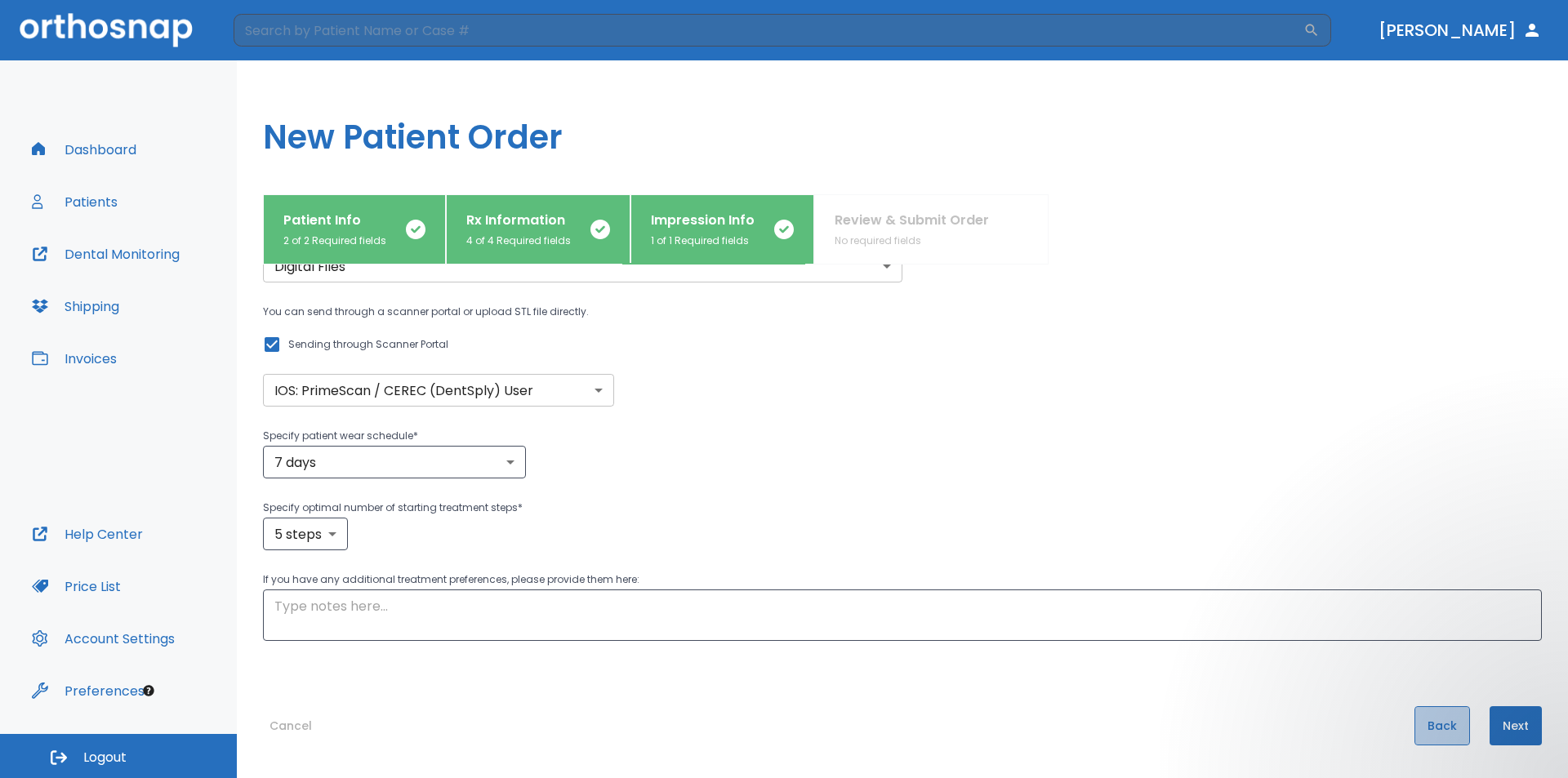
click at [1418, 720] on button "Back" at bounding box center [1442, 727] width 56 height 40
